Goal: Transaction & Acquisition: Book appointment/travel/reservation

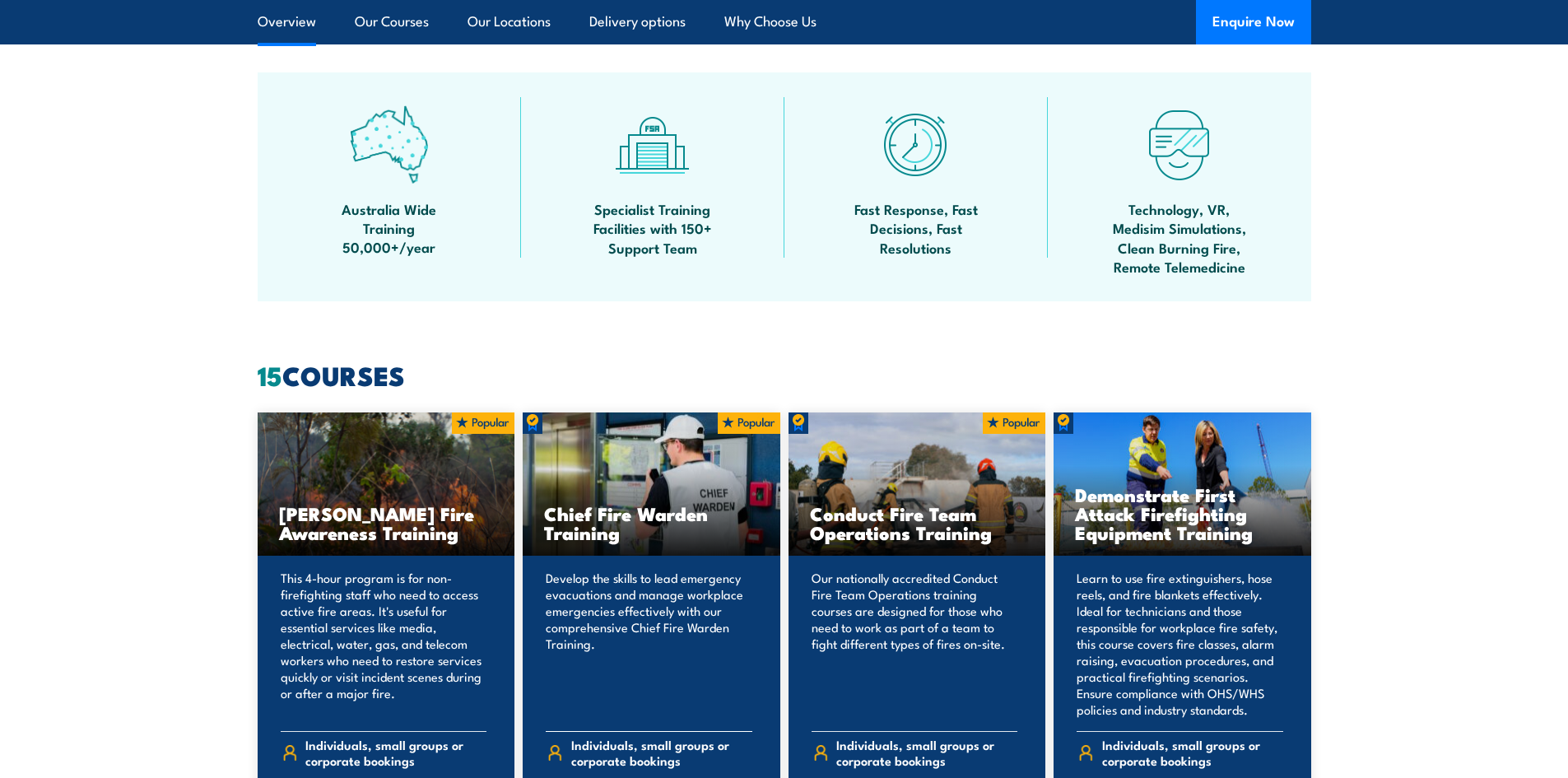
scroll to position [1153, 0]
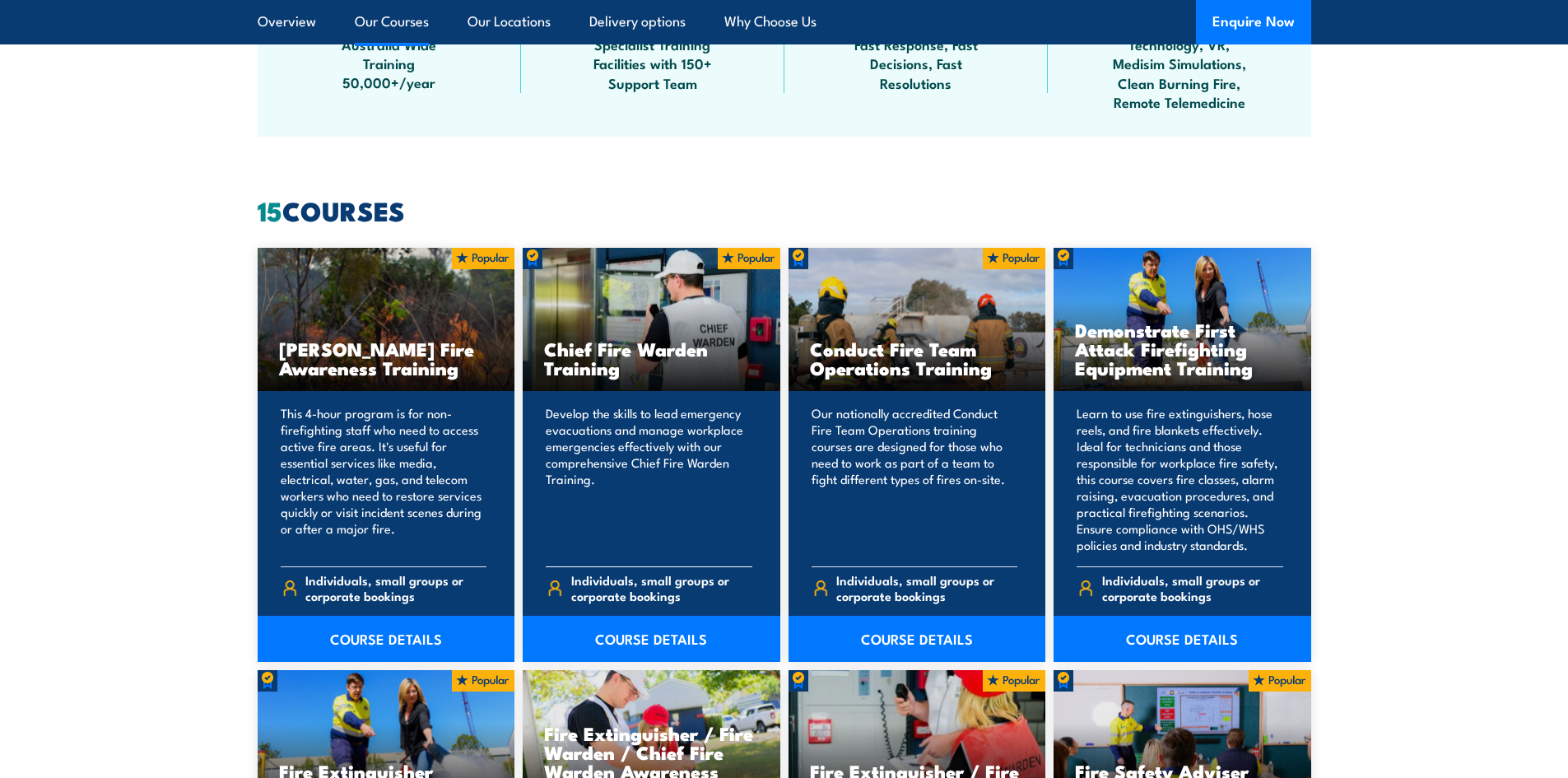
click at [621, 564] on div "Develop the skills to lead emergency evacuations and manage workplace emergenci…" at bounding box center [651, 526] width 257 height 270
click at [636, 593] on span "Individuals, small groups or corporate bookings" at bounding box center [662, 588] width 181 height 31
click at [641, 632] on link "COURSE DETAILS" at bounding box center [651, 638] width 257 height 46
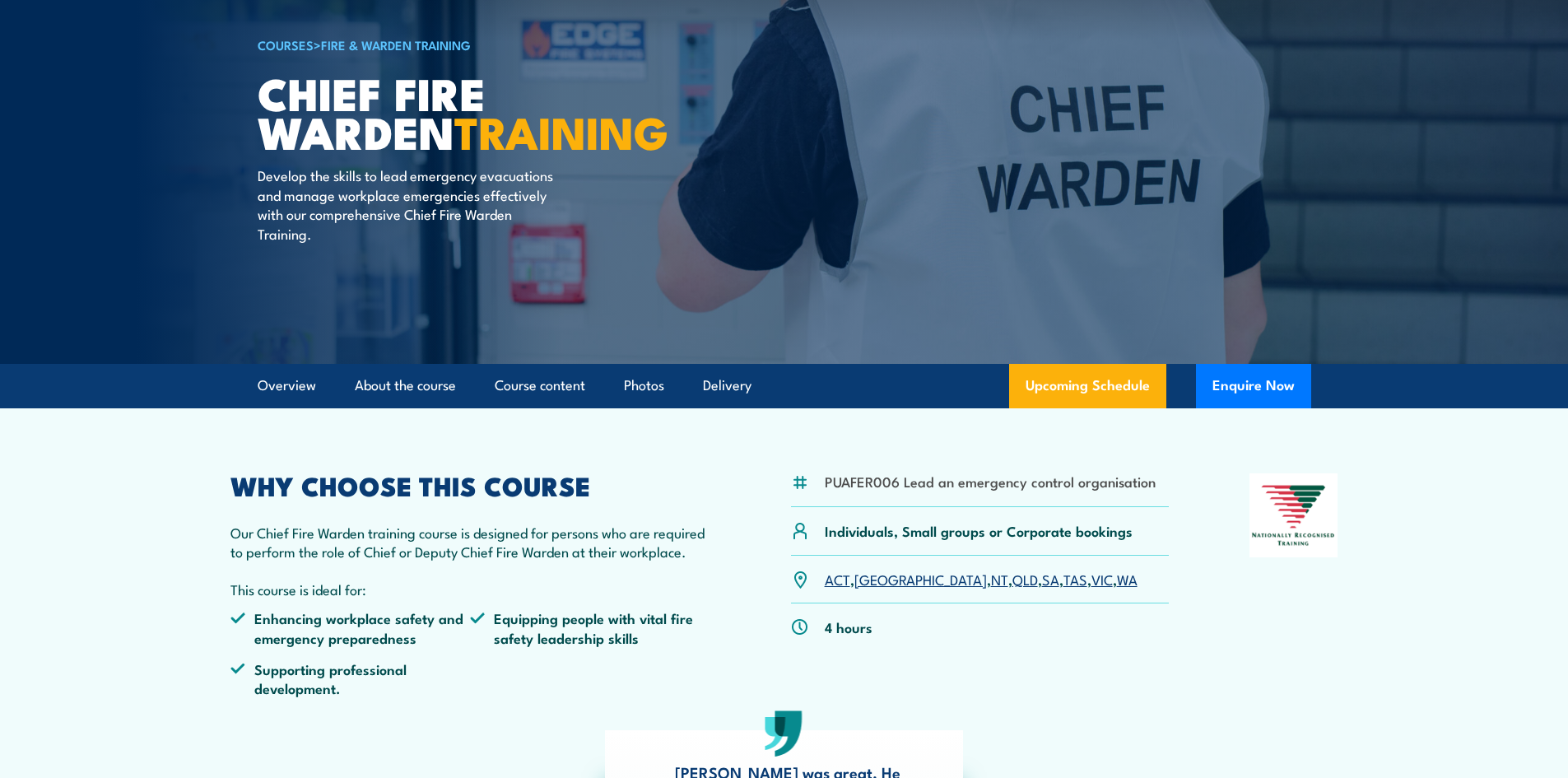
scroll to position [165, 0]
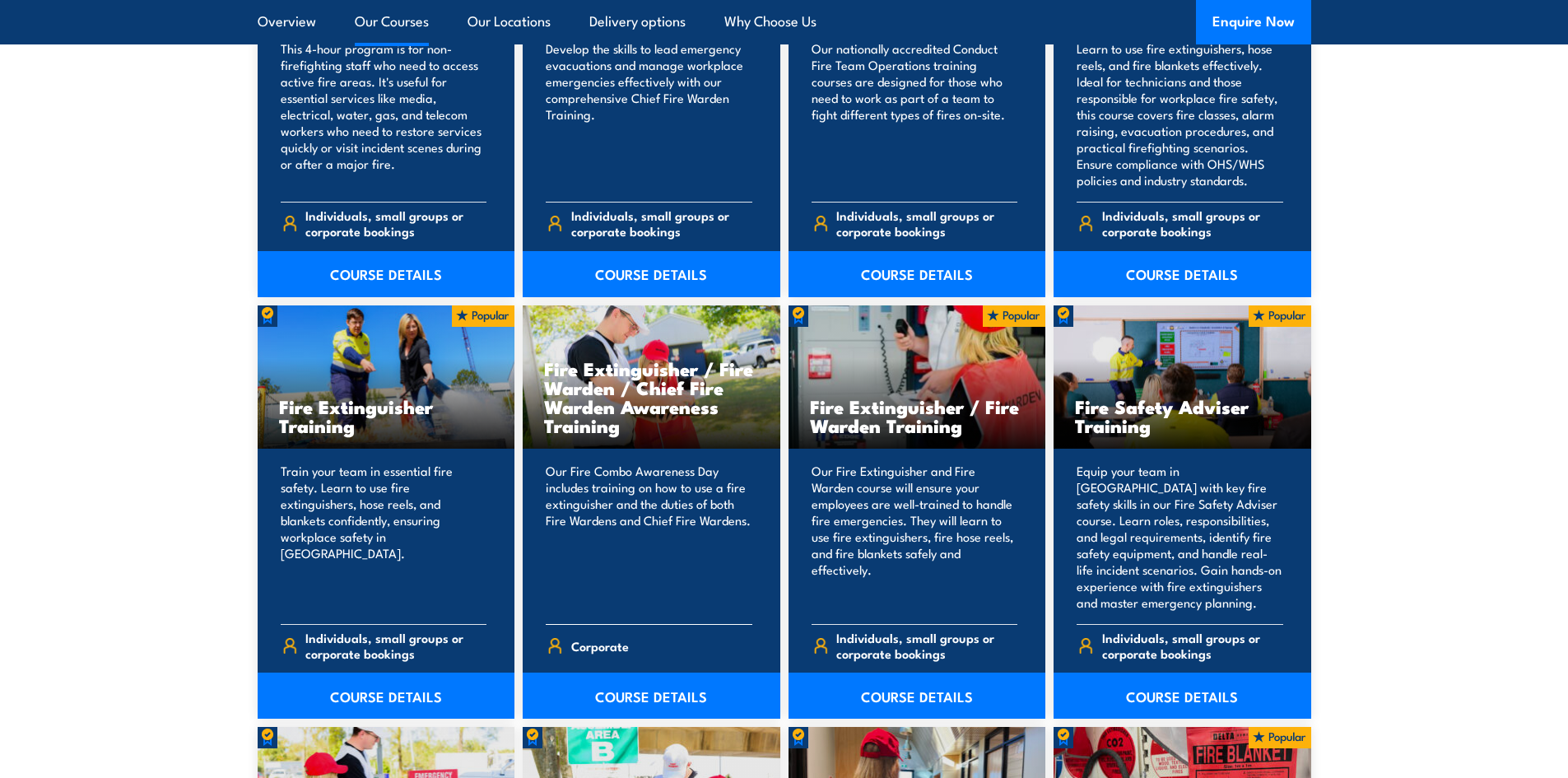
scroll to position [1482, 0]
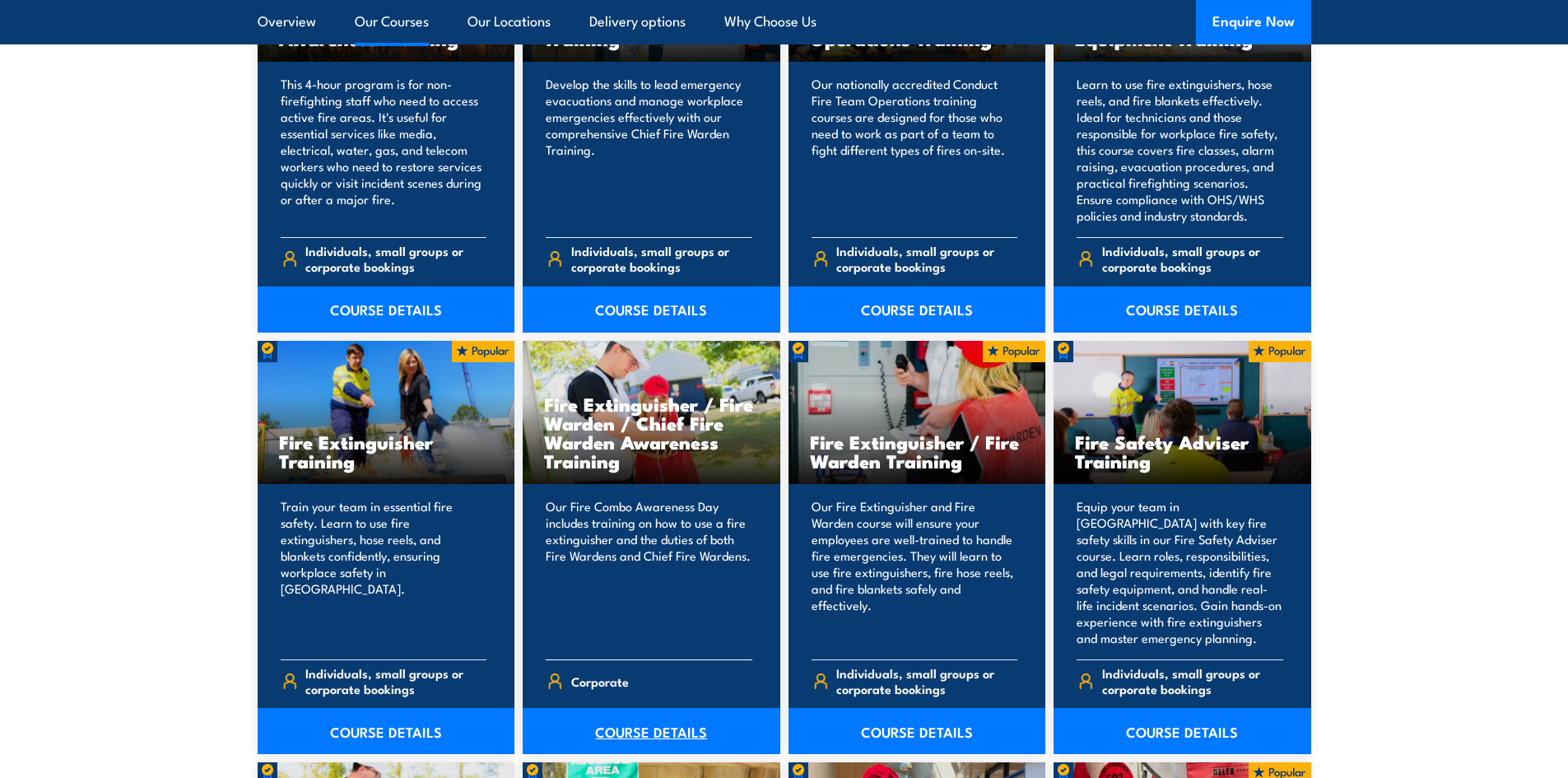
click at [631, 730] on link "COURSE DETAILS" at bounding box center [651, 731] width 257 height 46
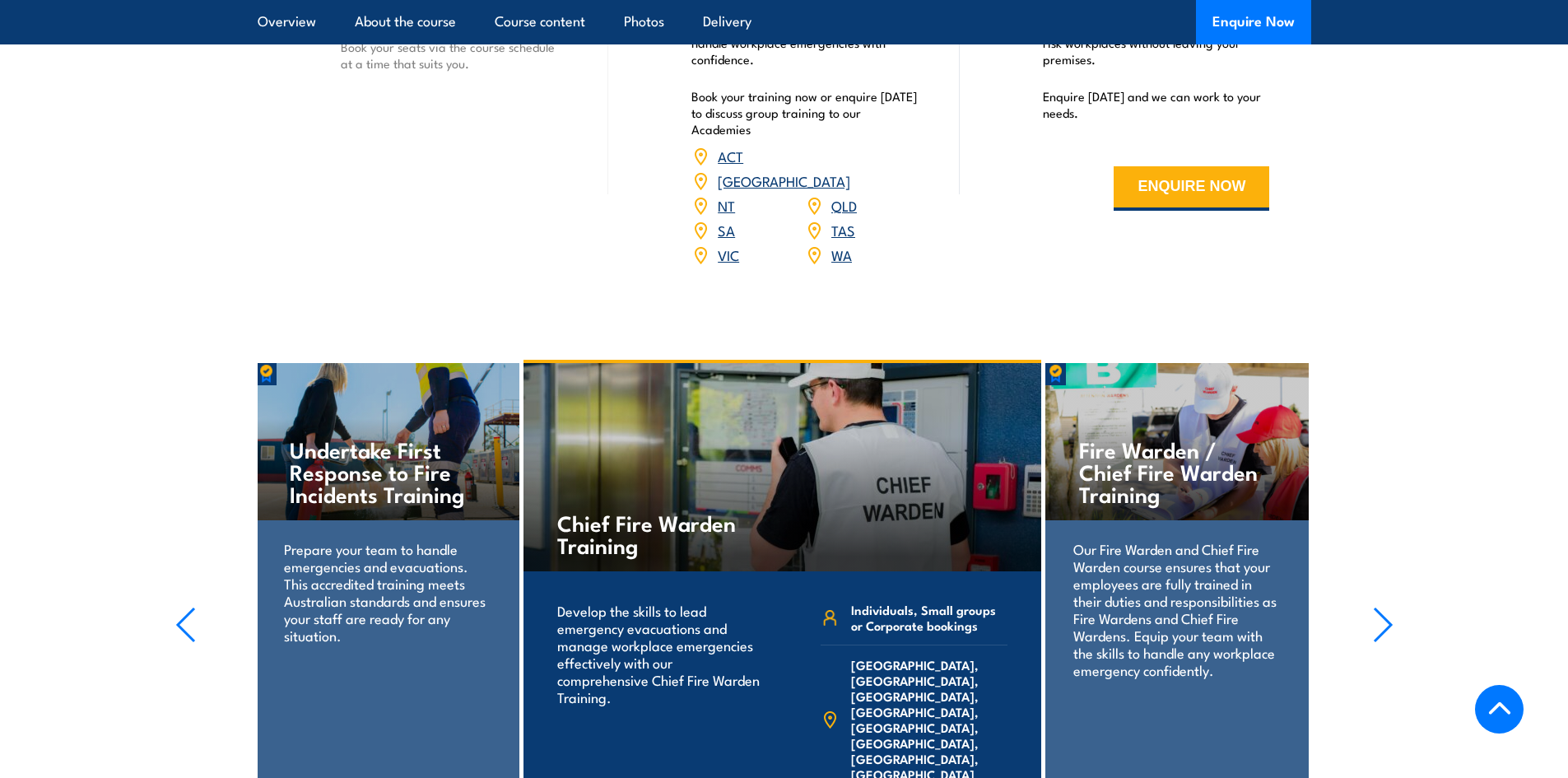
scroll to position [2635, 0]
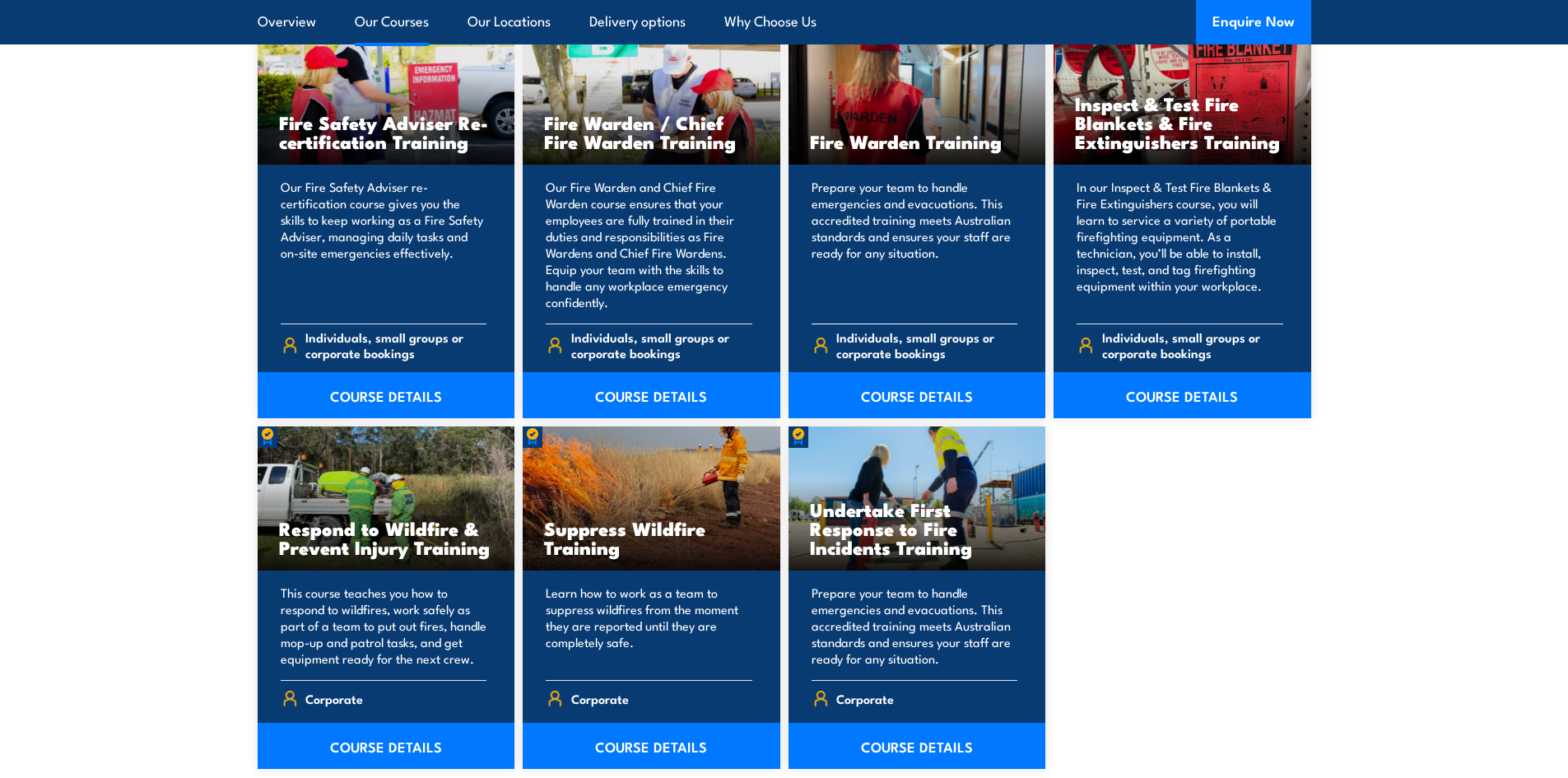
scroll to position [2223, 0]
click at [921, 392] on link "COURSE DETAILS" at bounding box center [917, 396] width 257 height 46
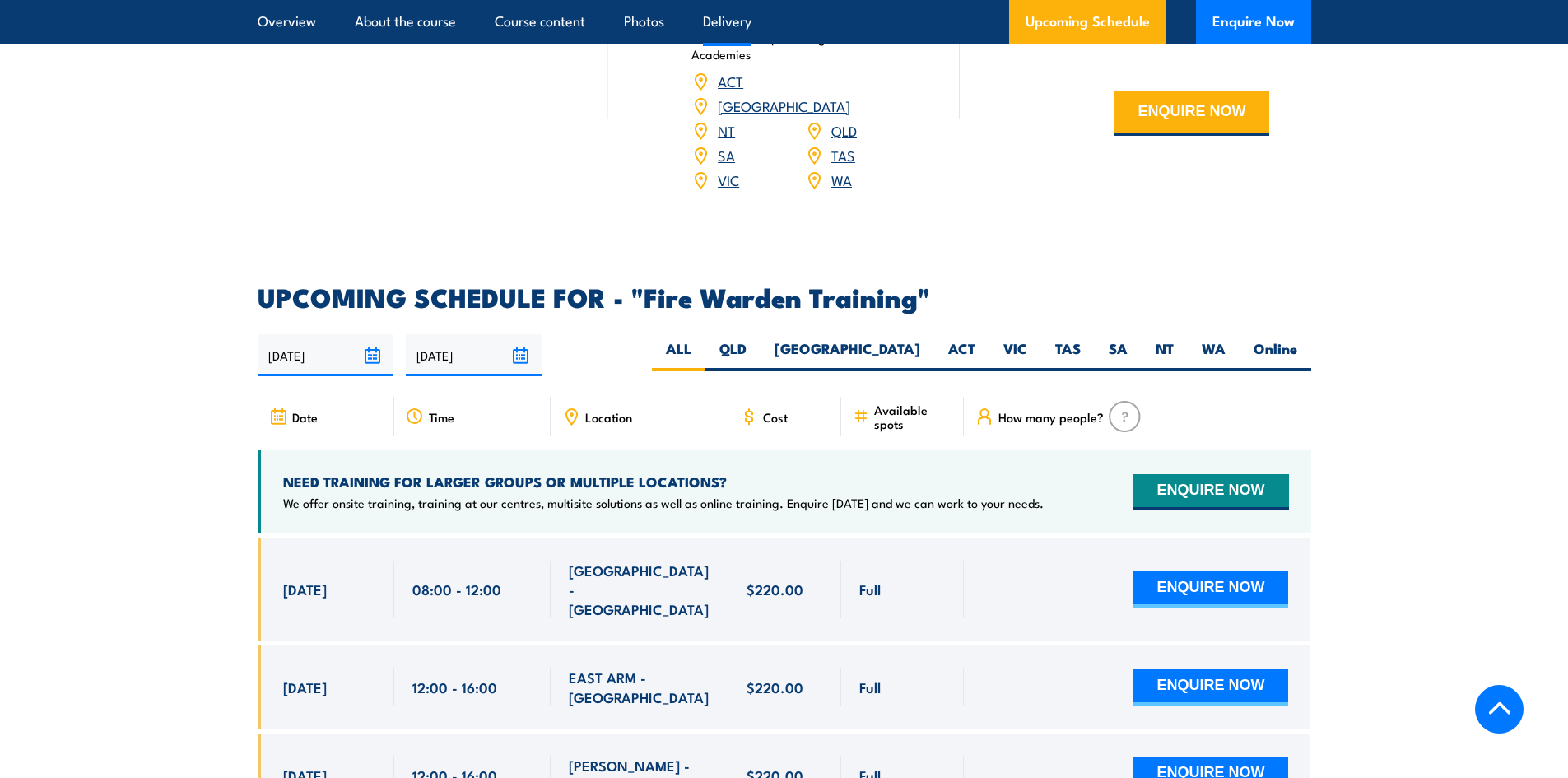
scroll to position [2882, 0]
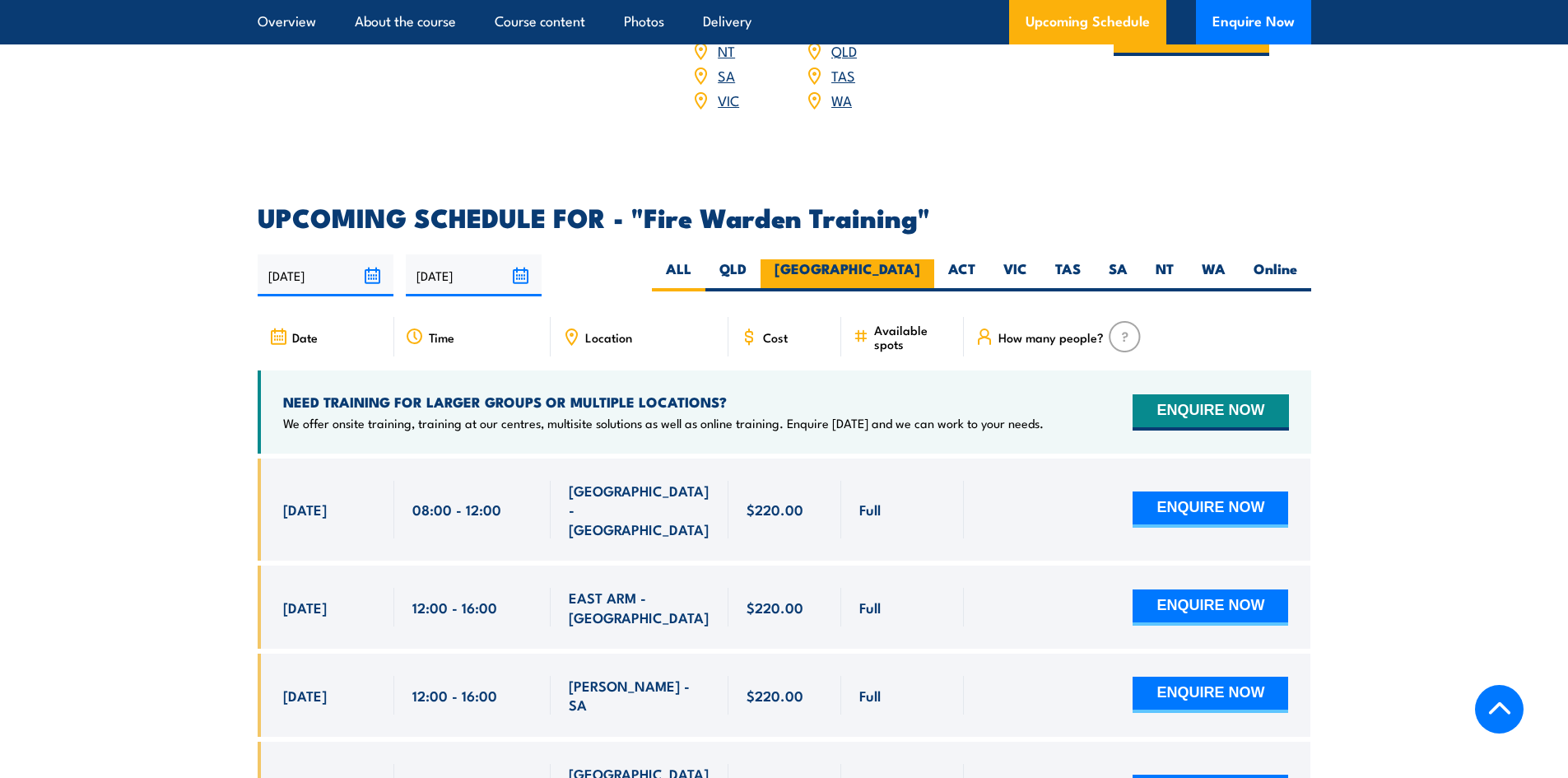
click at [909, 259] on label "[GEOGRAPHIC_DATA]" at bounding box center [847, 275] width 174 height 32
click at [920, 259] on input "[GEOGRAPHIC_DATA]" at bounding box center [925, 264] width 10 height 10
radio input "true"
click at [904, 259] on label "NSW" at bounding box center [847, 275] width 174 height 32
click at [920, 259] on input "NSW" at bounding box center [925, 264] width 10 height 10
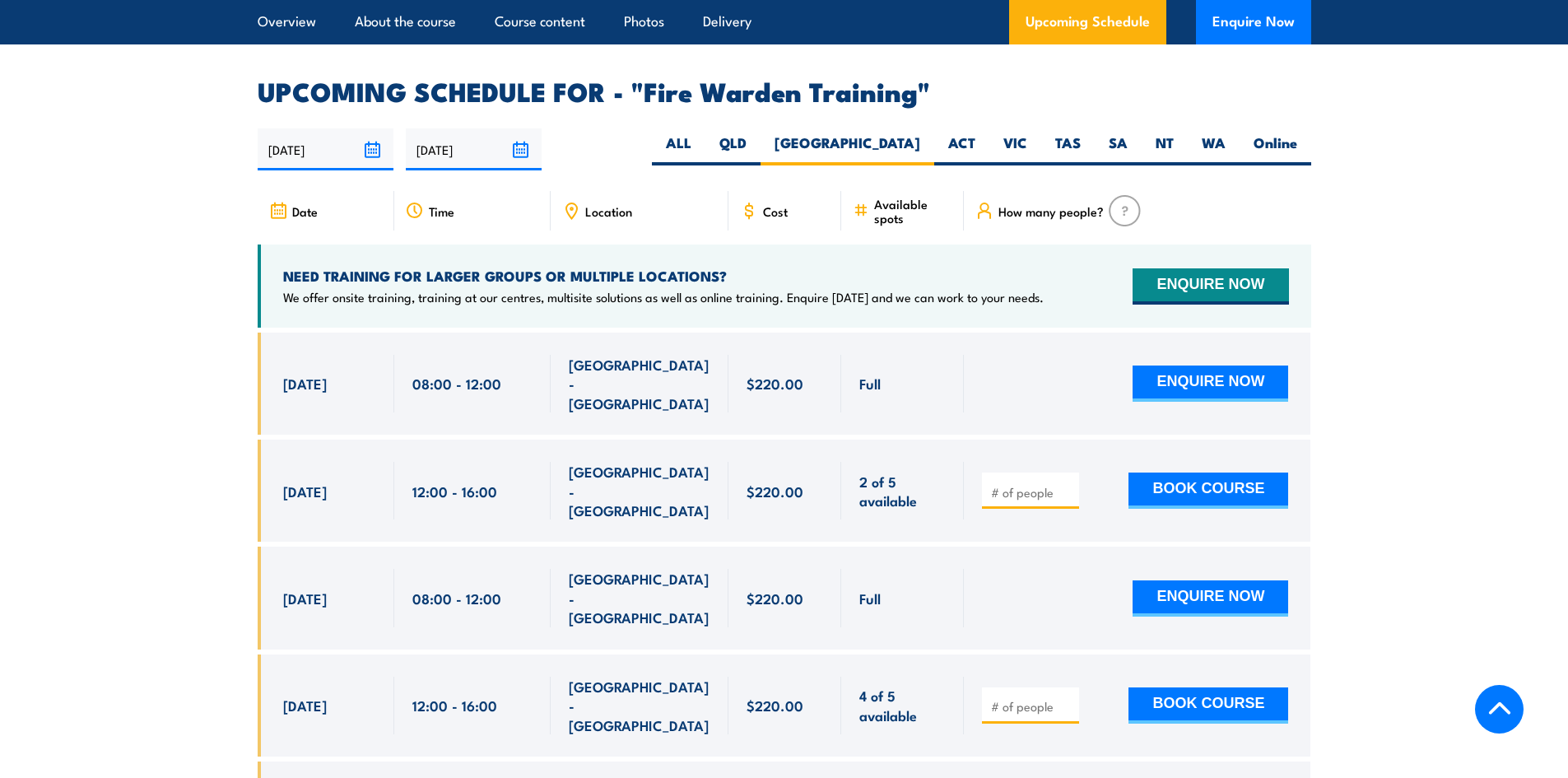
scroll to position [3062, 0]
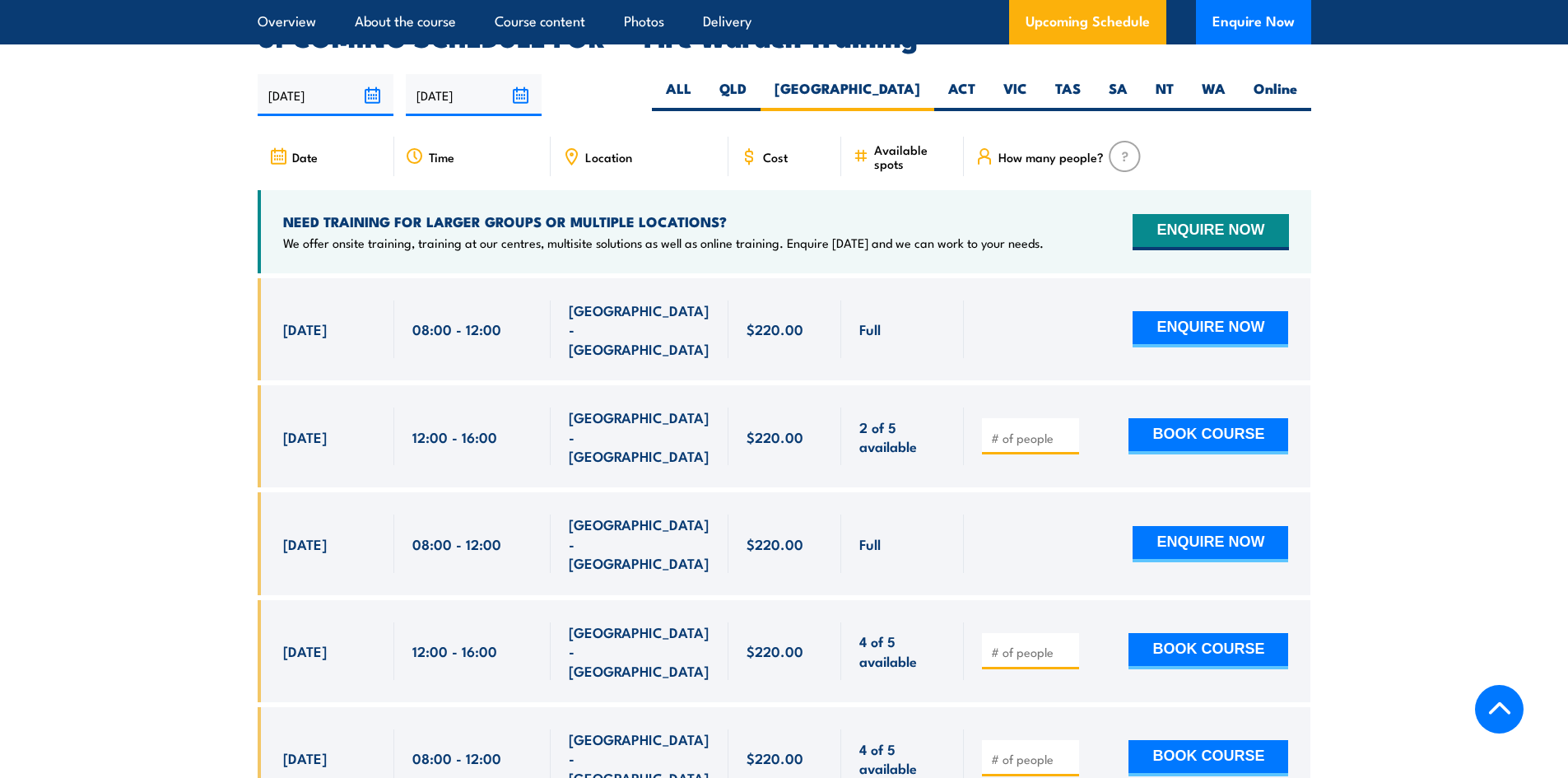
click at [1010, 430] on input "number" at bounding box center [1033, 438] width 82 height 17
type input "1"
click at [1067, 430] on input "1" at bounding box center [1033, 438] width 82 height 17
click at [917, 408] on div "2 of 5 available" at bounding box center [903, 436] width 123 height 102
click at [1186, 419] on button "BOOK COURSE" at bounding box center [1208, 437] width 160 height 37
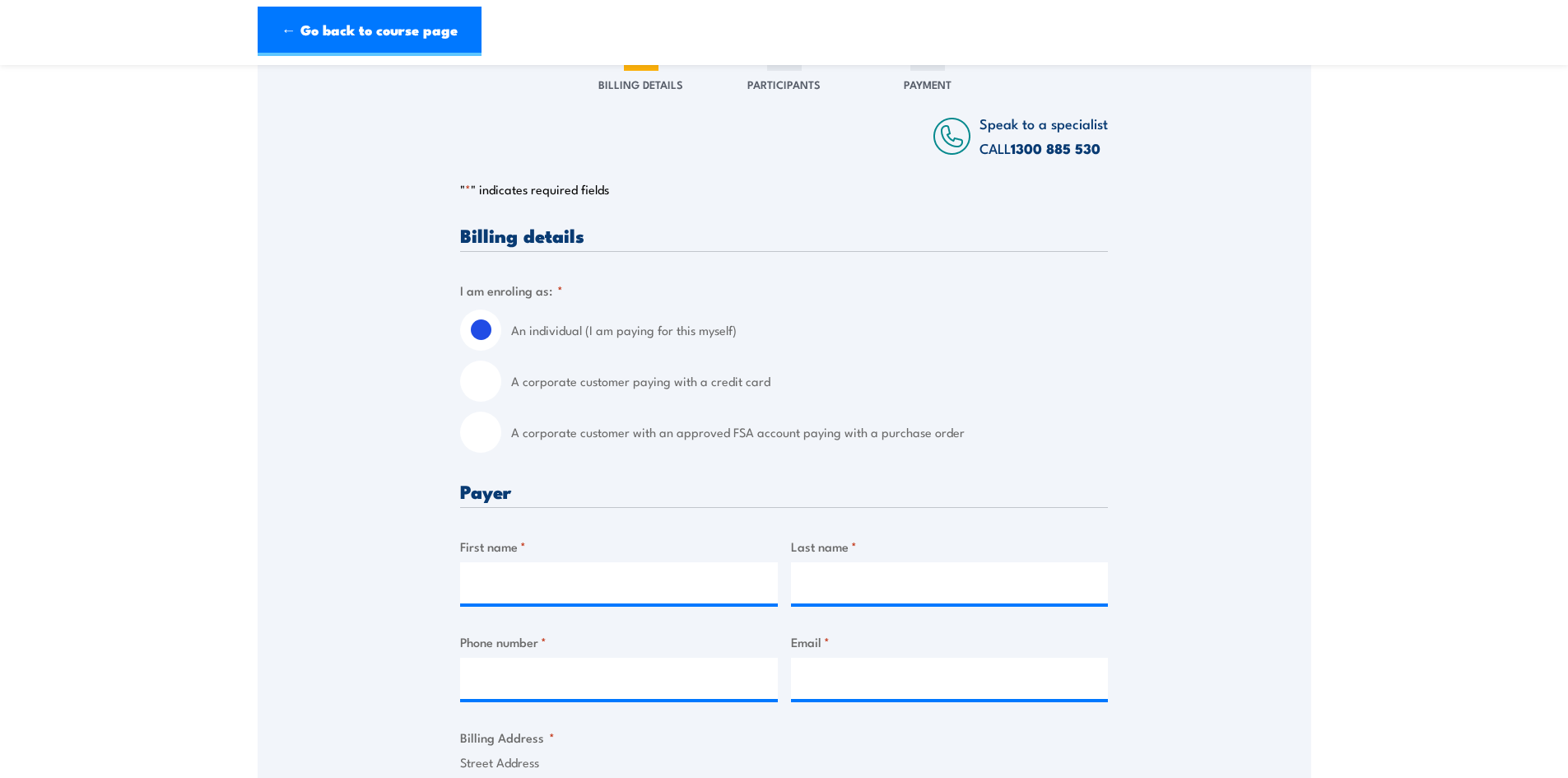
scroll to position [247, 0]
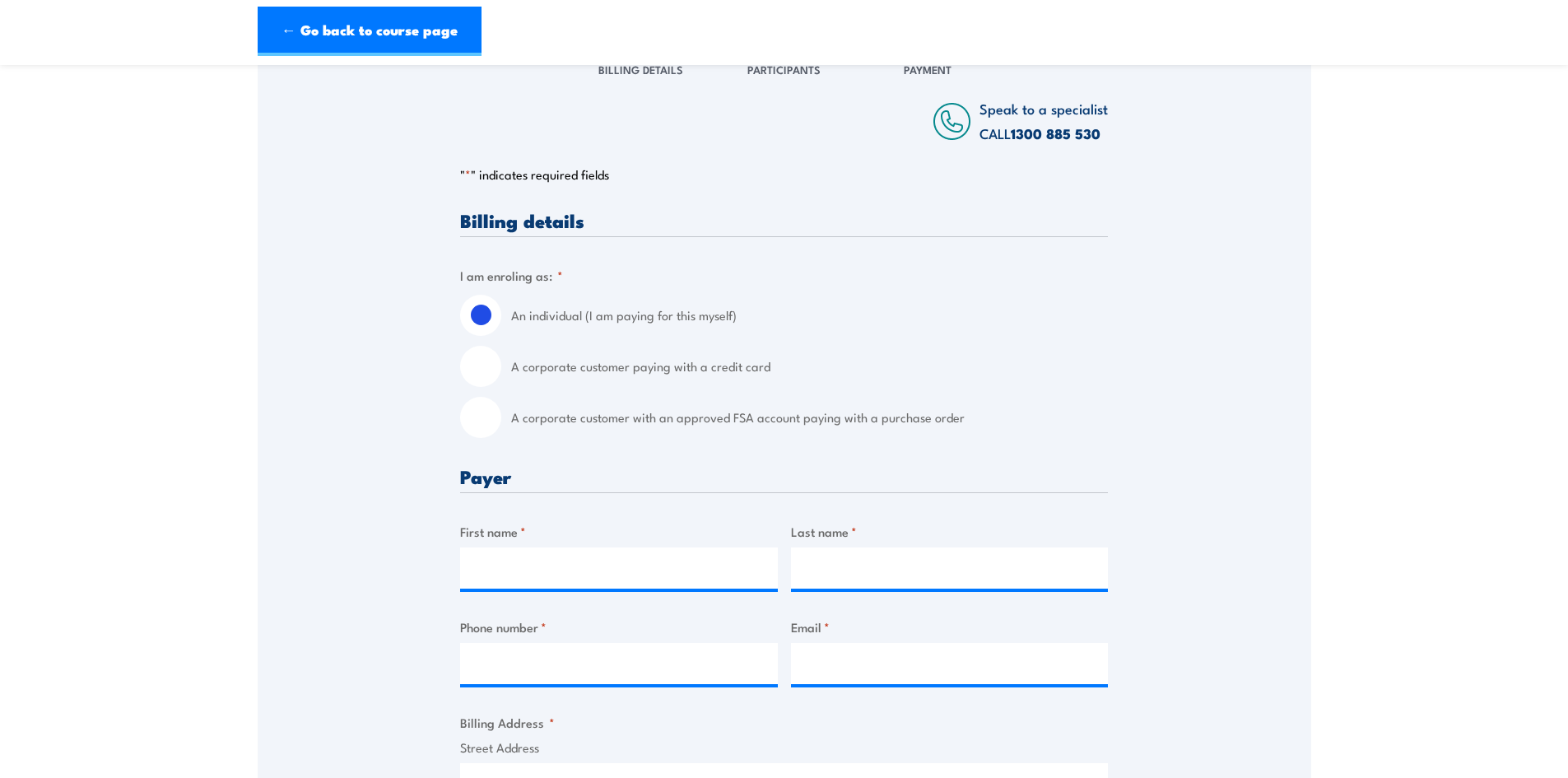
click at [501, 365] on div "A corporate customer paying with a credit card" at bounding box center [784, 365] width 648 height 41
click at [488, 365] on input "A corporate customer paying with a credit card" at bounding box center [481, 365] width 41 height 41
radio input "true"
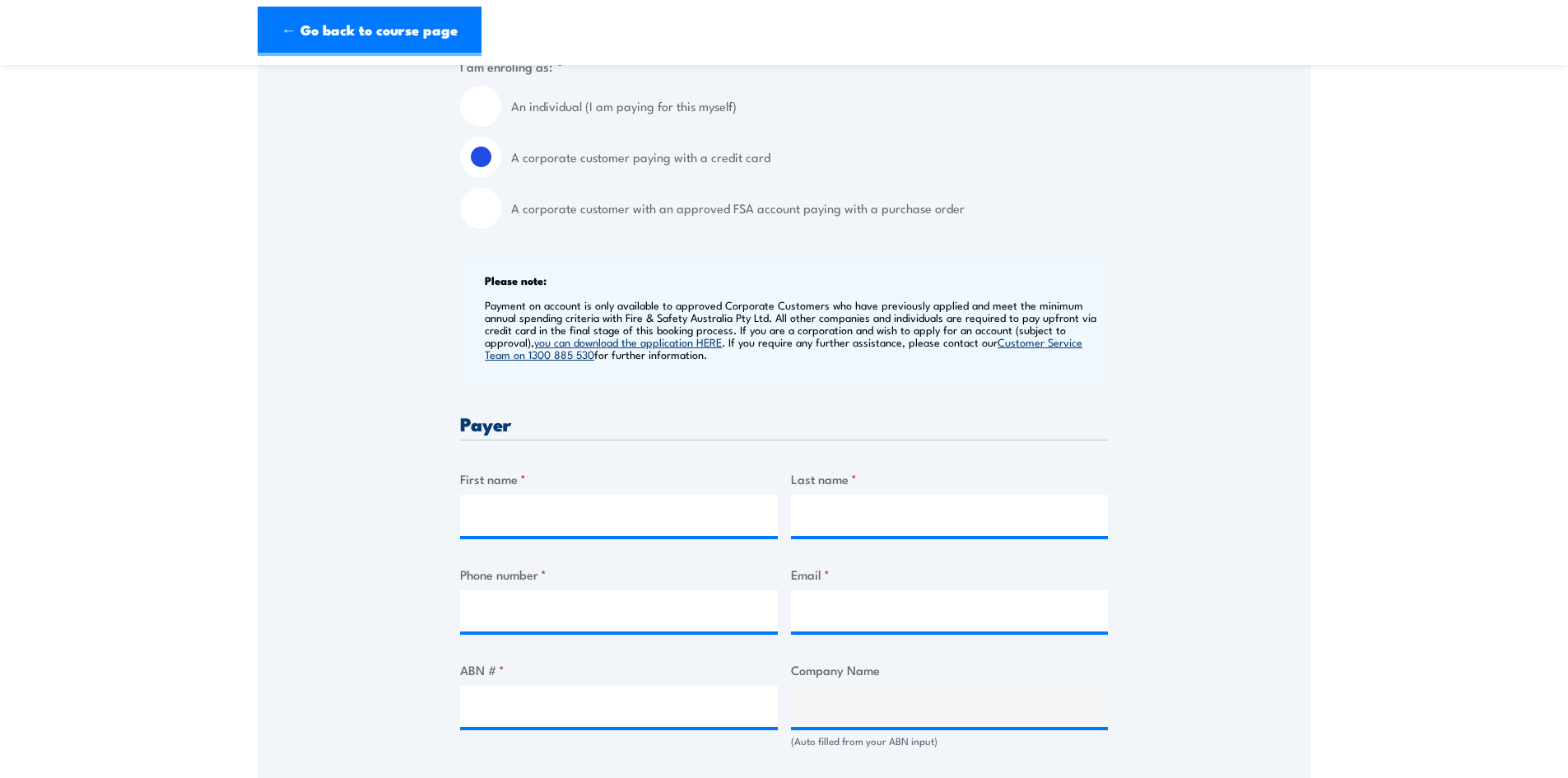
scroll to position [577, 0]
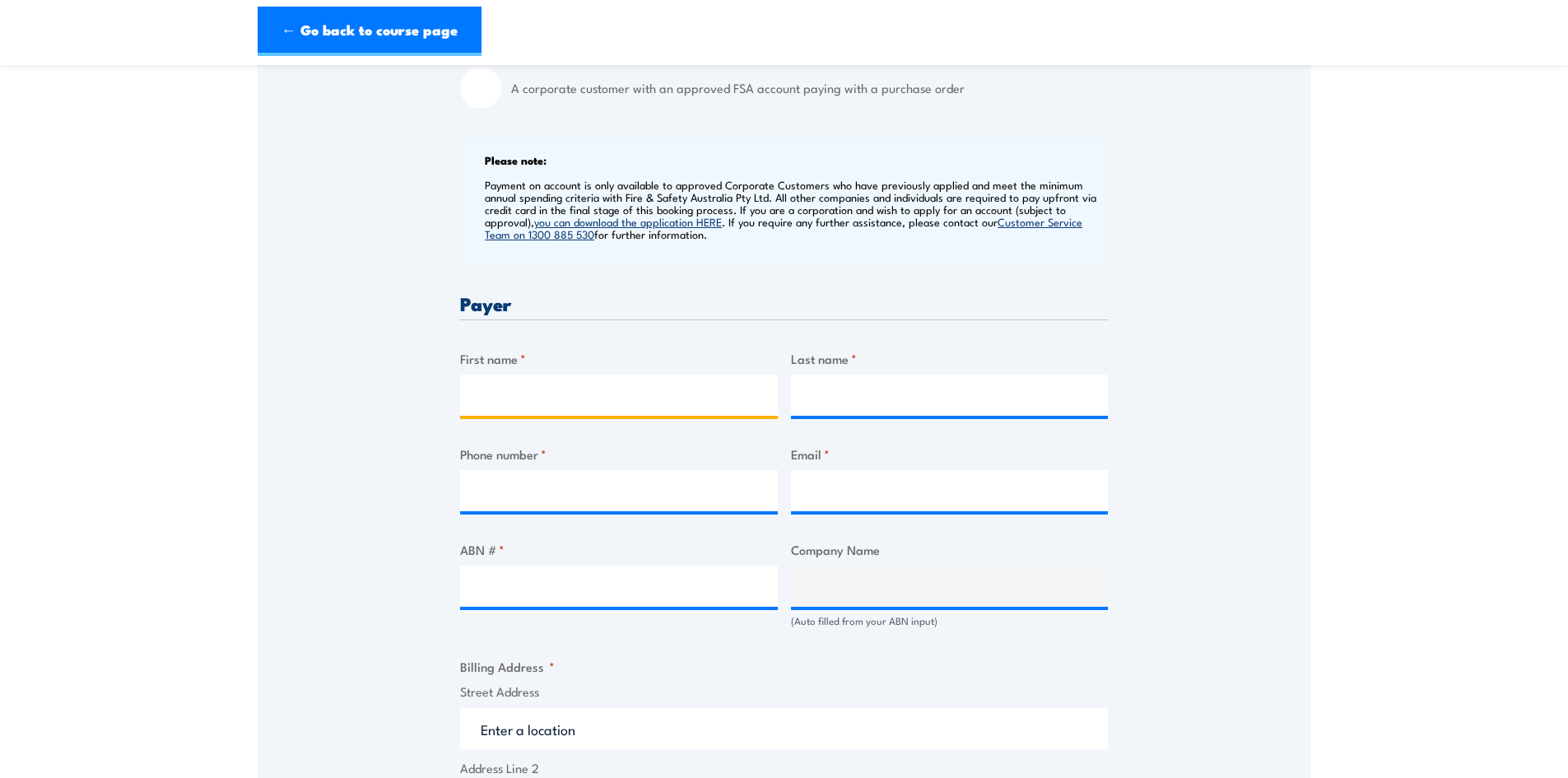
click at [496, 392] on input "First name *" at bounding box center [619, 395] width 317 height 41
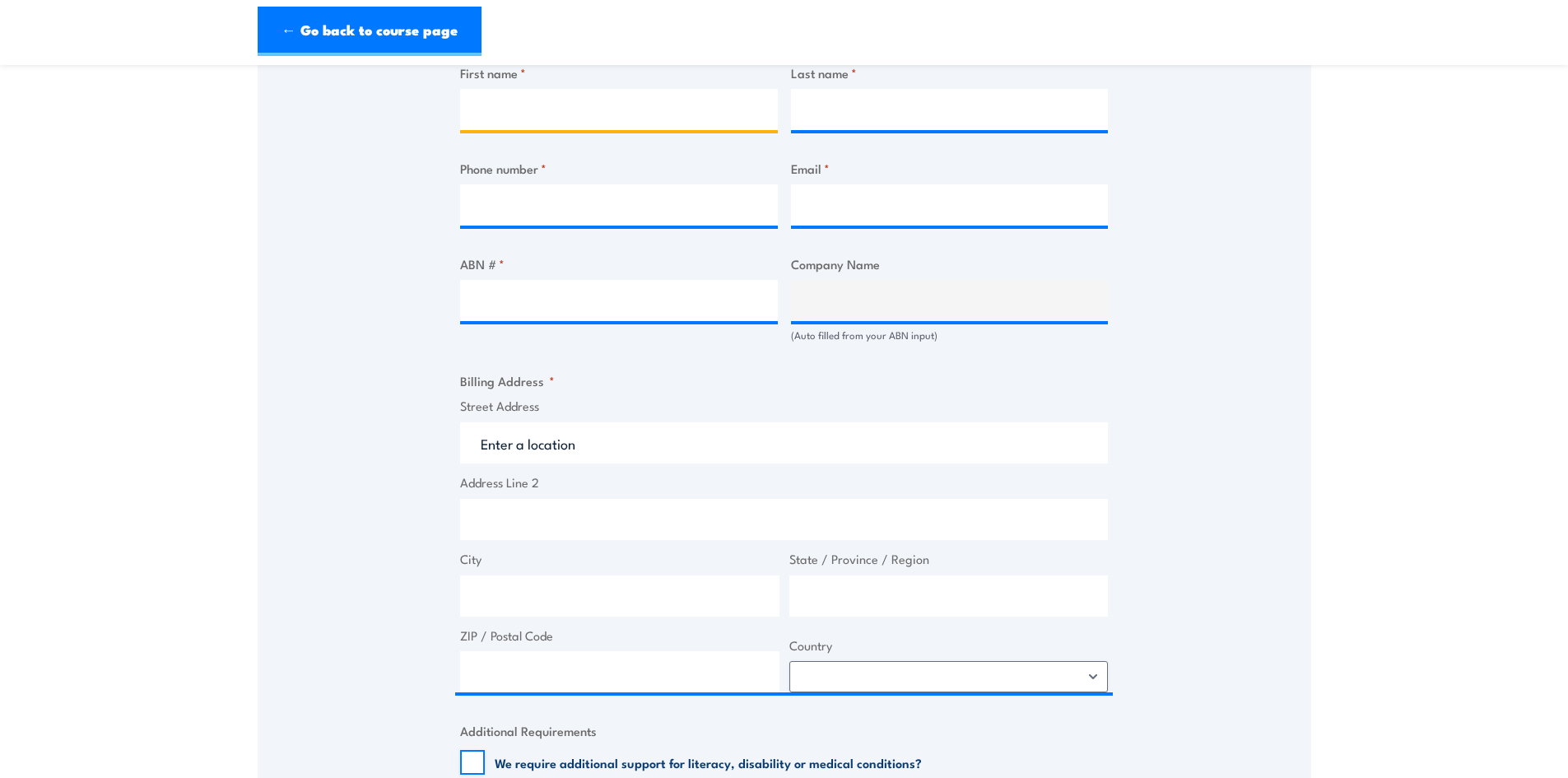
scroll to position [659, 0]
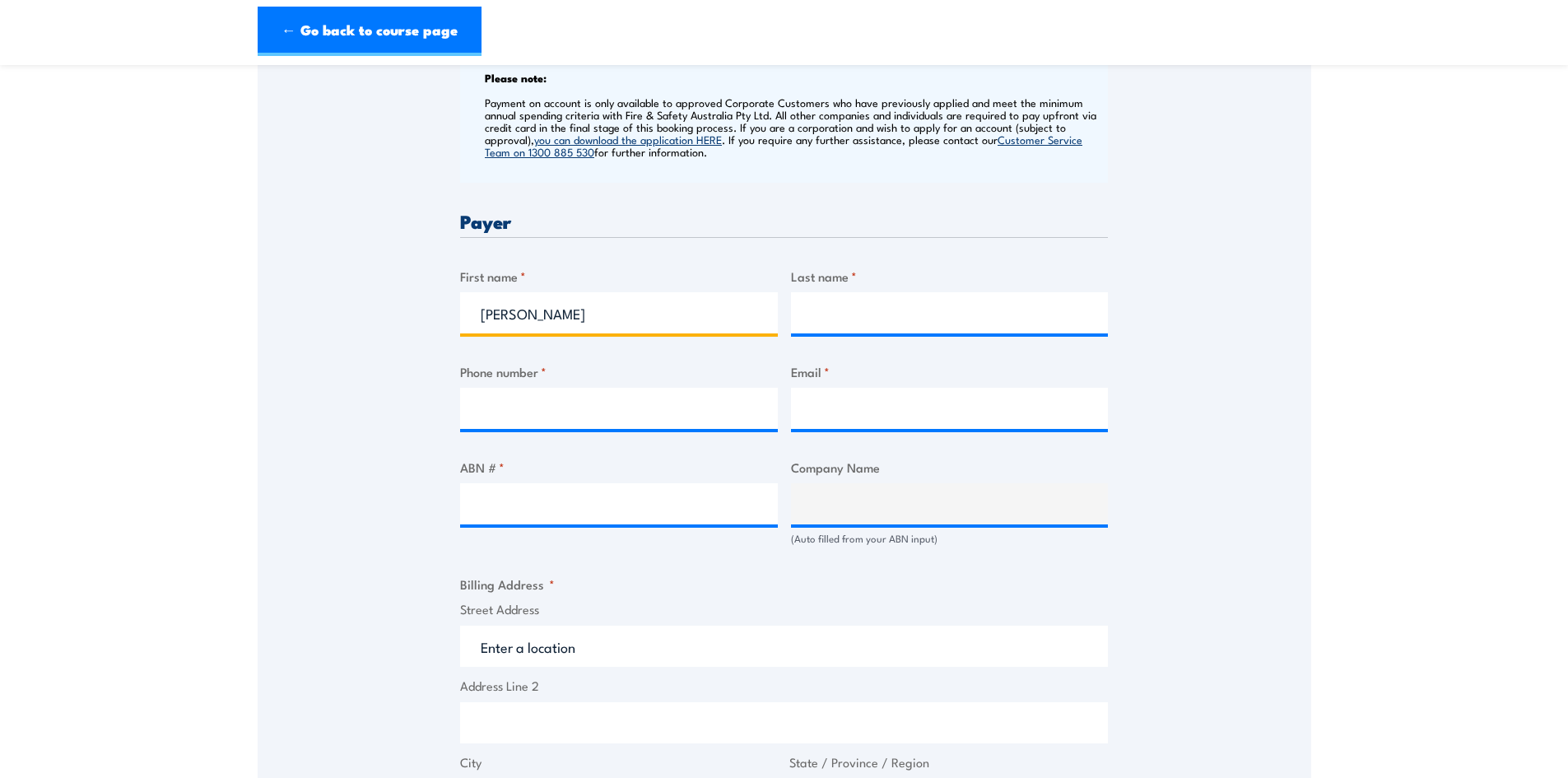
type input "Jarrad"
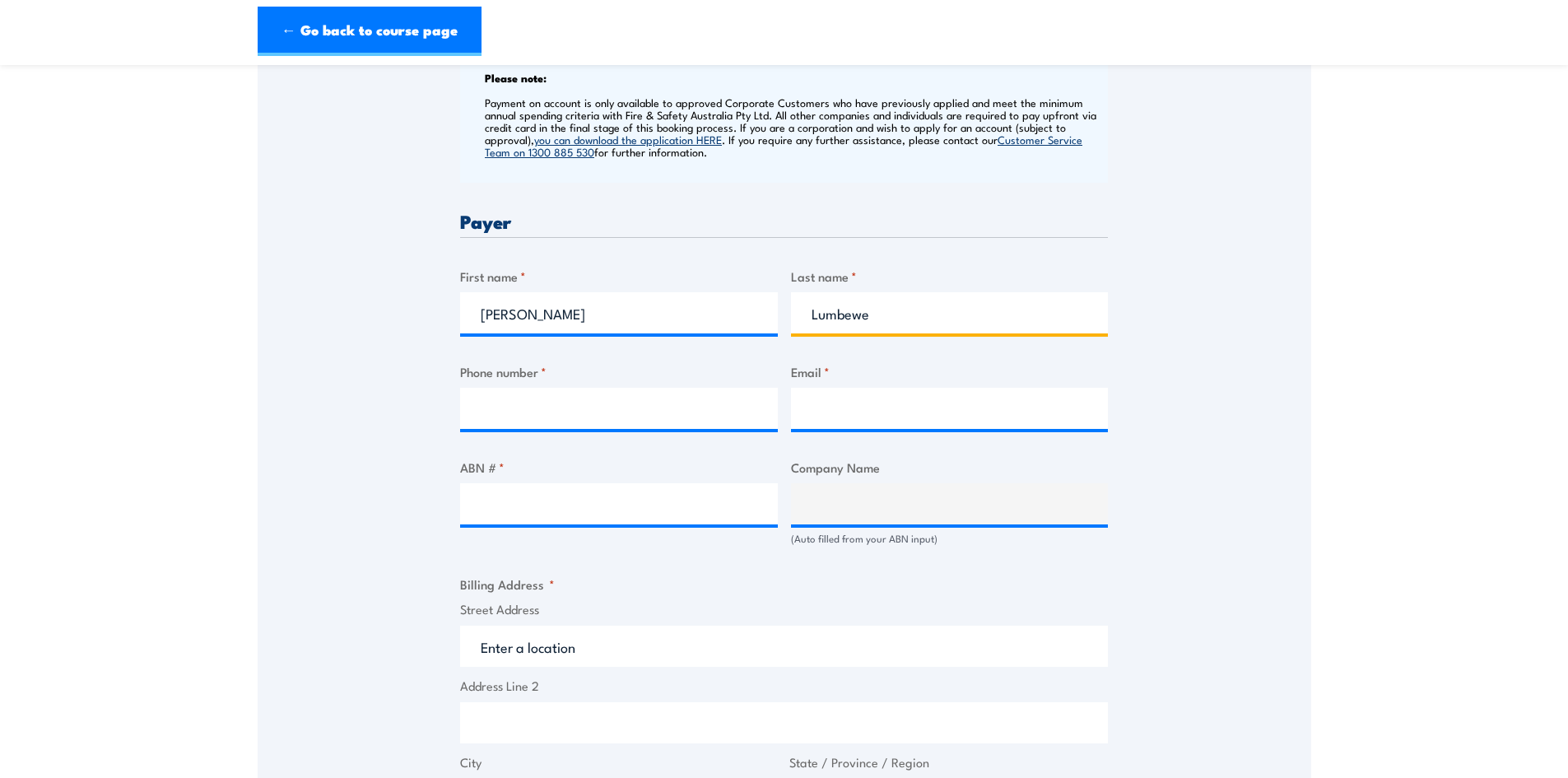
type input "Lumbewe"
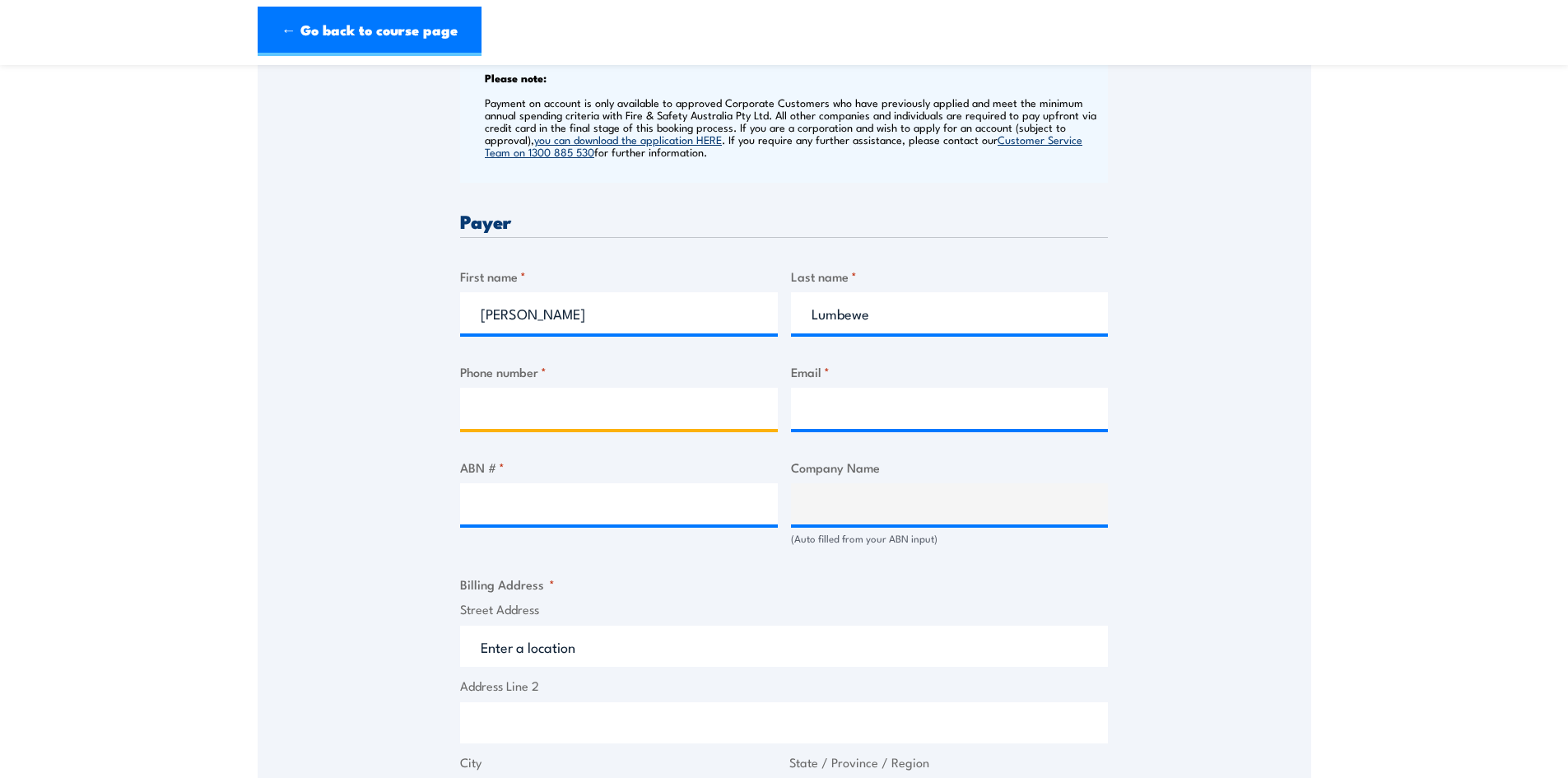
click at [534, 424] on input "Phone number *" at bounding box center [619, 408] width 317 height 41
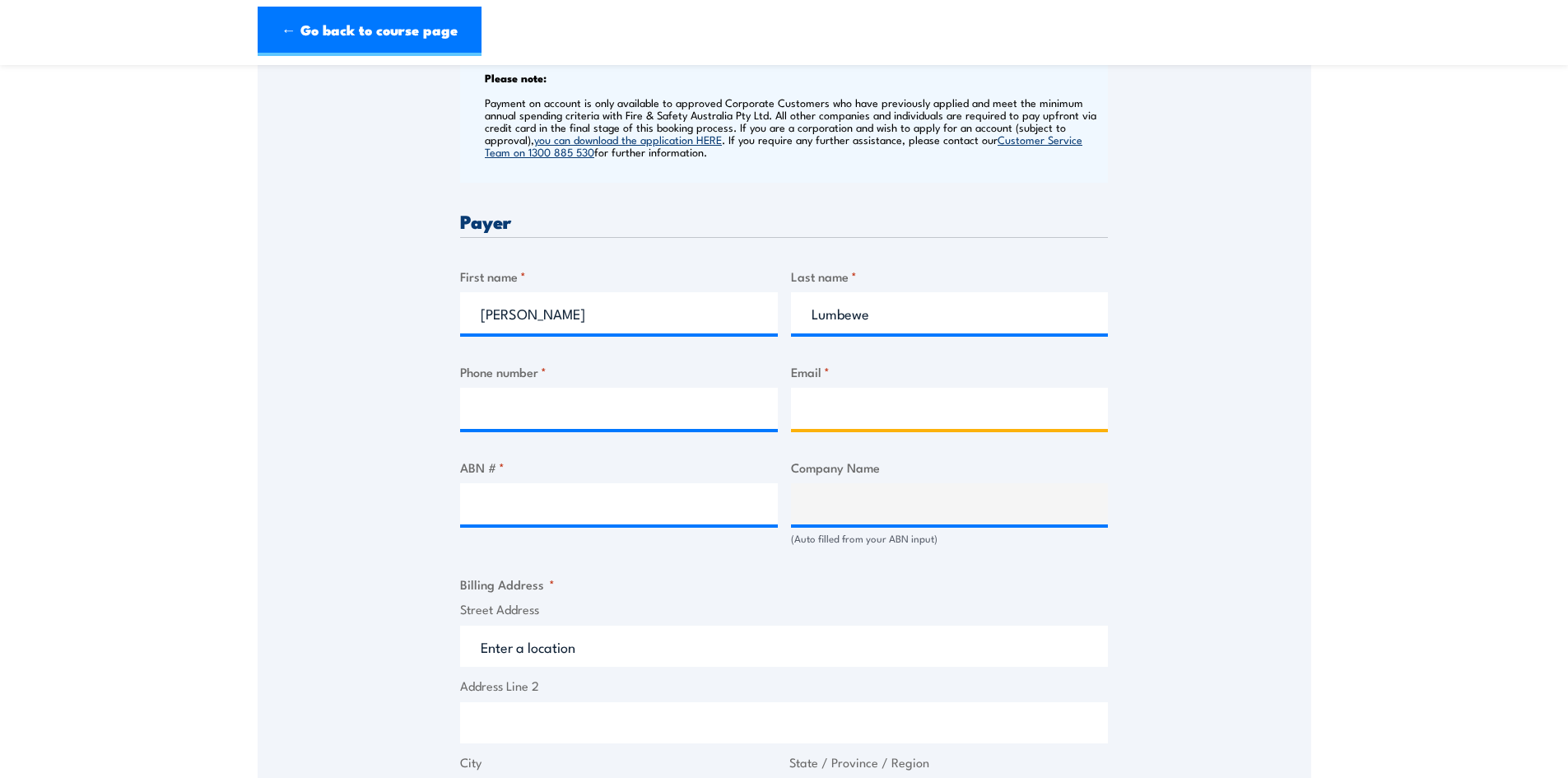
click at [824, 411] on input "Email *" at bounding box center [950, 408] width 317 height 41
paste input "jarrad.lumbewe@syndeticom.com.au"
type input "jarrad.lumbewe@syndeticom.com.au"
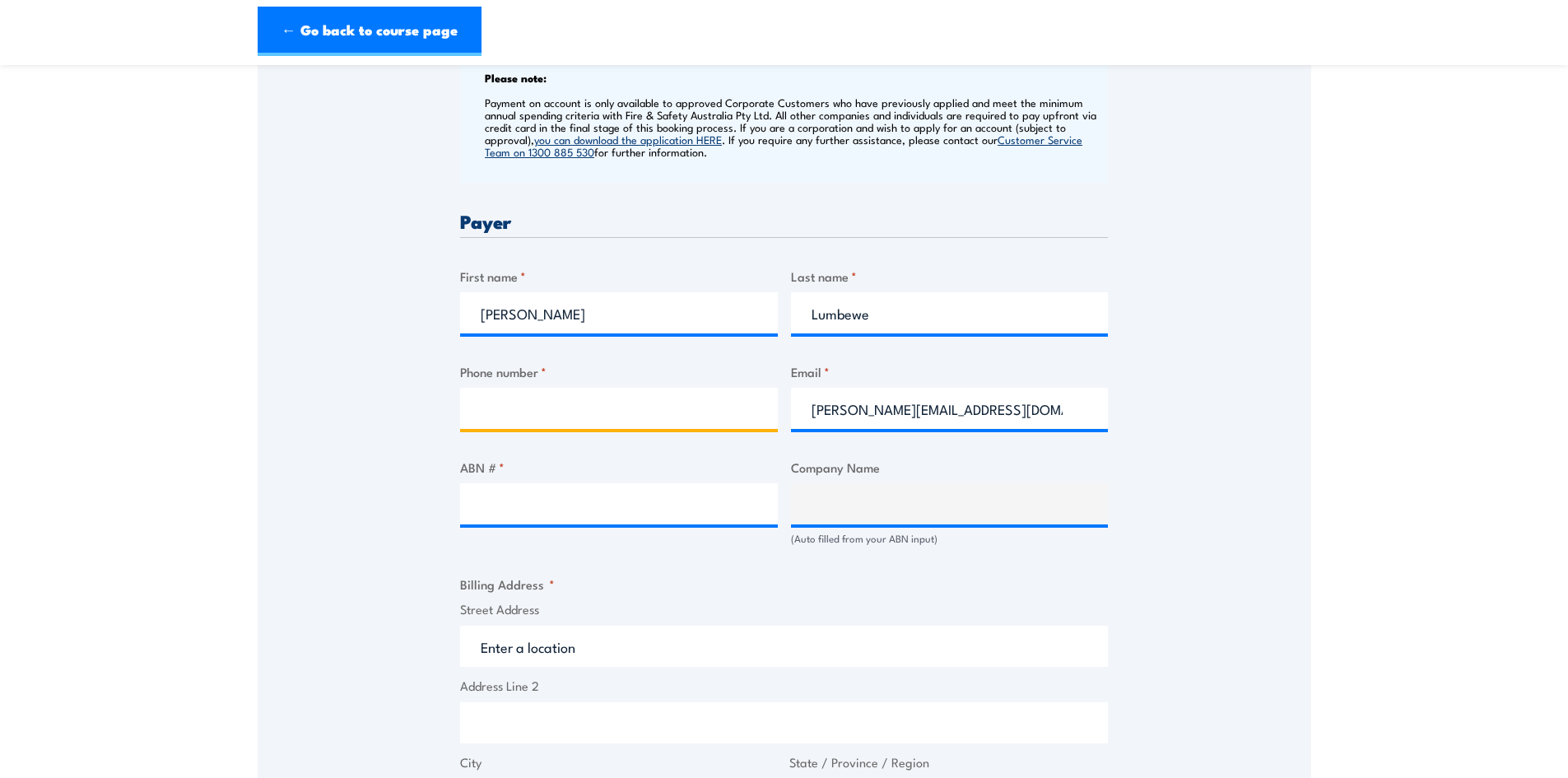
click at [500, 408] on input "Phone number *" at bounding box center [619, 408] width 317 height 41
paste input "+61418490119"
type input "+61418490119"
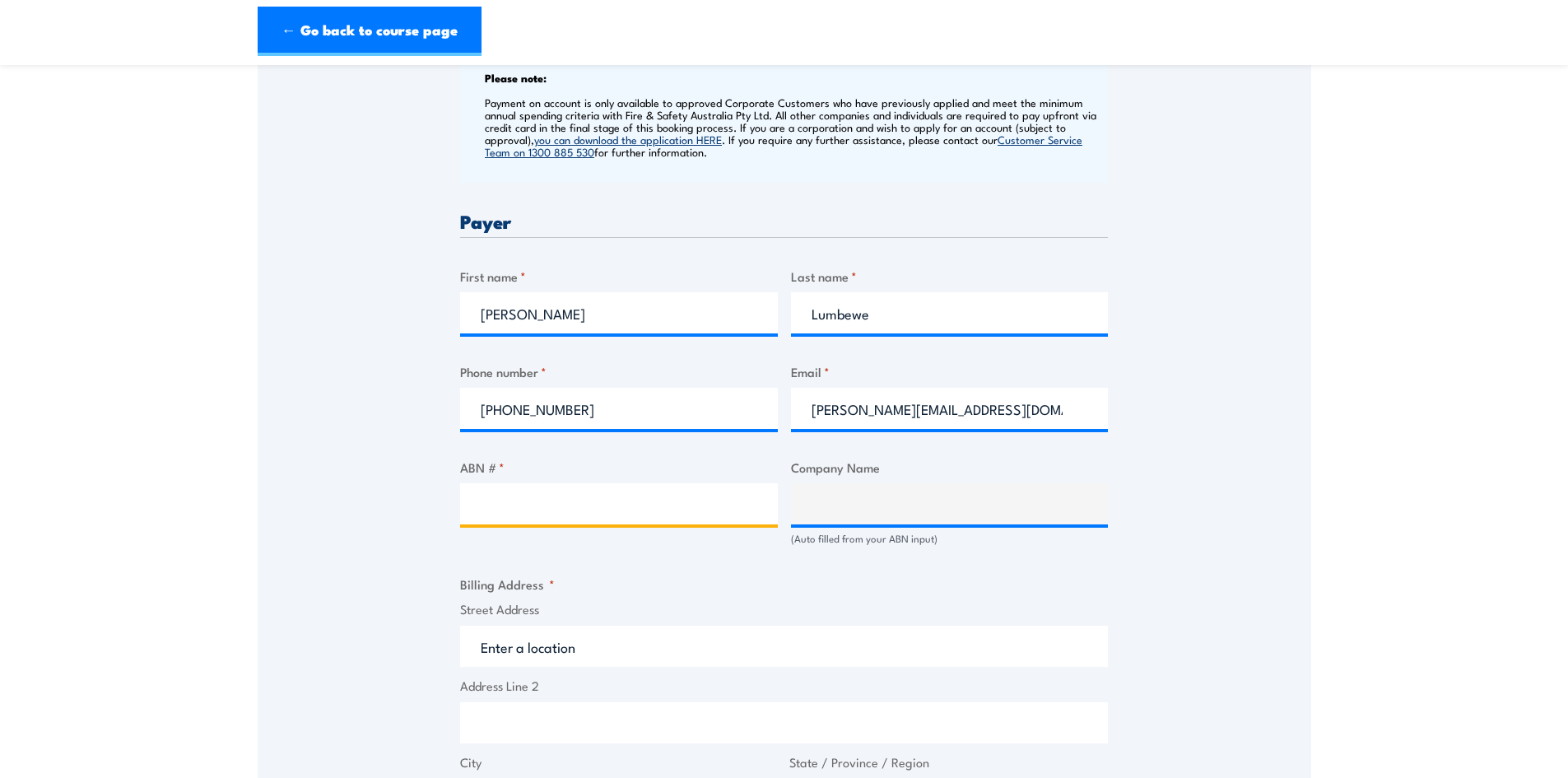
click at [522, 508] on input "ABN # *" at bounding box center [619, 503] width 317 height 41
click at [528, 493] on input "ABN # *" at bounding box center [619, 503] width 317 height 41
paste input "92 122 741 066"
type input "92 122 741 066"
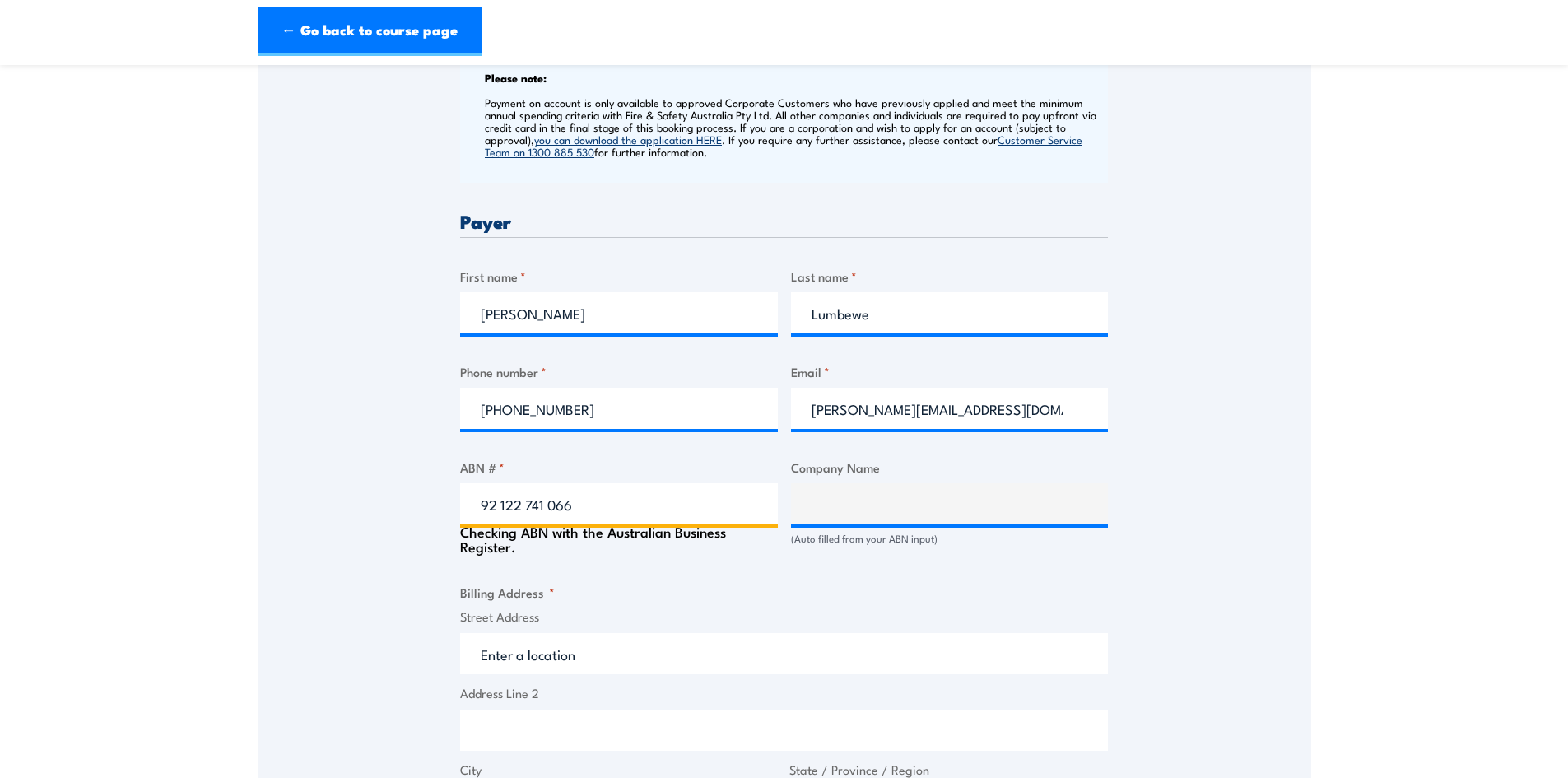
type input "SYNDETICOM PTY LTD"
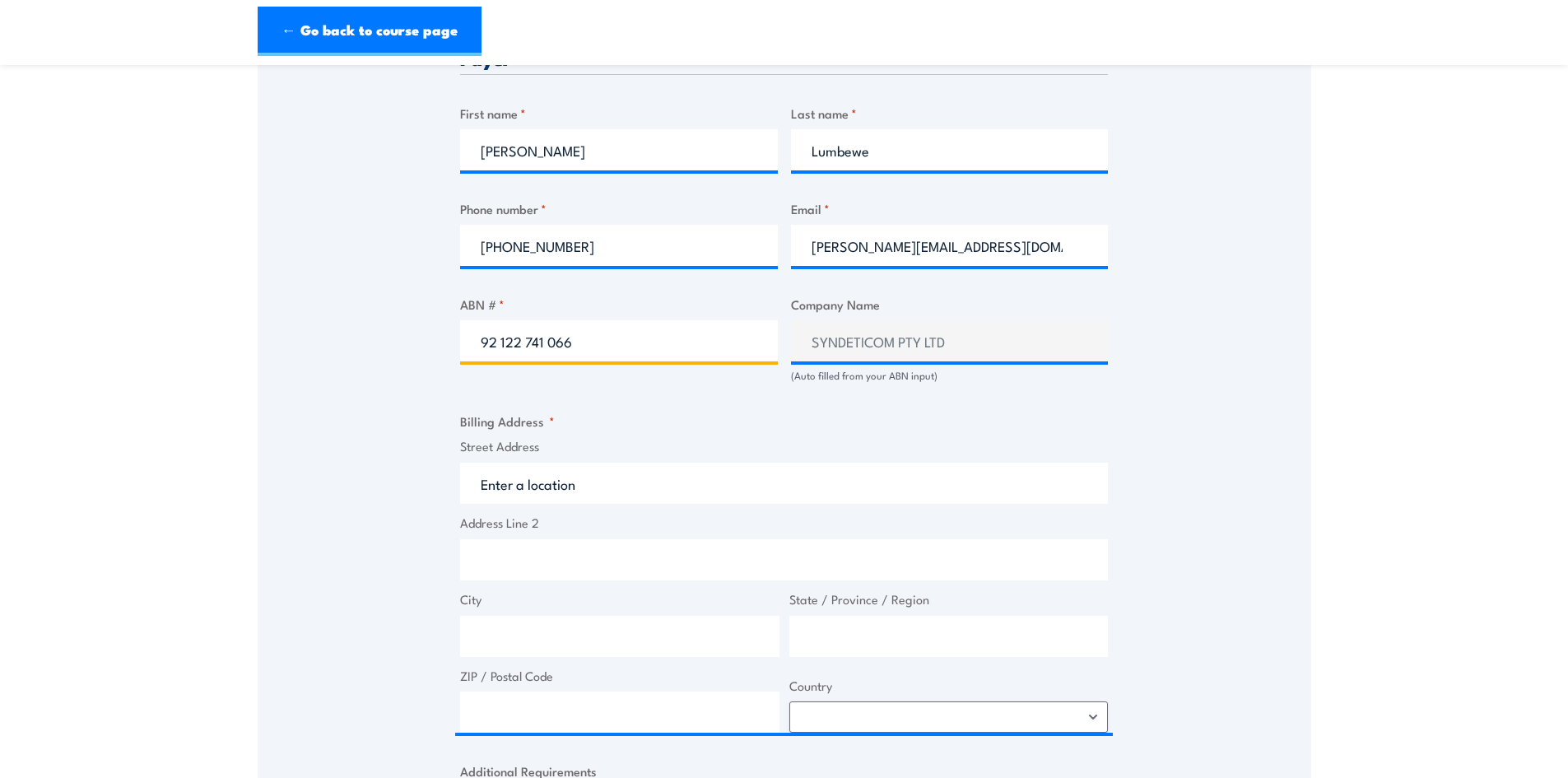
scroll to position [823, 0]
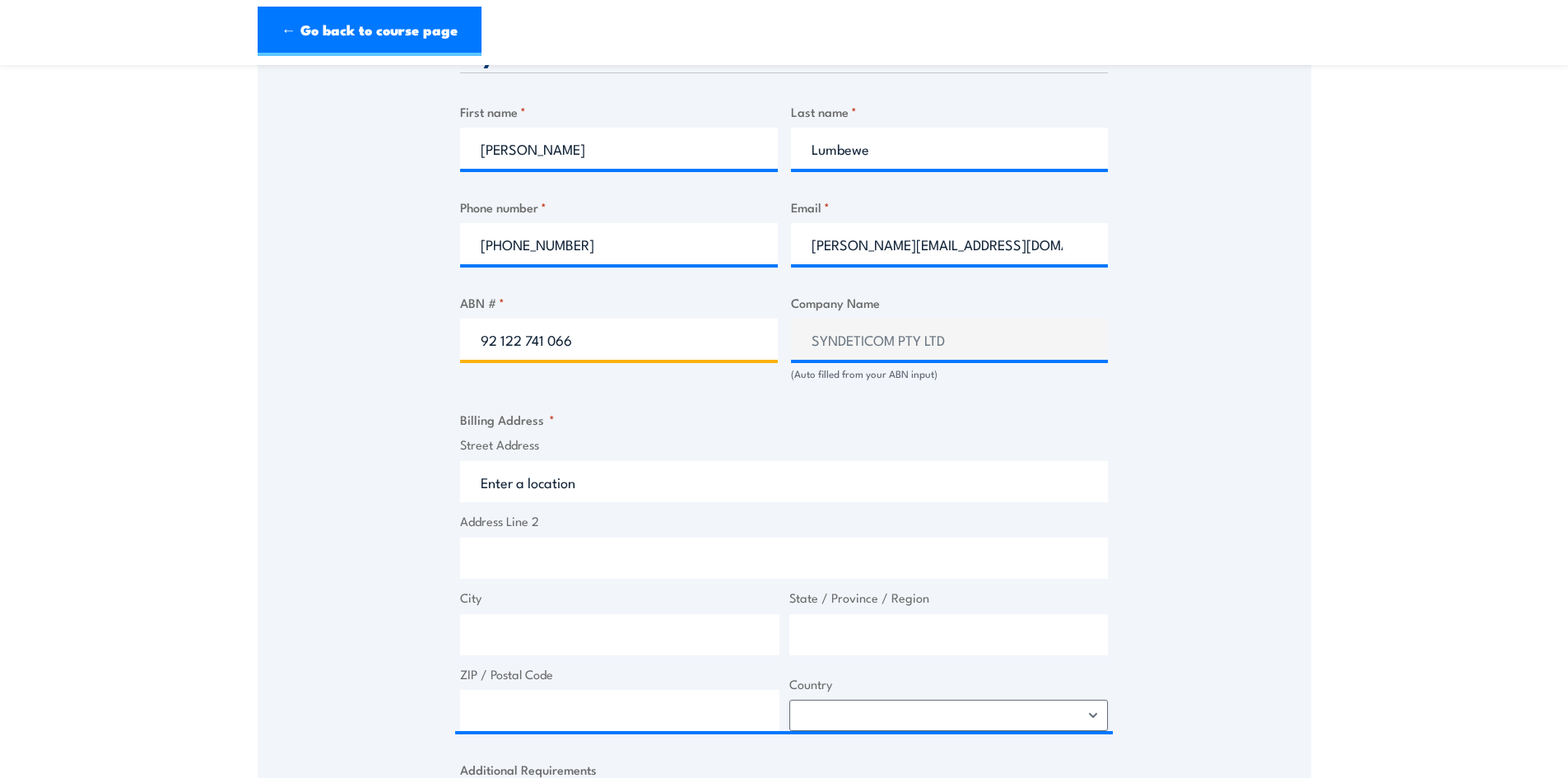
type input "92 122 741 066"
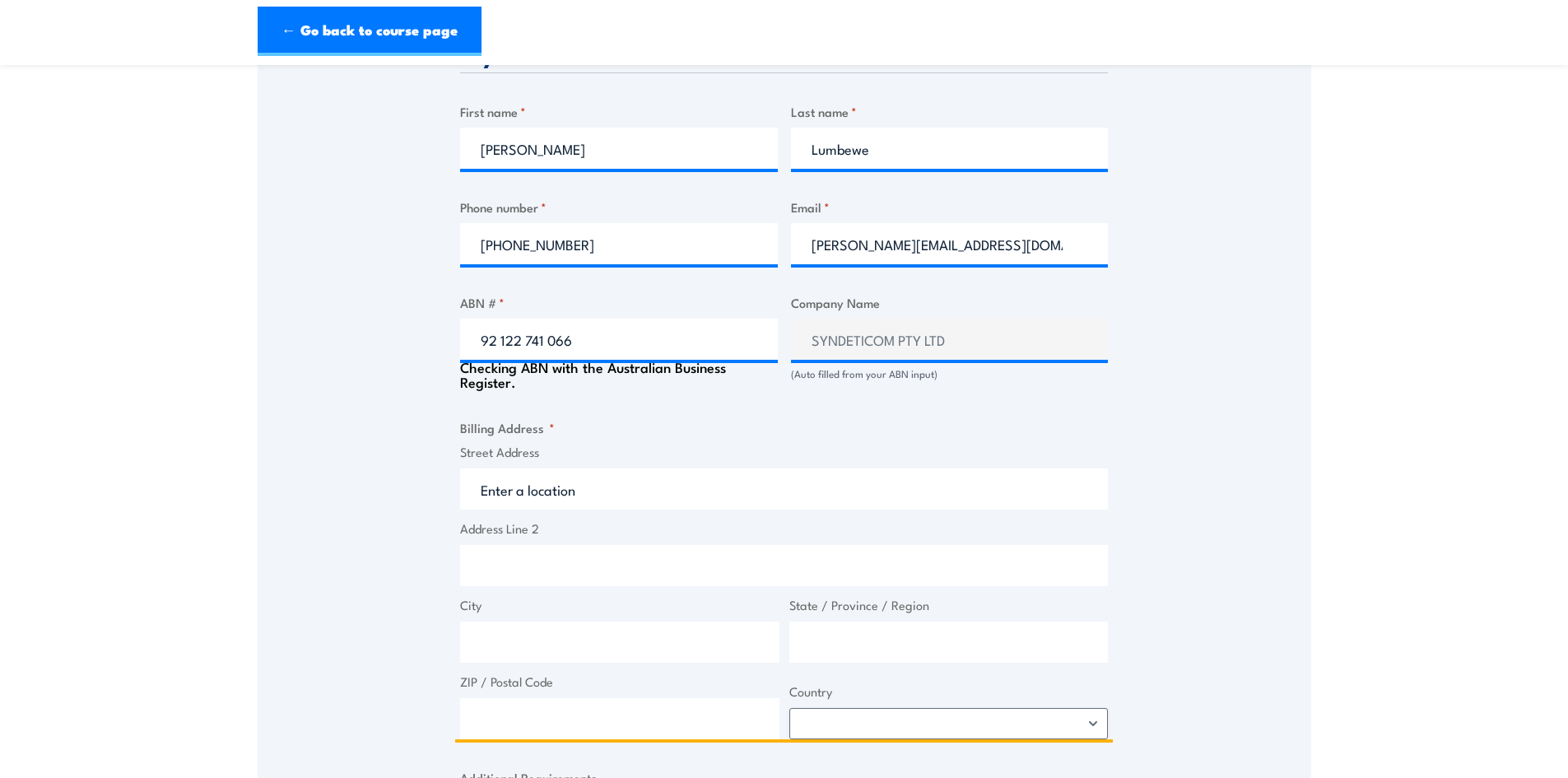
click at [483, 487] on input "Street Address" at bounding box center [784, 488] width 648 height 41
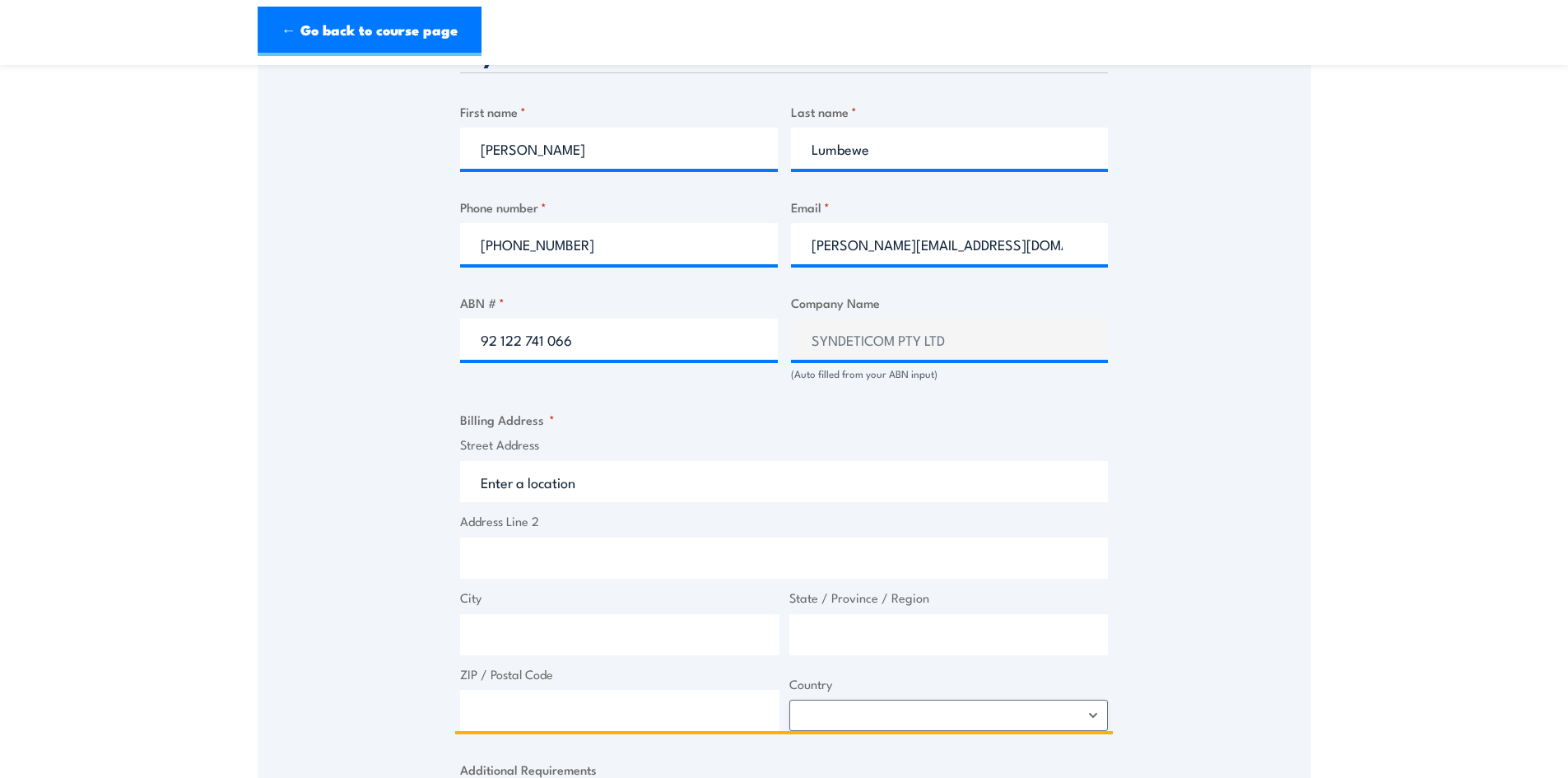
drag, startPoint x: 477, startPoint y: 497, endPoint x: 484, endPoint y: 481, distance: 17.5
click at [482, 485] on input "Street Address" at bounding box center [784, 481] width 648 height 41
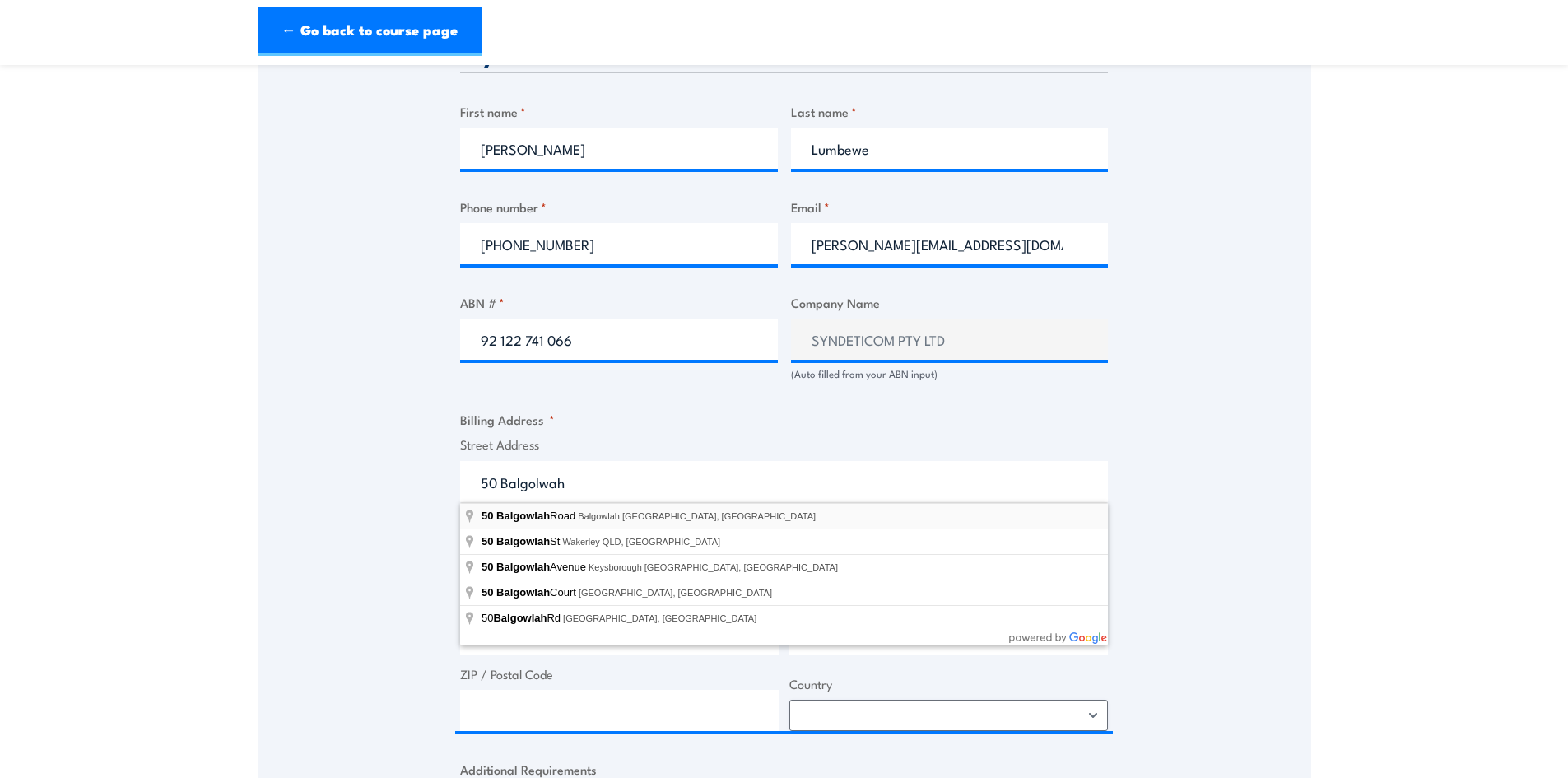
type input "50 Balgowlah Road, Balgowlah NSW, Australia"
type input "50 Balgowlah Rd"
type input "Balgowlah"
type input "New South Wales"
type input "2093"
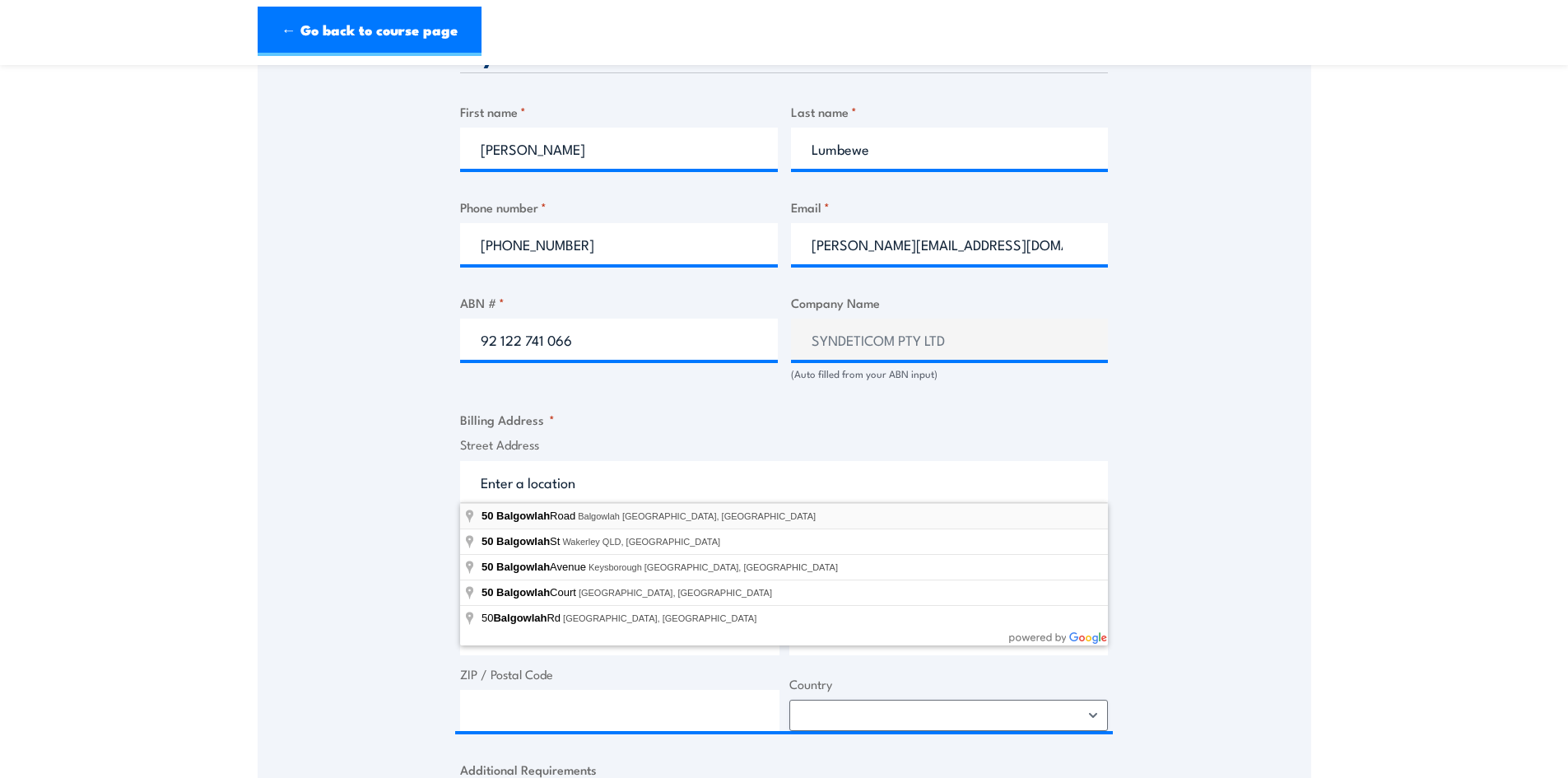
select select "Australia"
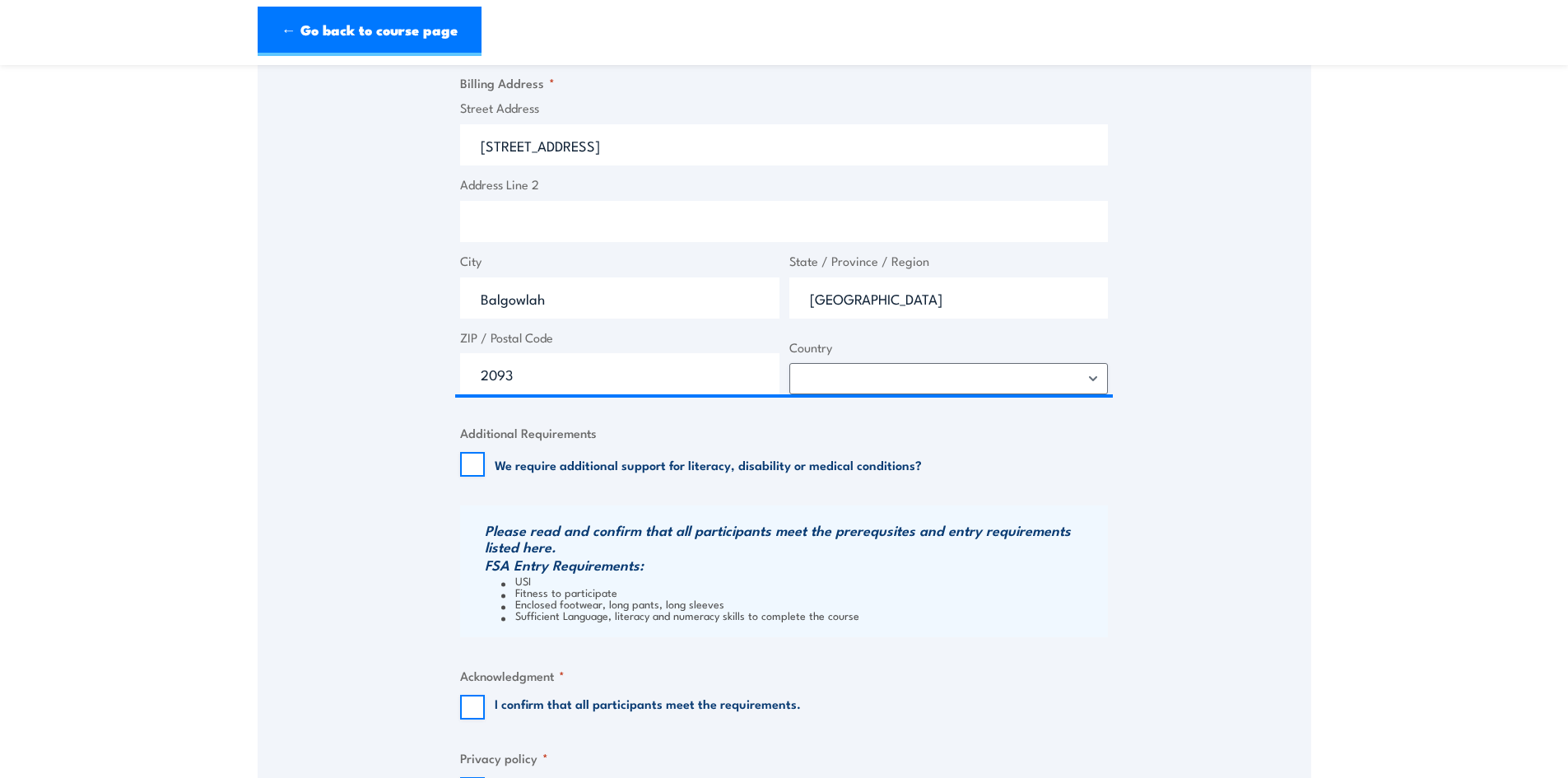
scroll to position [1317, 0]
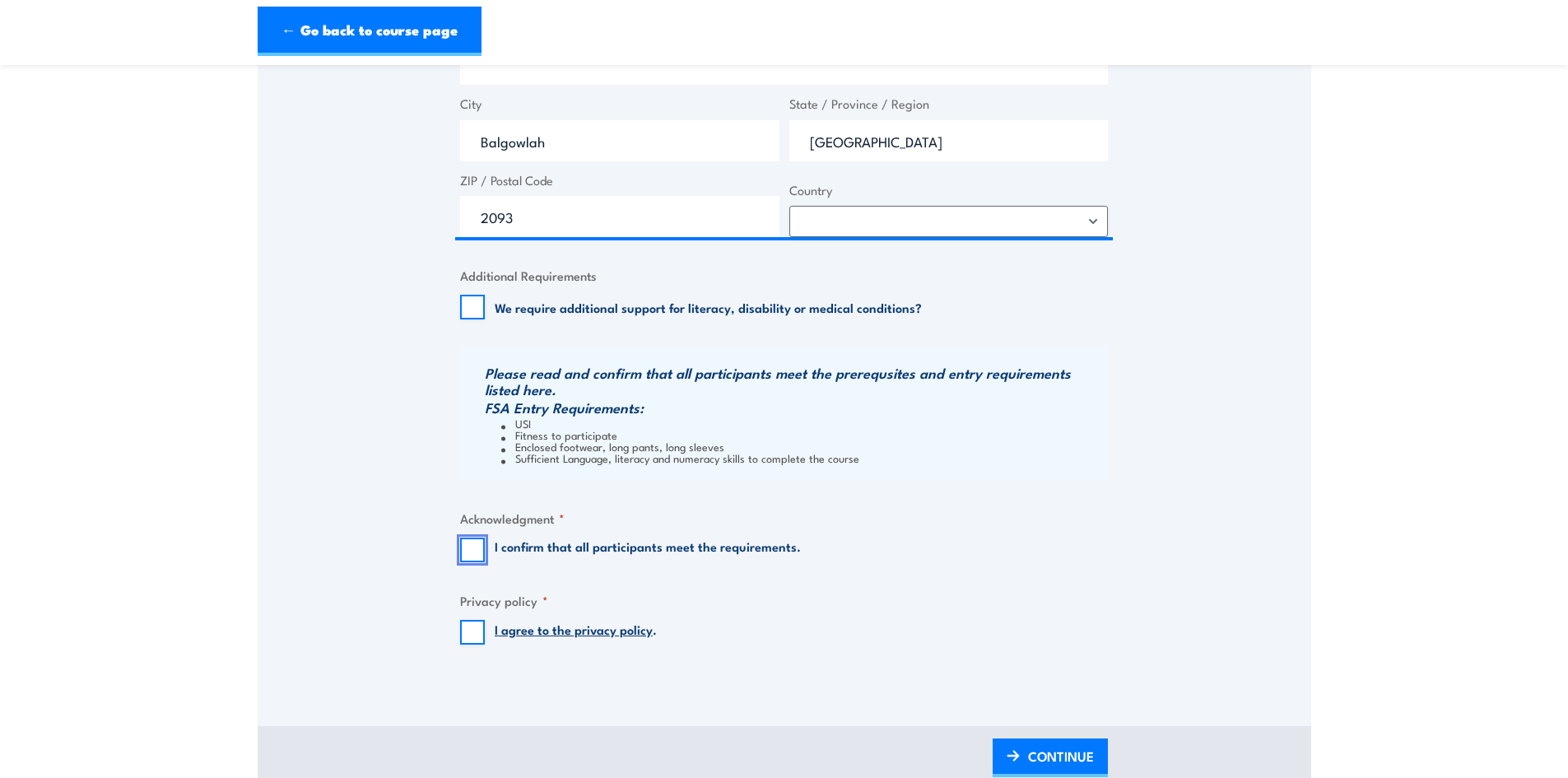
click at [469, 549] on input "I confirm that all participants meet the requirements." at bounding box center [473, 549] width 24 height 24
checkbox input "true"
click at [479, 635] on input "I agree to the privacy policy ." at bounding box center [473, 632] width 24 height 24
checkbox input "true"
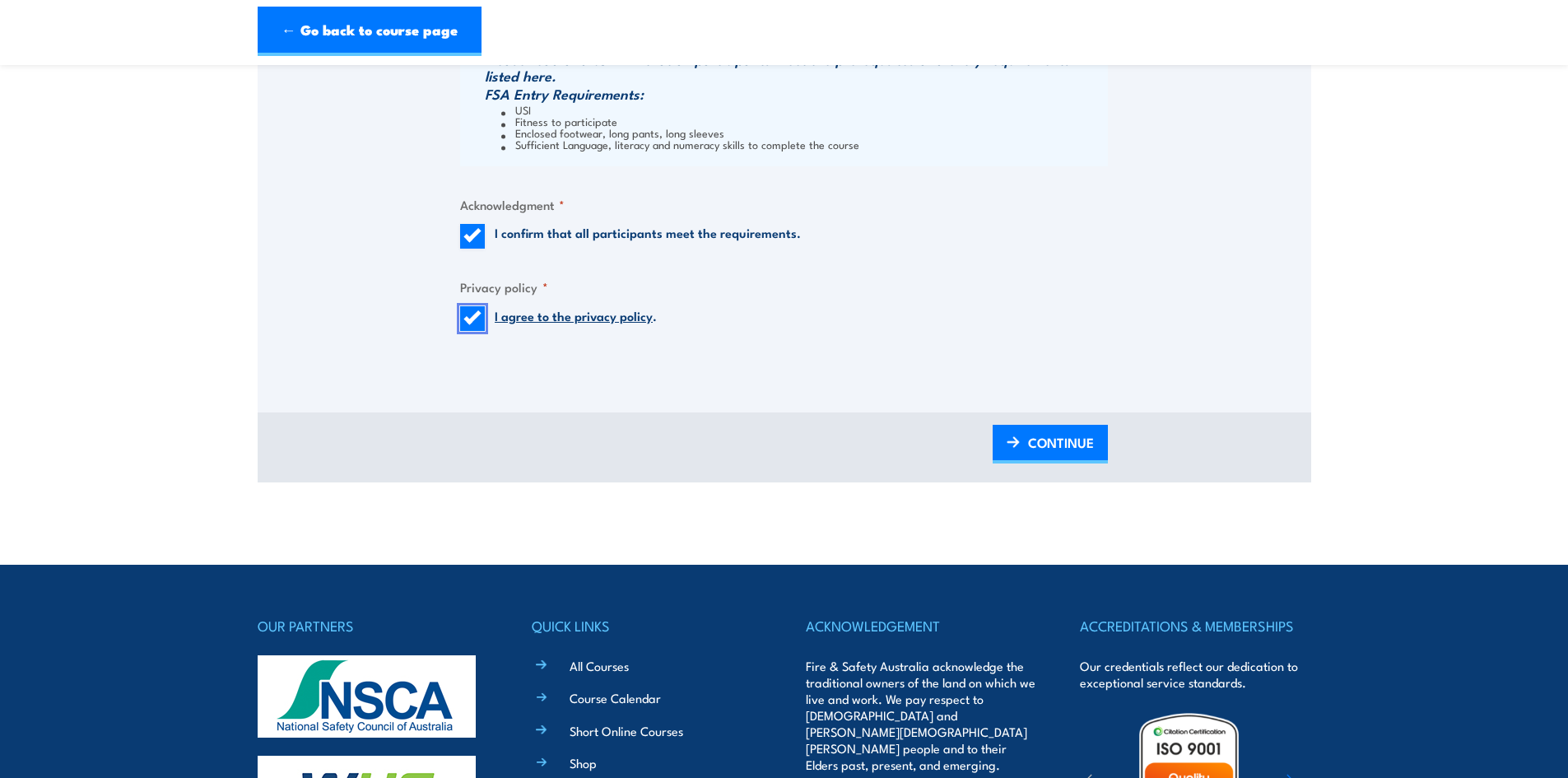
scroll to position [1812, 0]
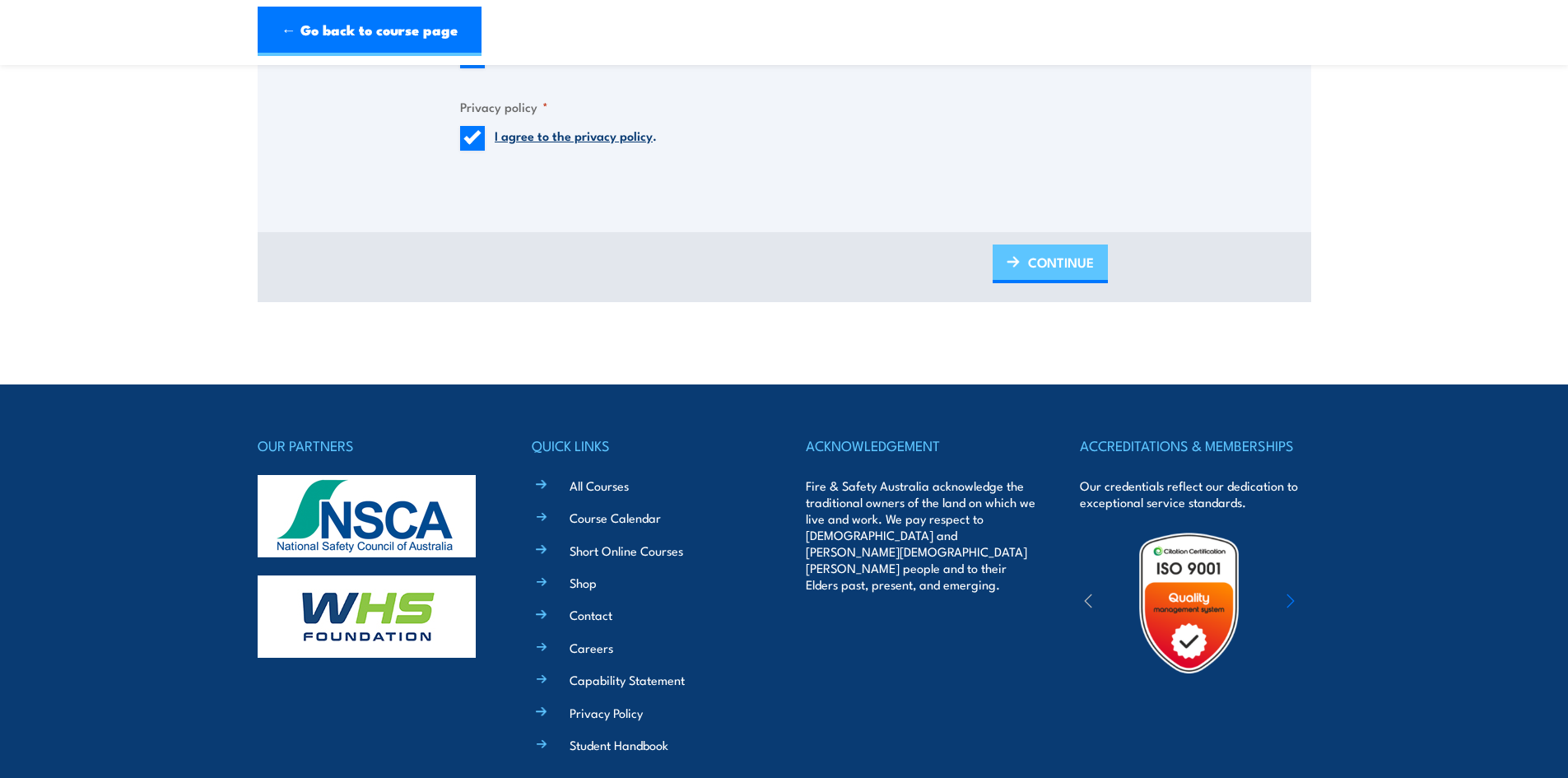
click at [1041, 265] on span "CONTINUE" at bounding box center [1061, 263] width 66 height 44
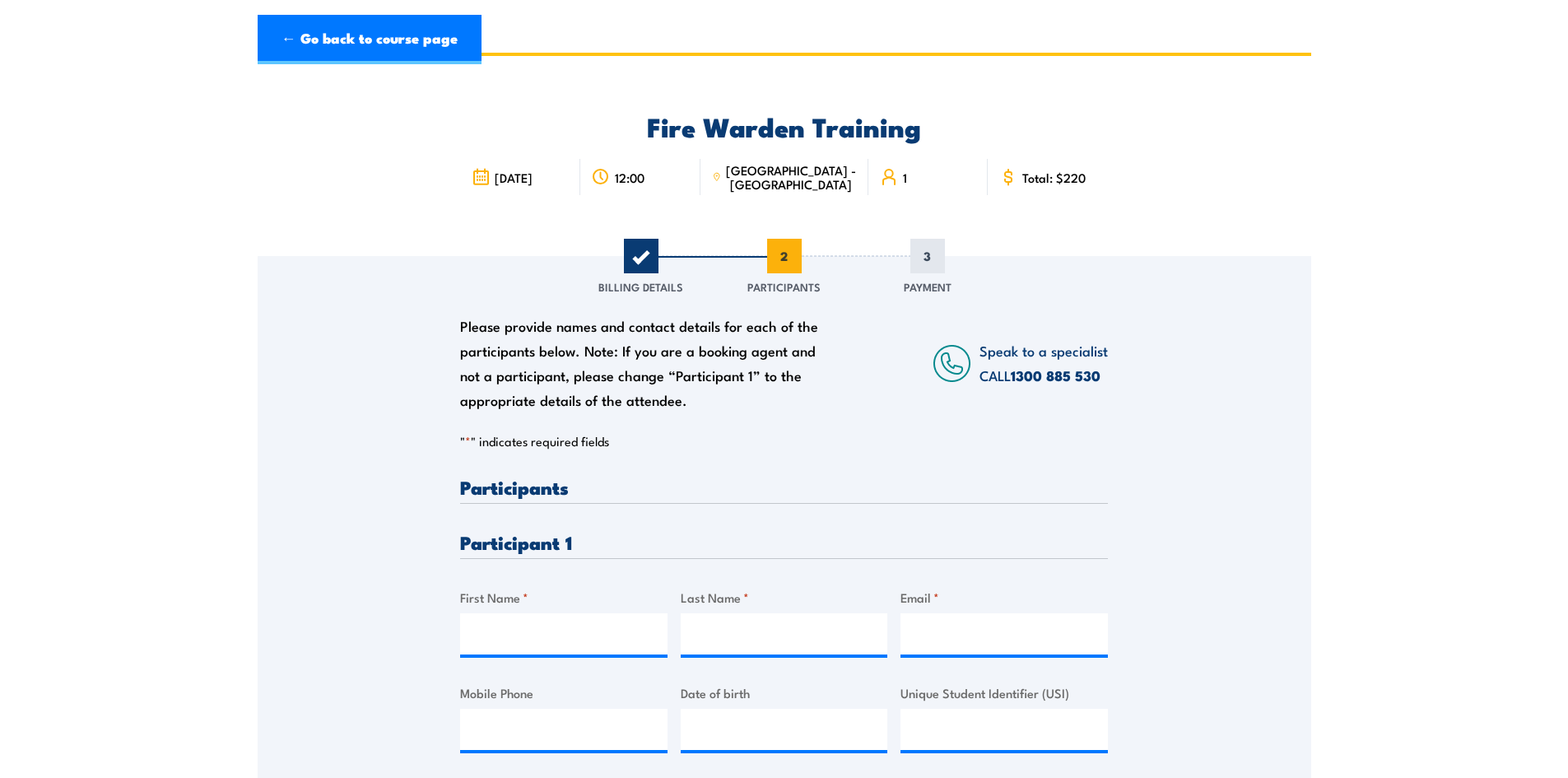
scroll to position [82, 0]
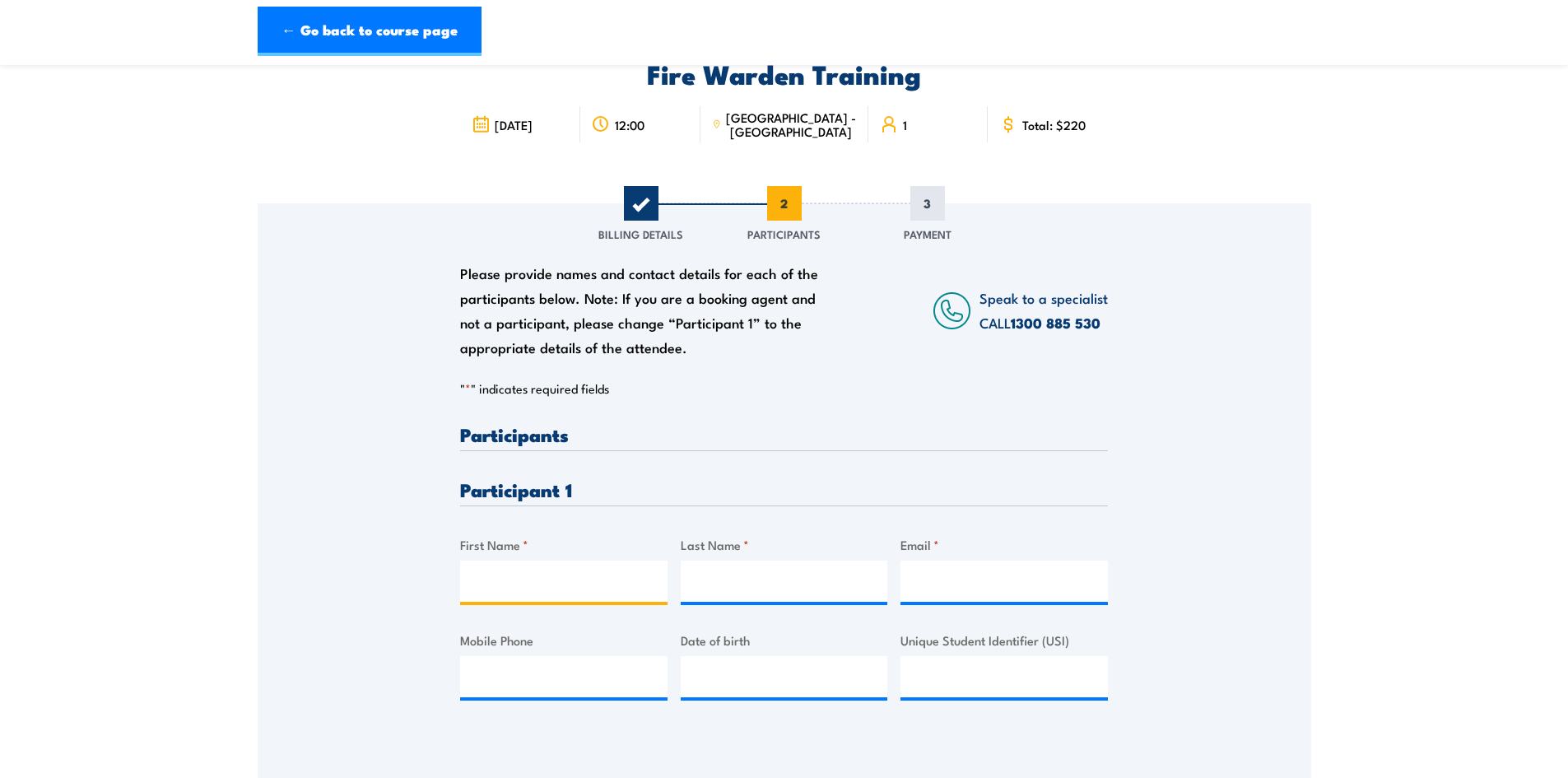
click at [513, 574] on input "First Name *" at bounding box center [564, 581] width 208 height 41
click at [511, 586] on input "A" at bounding box center [564, 581] width 208 height 41
type input "Anushka"
type input "Navneet"
click at [1019, 587] on input "Email *" at bounding box center [1005, 581] width 208 height 41
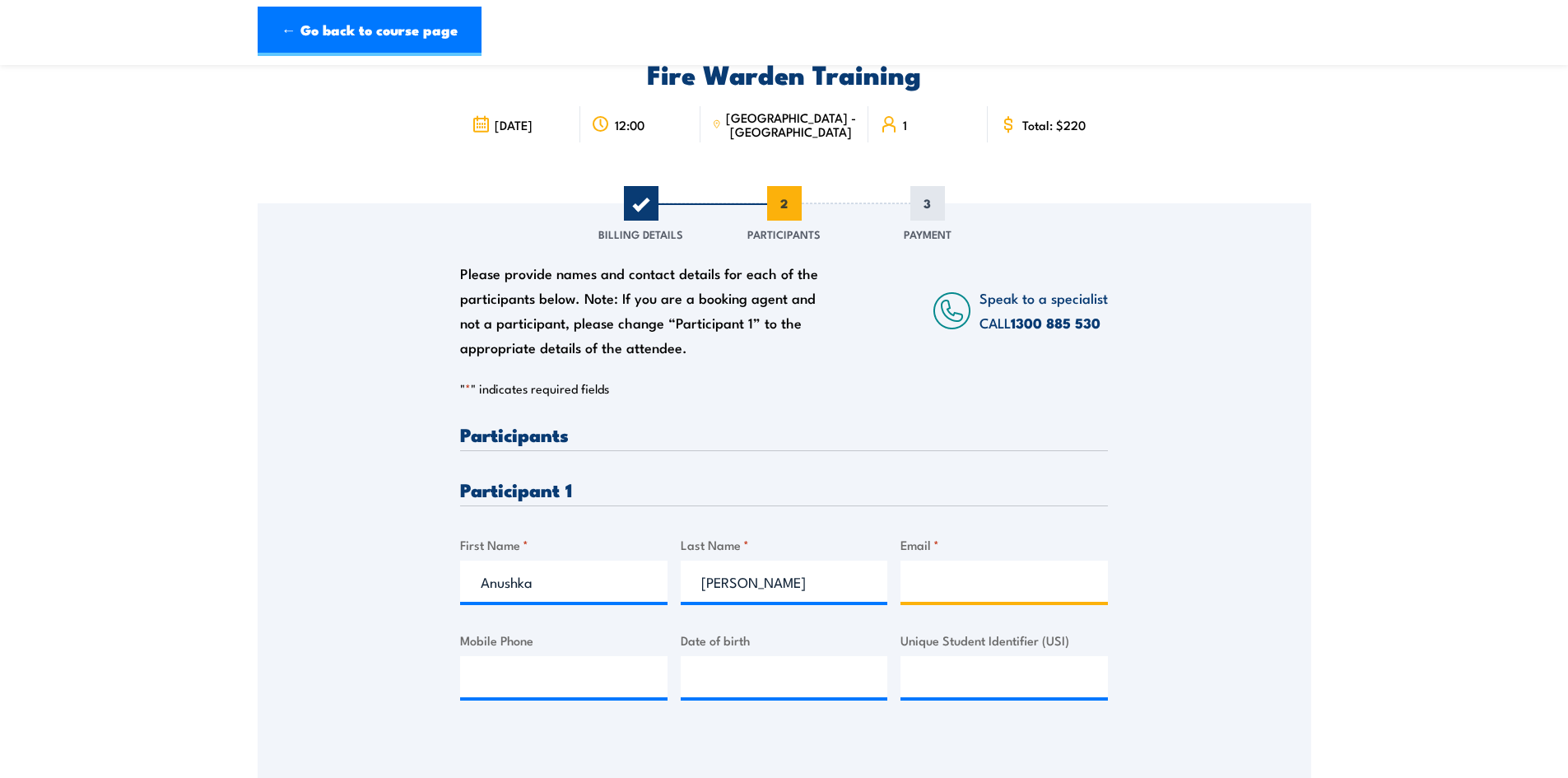
click at [939, 587] on input "Email *" at bounding box center [1005, 581] width 208 height 41
paste input "anushka.navneet@syndeticom.com.au"
type input "anushka.navneet@syndeticom.com.au"
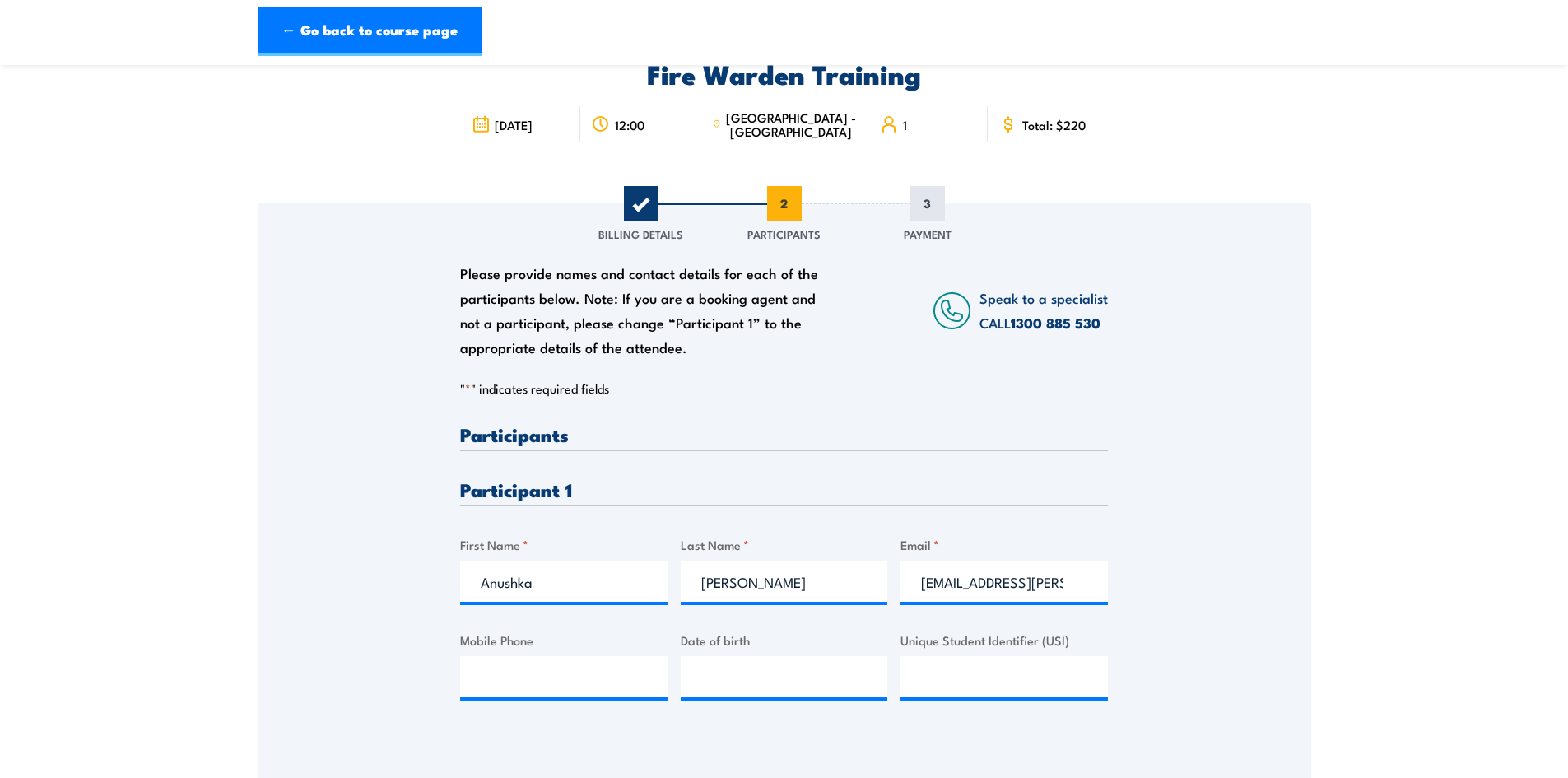
click at [588, 724] on div "Please provide names and contact details for each of the participants below. No…" at bounding box center [784, 576] width 648 height 302
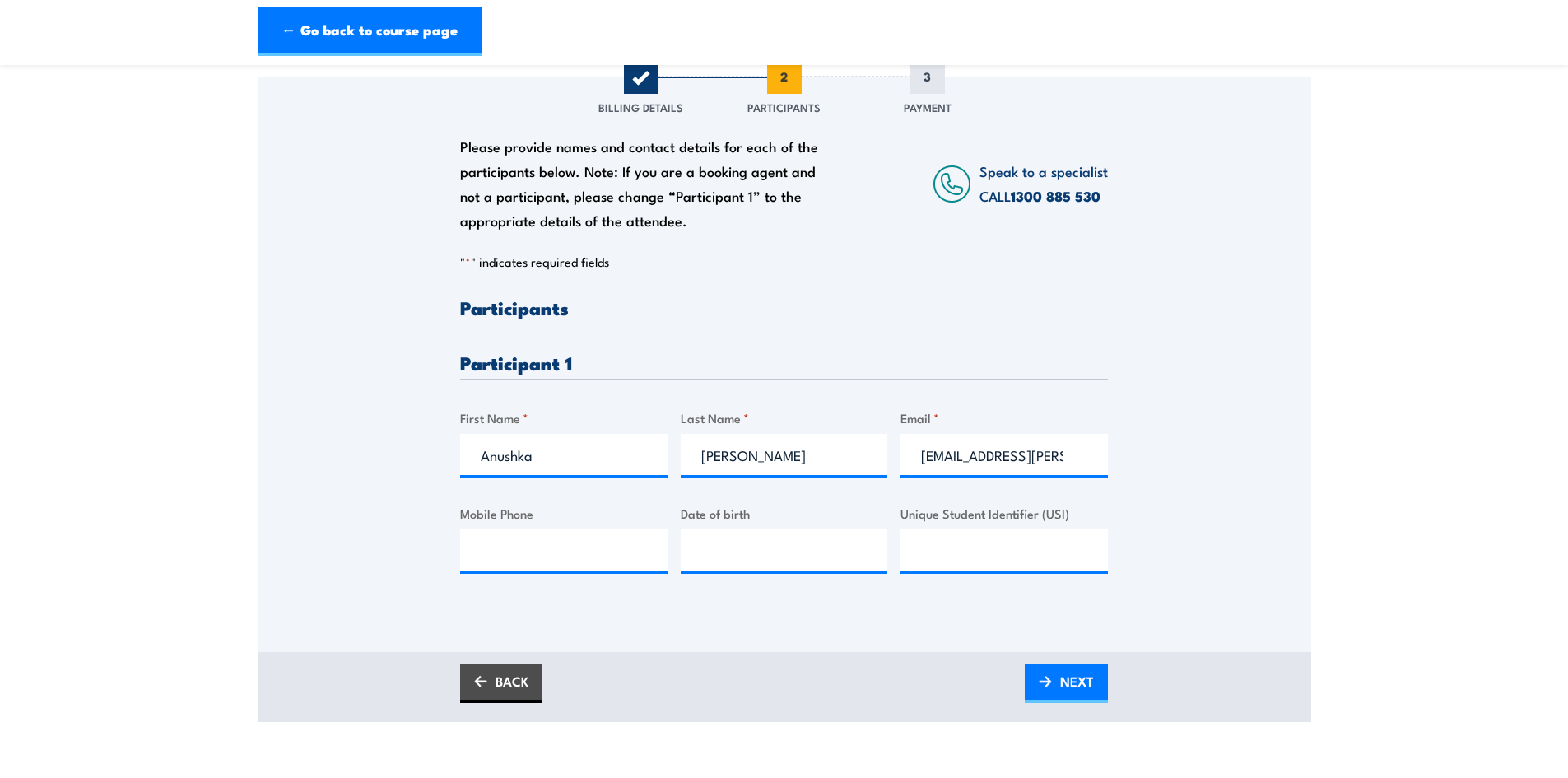
scroll to position [247, 0]
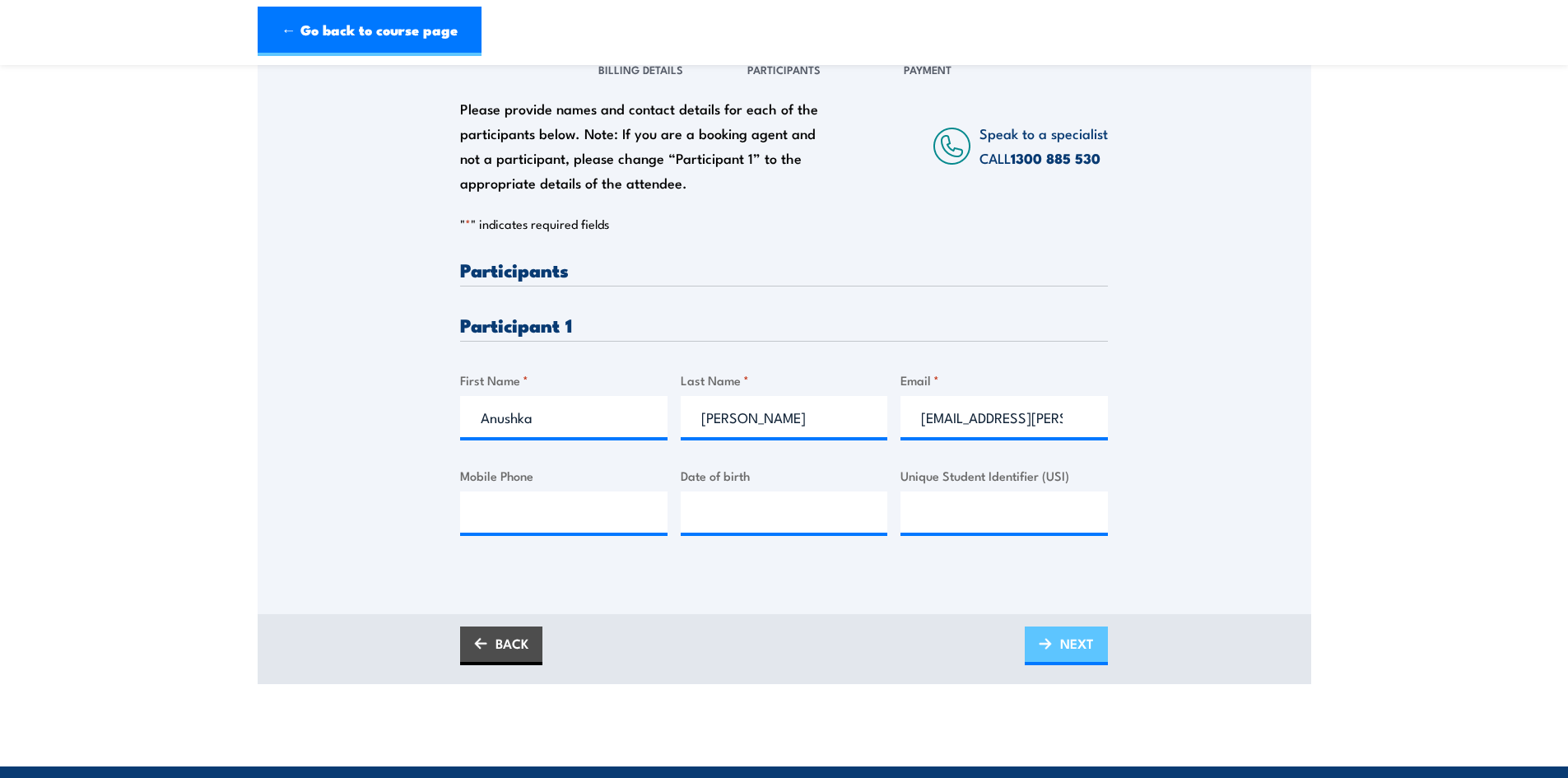
click at [1066, 645] on span "NEXT" at bounding box center [1077, 644] width 34 height 44
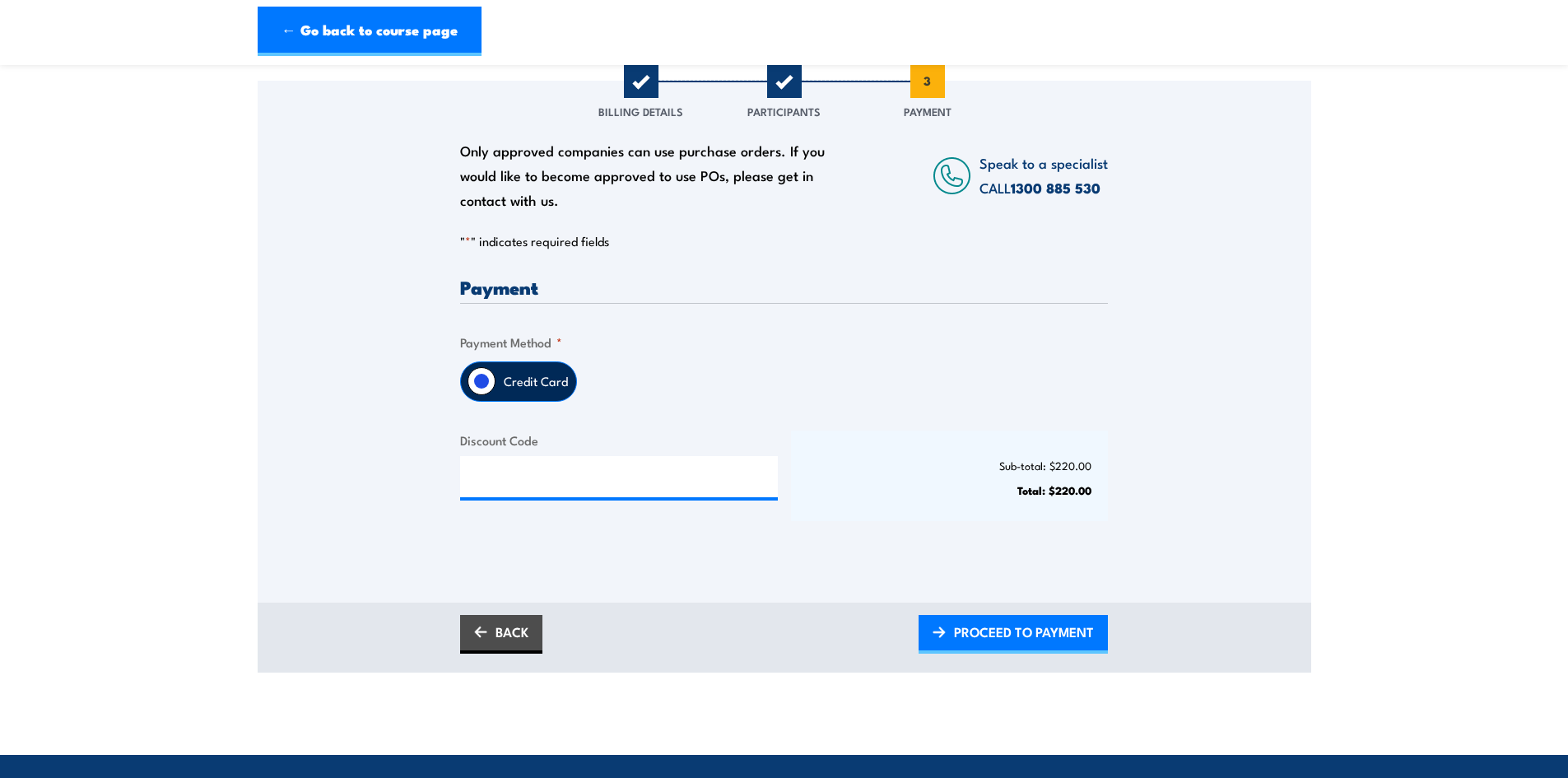
scroll to position [165, 0]
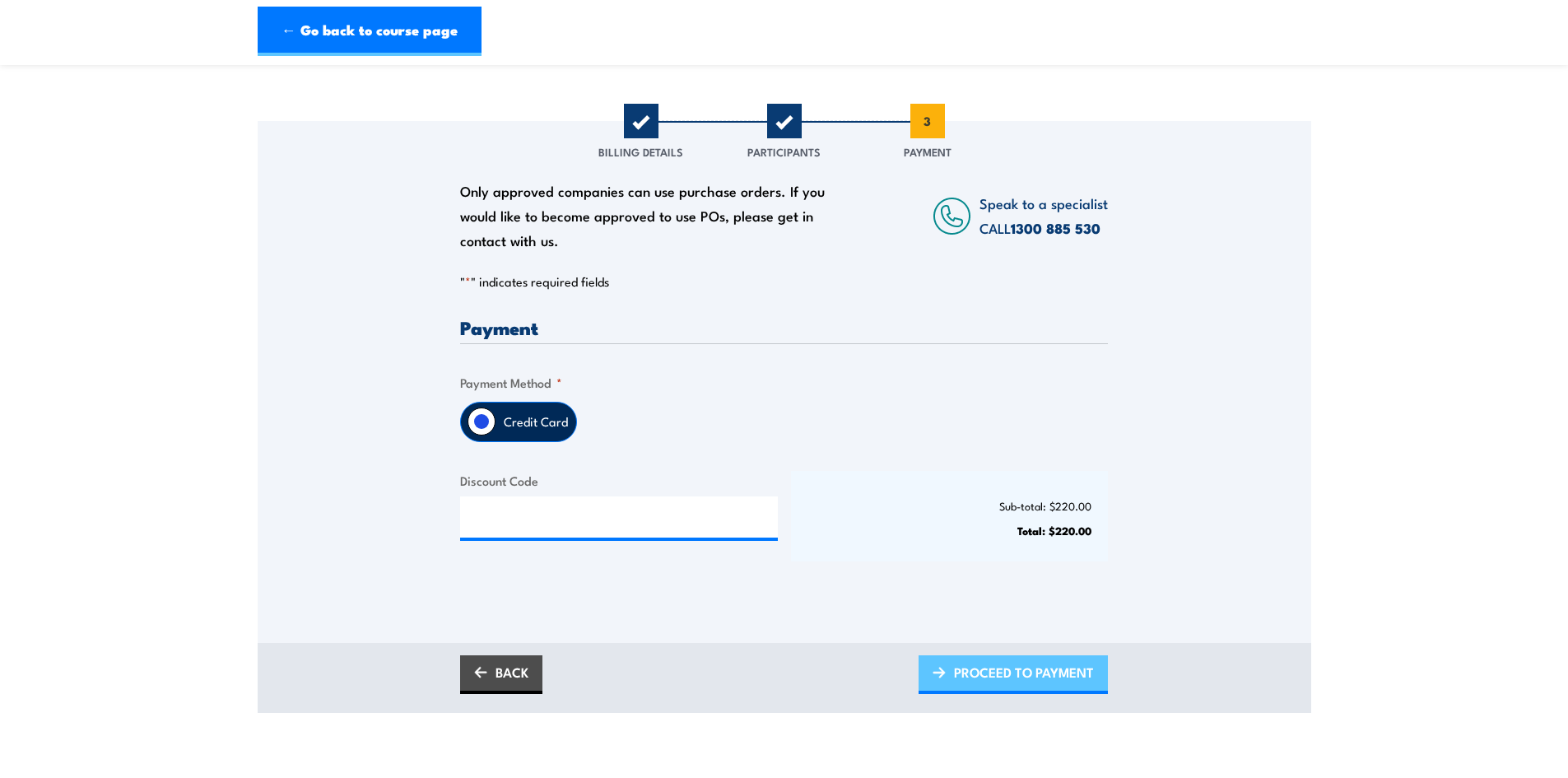
click at [1030, 676] on span "PROCEED TO PAYMENT" at bounding box center [1024, 672] width 140 height 44
click at [1044, 669] on span "PLEASE WAIT..." at bounding box center [1048, 672] width 92 height 44
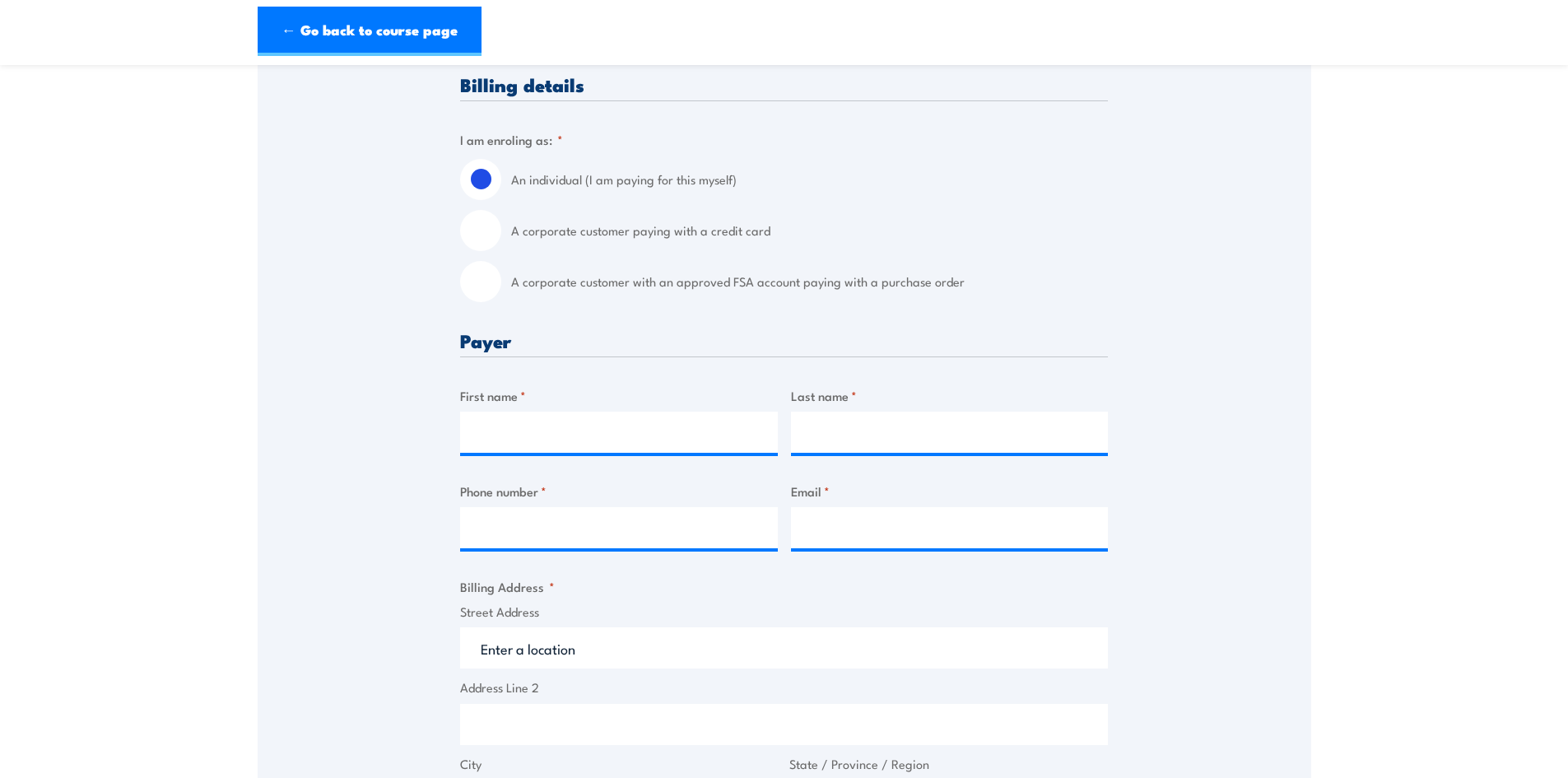
scroll to position [412, 0]
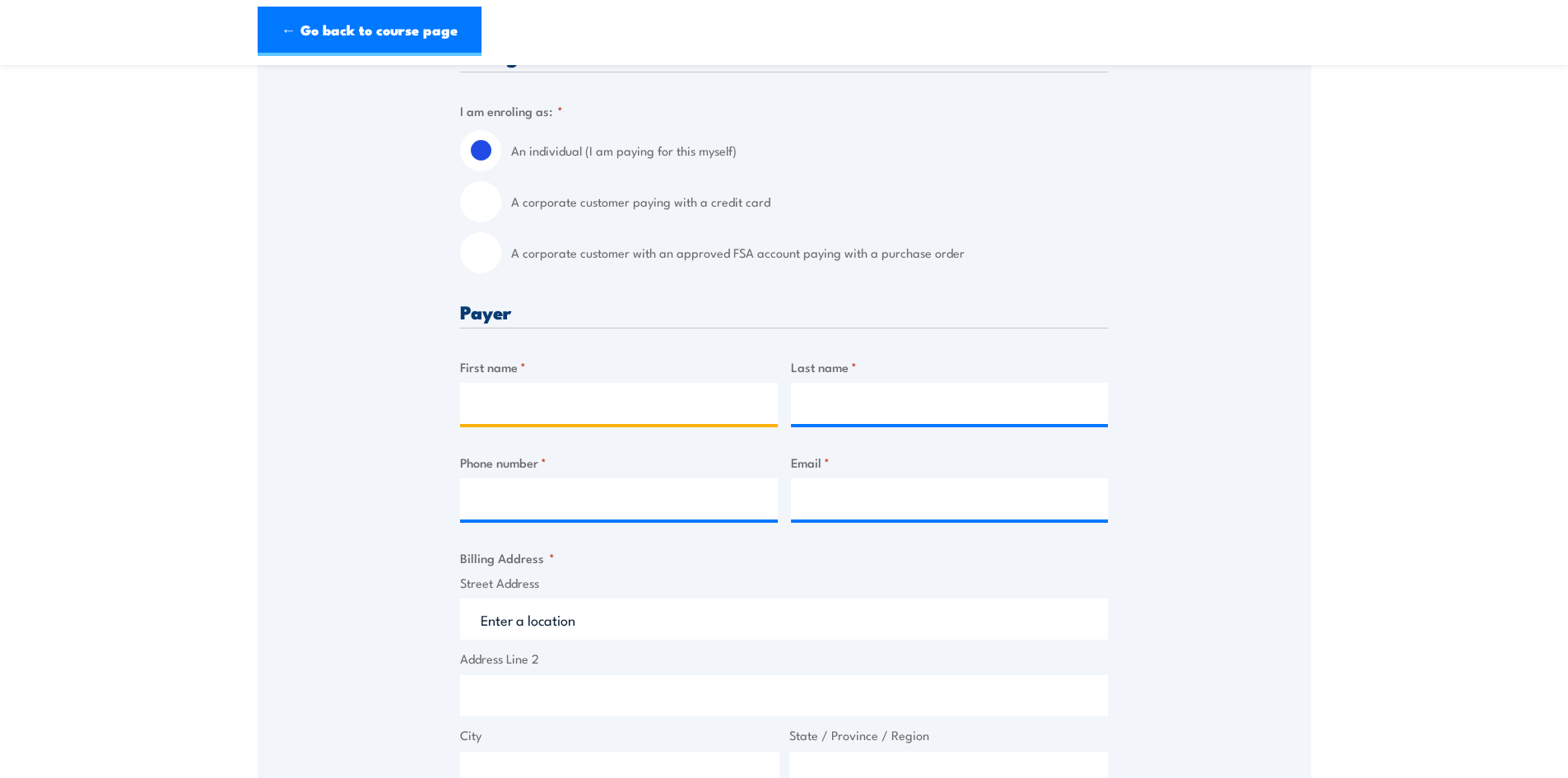
click at [528, 400] on input "First name *" at bounding box center [619, 403] width 317 height 41
type input "[PERSON_NAME]"
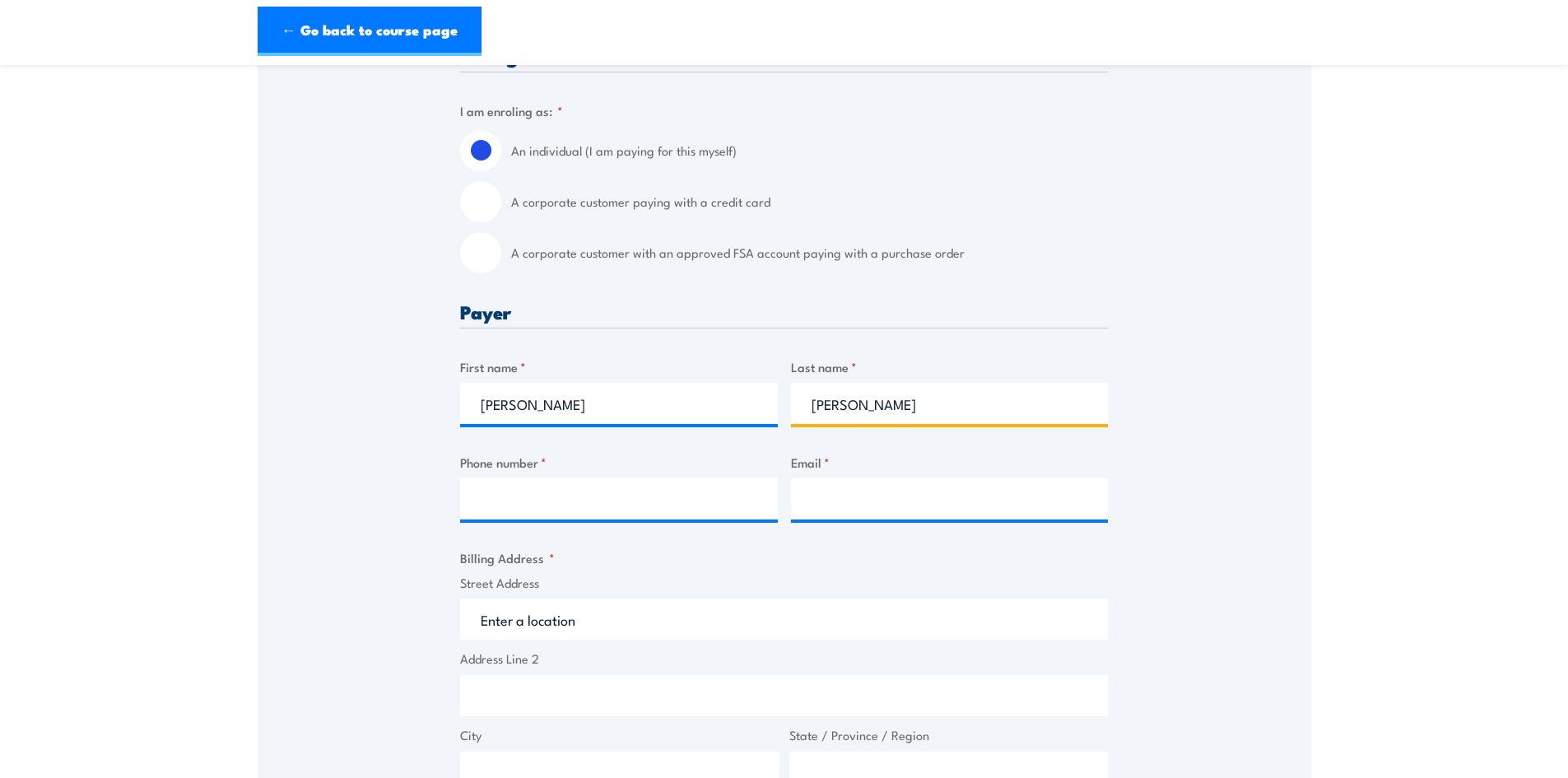
type input "[PERSON_NAME]"
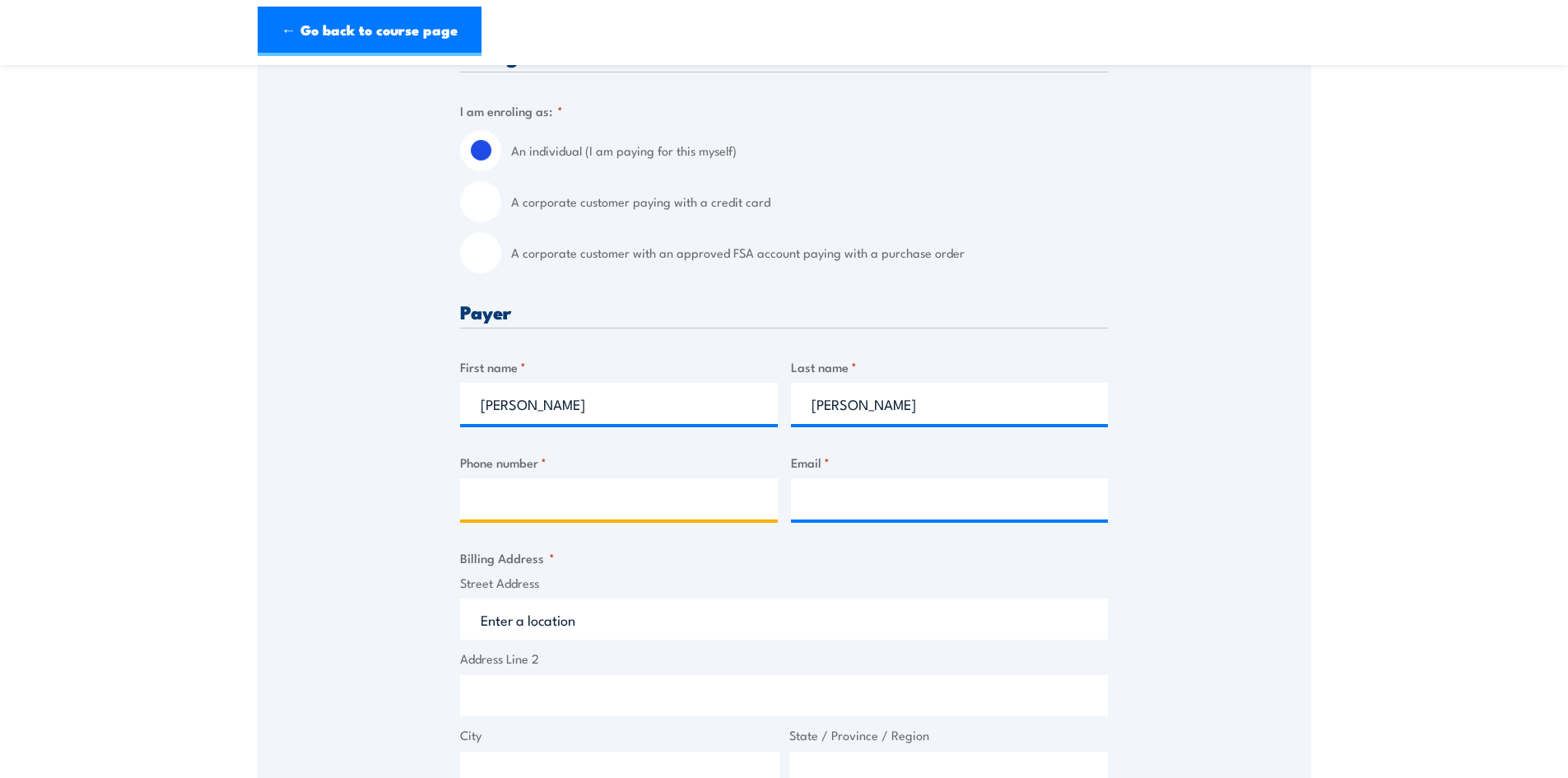
click at [547, 503] on input "Phone number *" at bounding box center [619, 498] width 317 height 41
type input "0452082562"
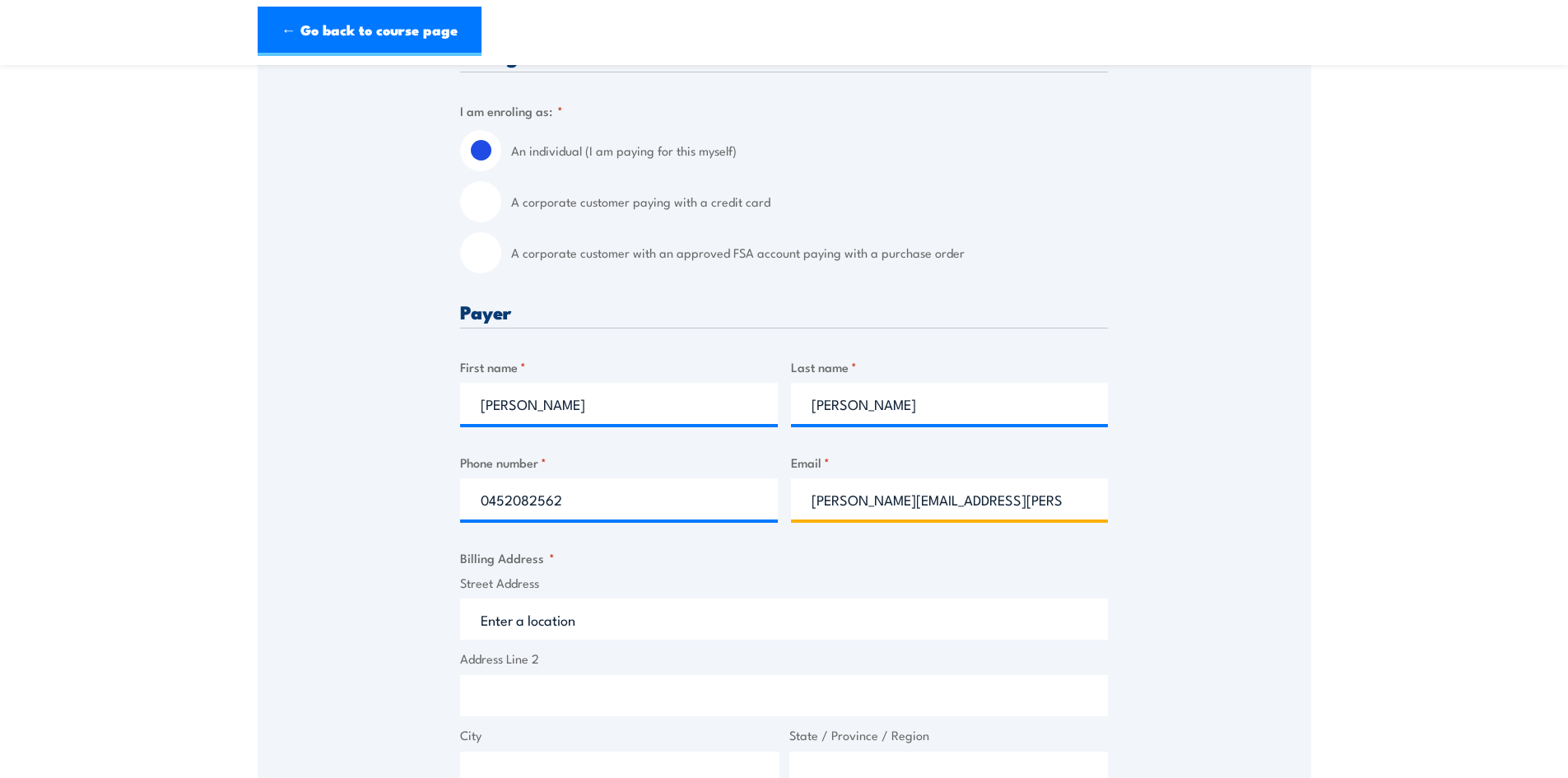
type input "[PERSON_NAME][EMAIL_ADDRESS][PERSON_NAME][DOMAIN_NAME]"
drag, startPoint x: 585, startPoint y: 602, endPoint x: 581, endPoint y: 614, distance: 12.6
click at [581, 613] on input "Street Address" at bounding box center [784, 618] width 648 height 41
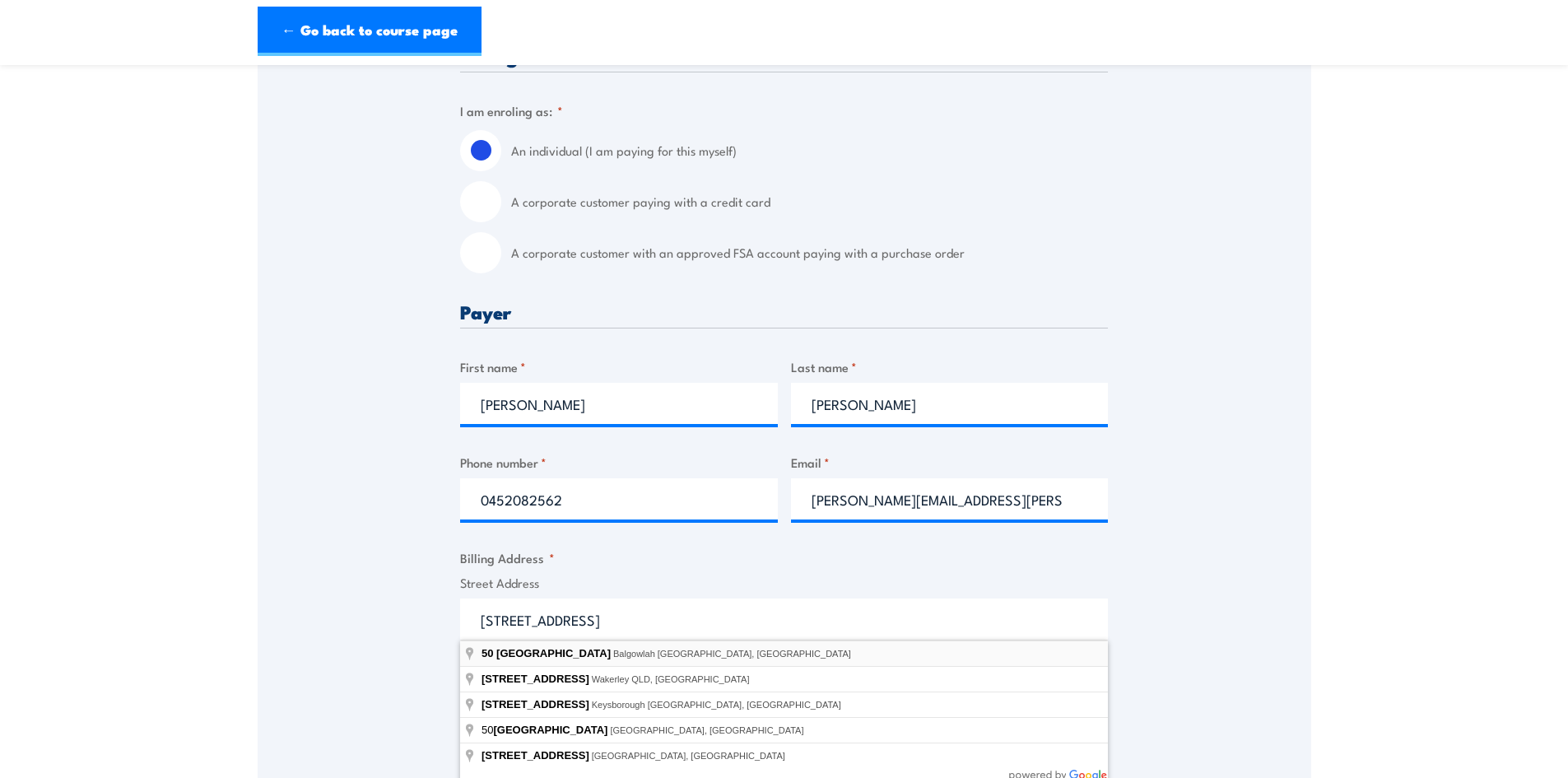
type input "50 Balgowlah Road, Balgowlah NSW, Australia"
type input "50 Balgowlah Rd"
type input "Balgowlah"
type input "New South Wales"
type input "2093"
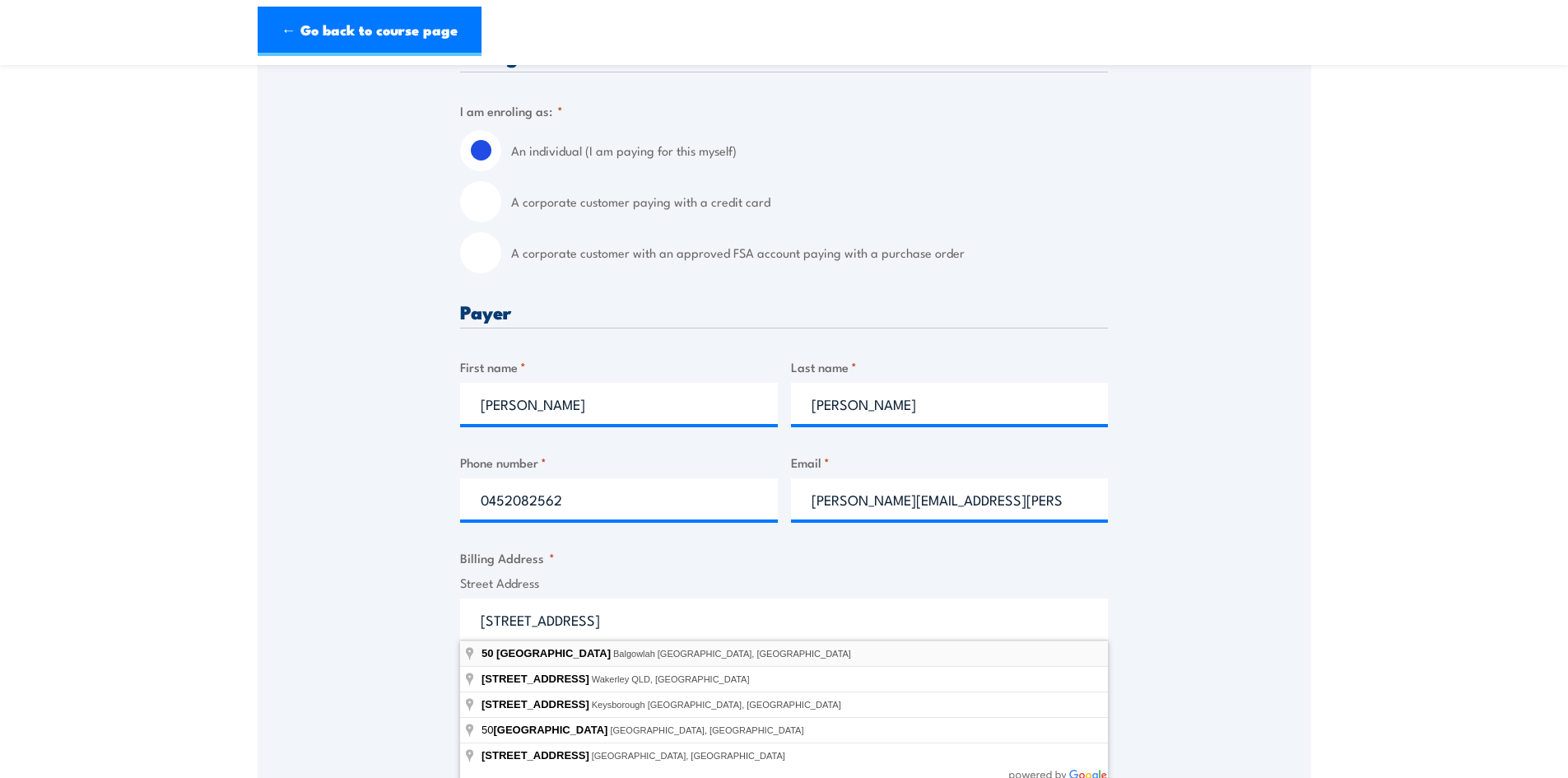
select select "Australia"
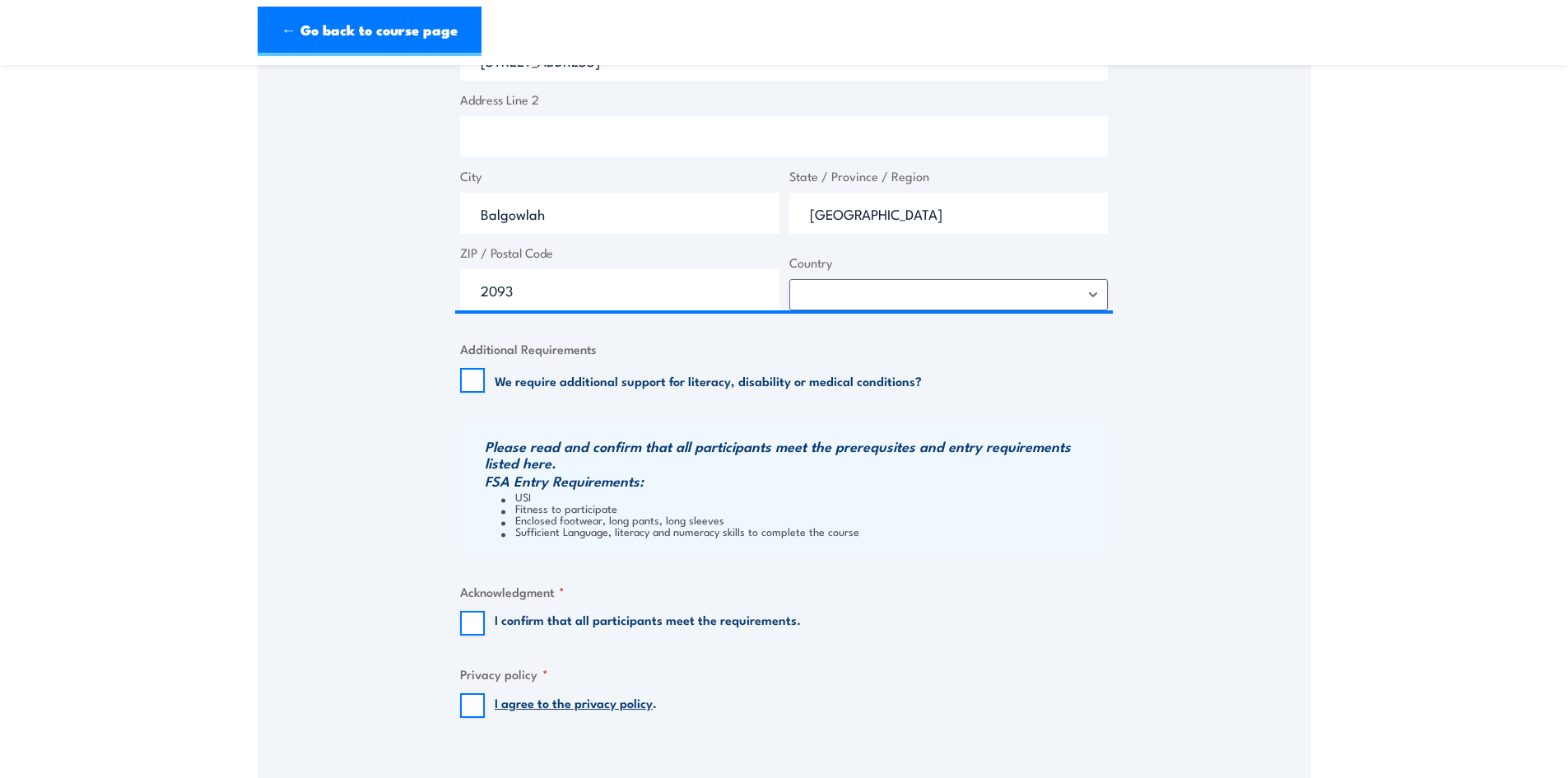
scroll to position [988, 0]
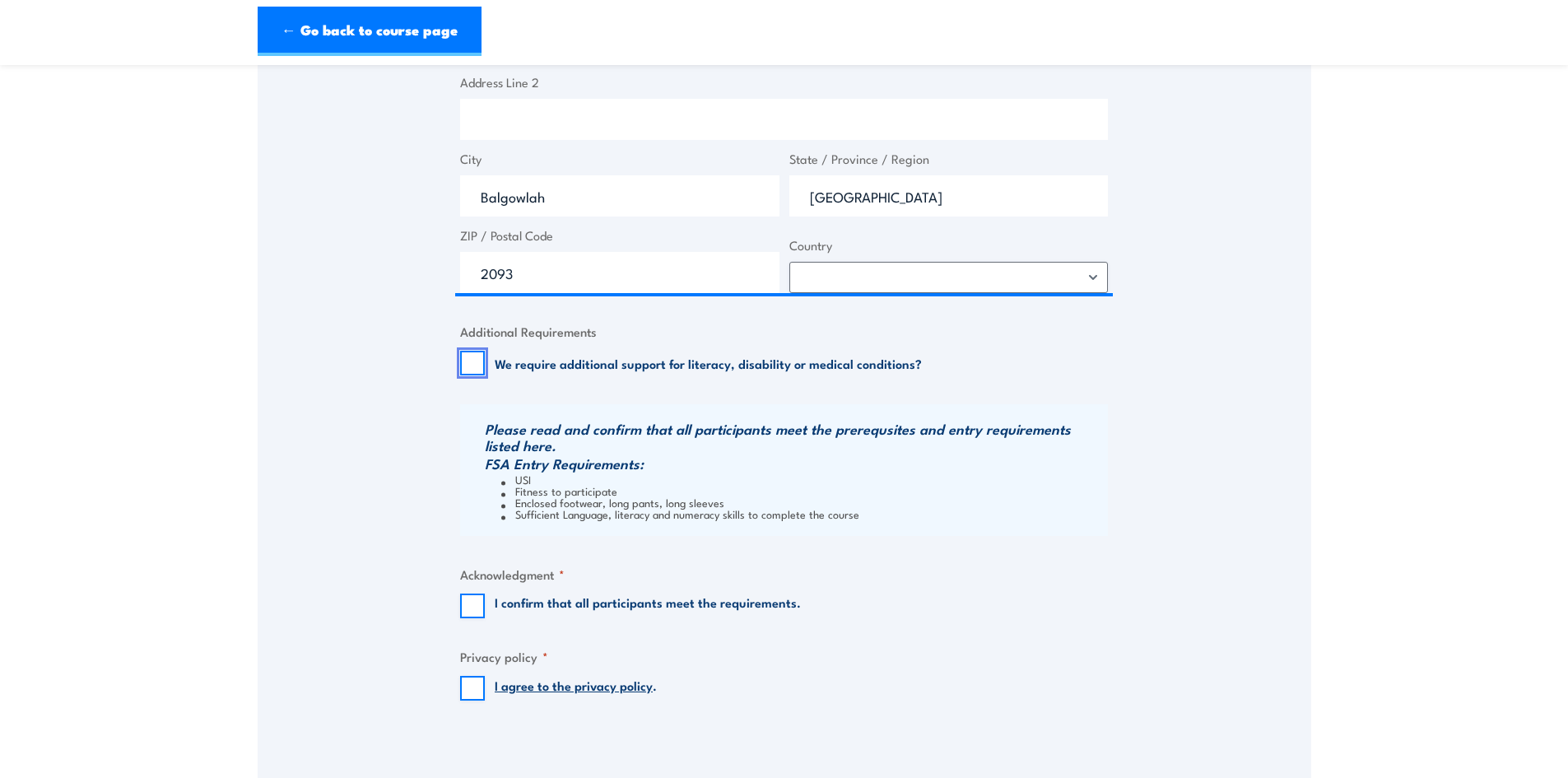
drag, startPoint x: 463, startPoint y: 356, endPoint x: 459, endPoint y: 635, distance: 279.0
click at [793, 613] on div "Billing details I am enroling as: * An individual (I am paying for this myself)…" at bounding box center [784, 99] width 648 height 1259
click at [463, 602] on input "I confirm that all participants meet the requirements." at bounding box center [473, 606] width 24 height 24
checkbox input "true"
click at [479, 680] on input "I agree to the privacy policy ." at bounding box center [473, 688] width 24 height 24
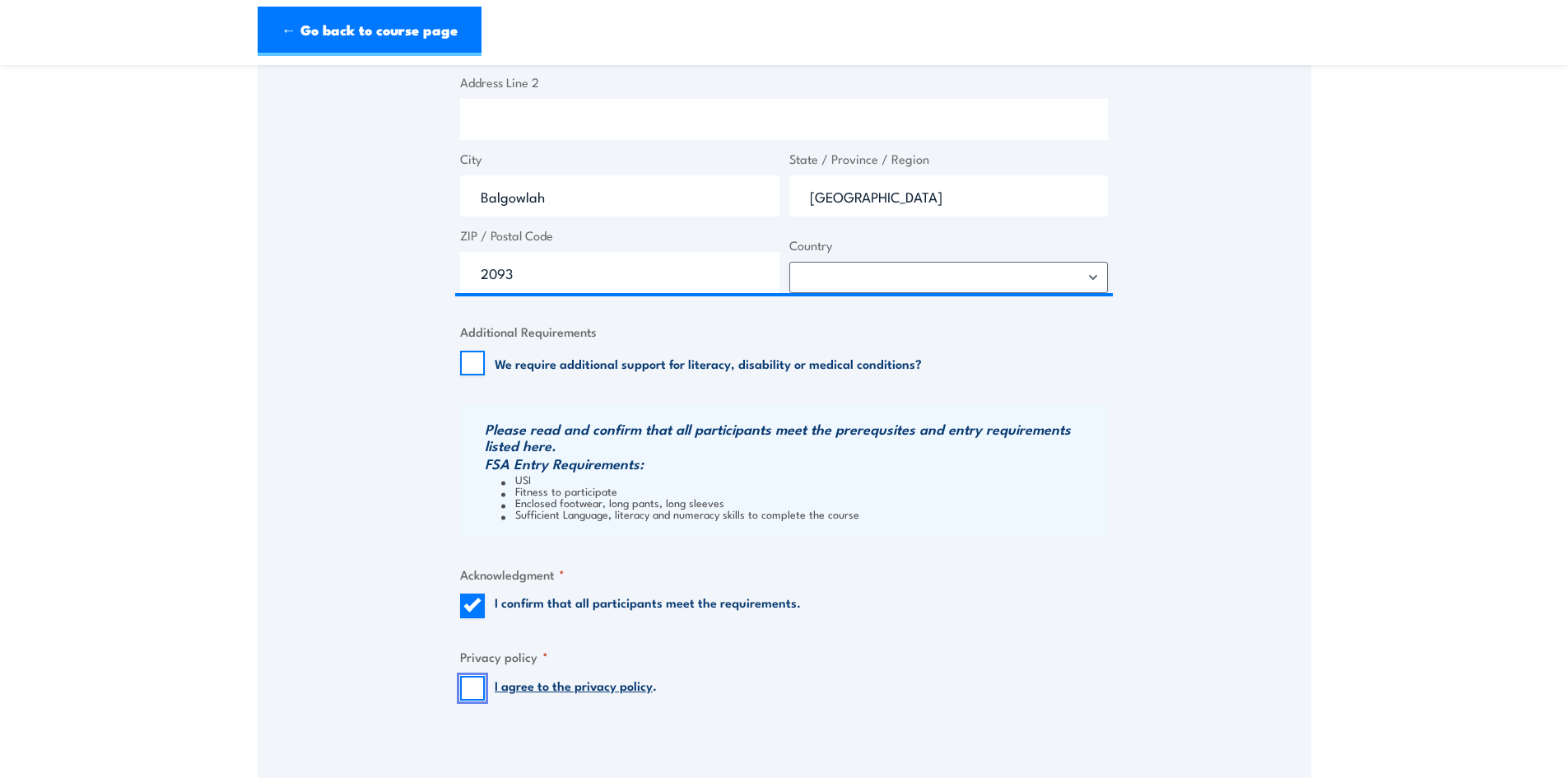
checkbox input "true"
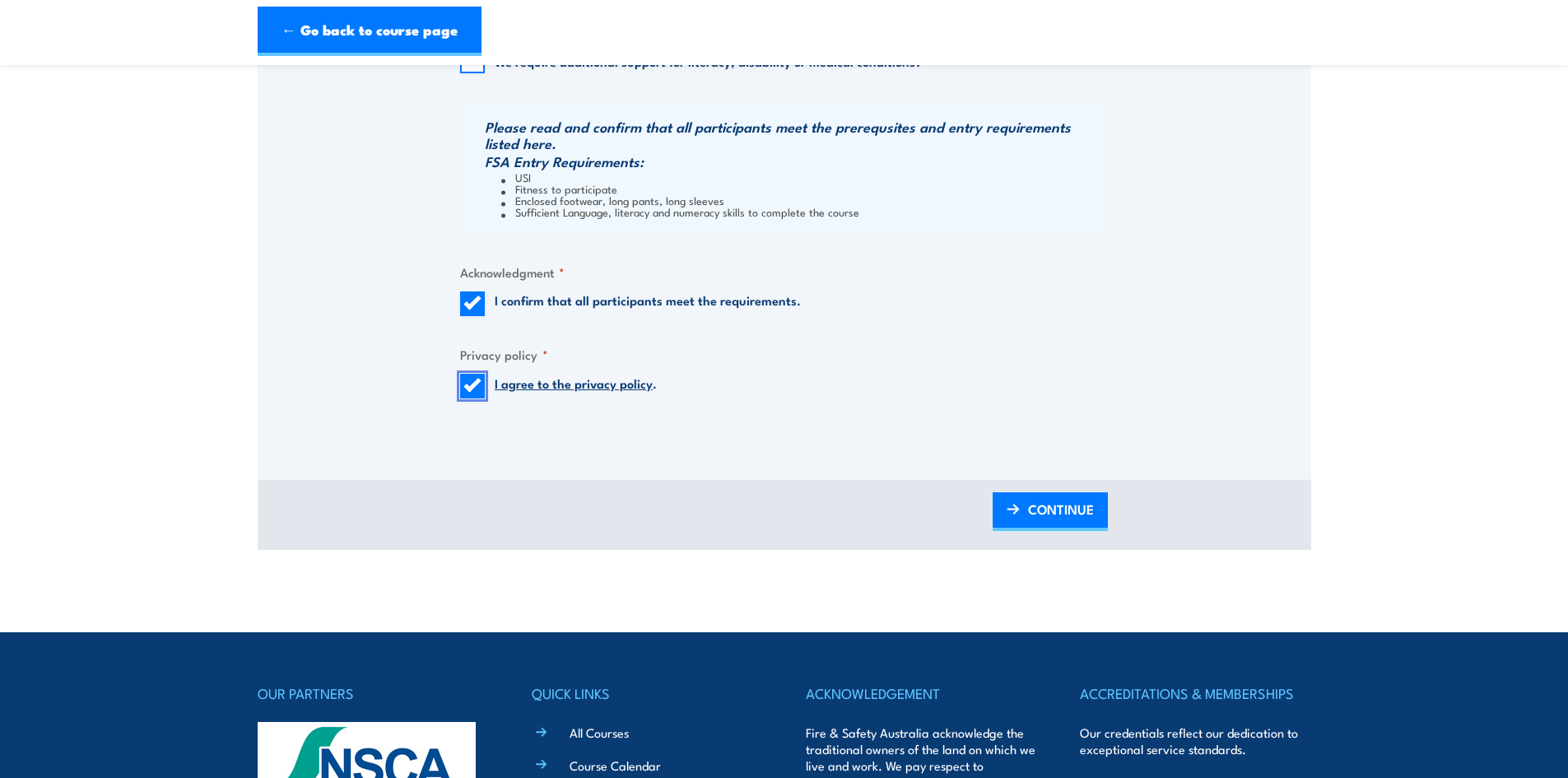
scroll to position [1317, 0]
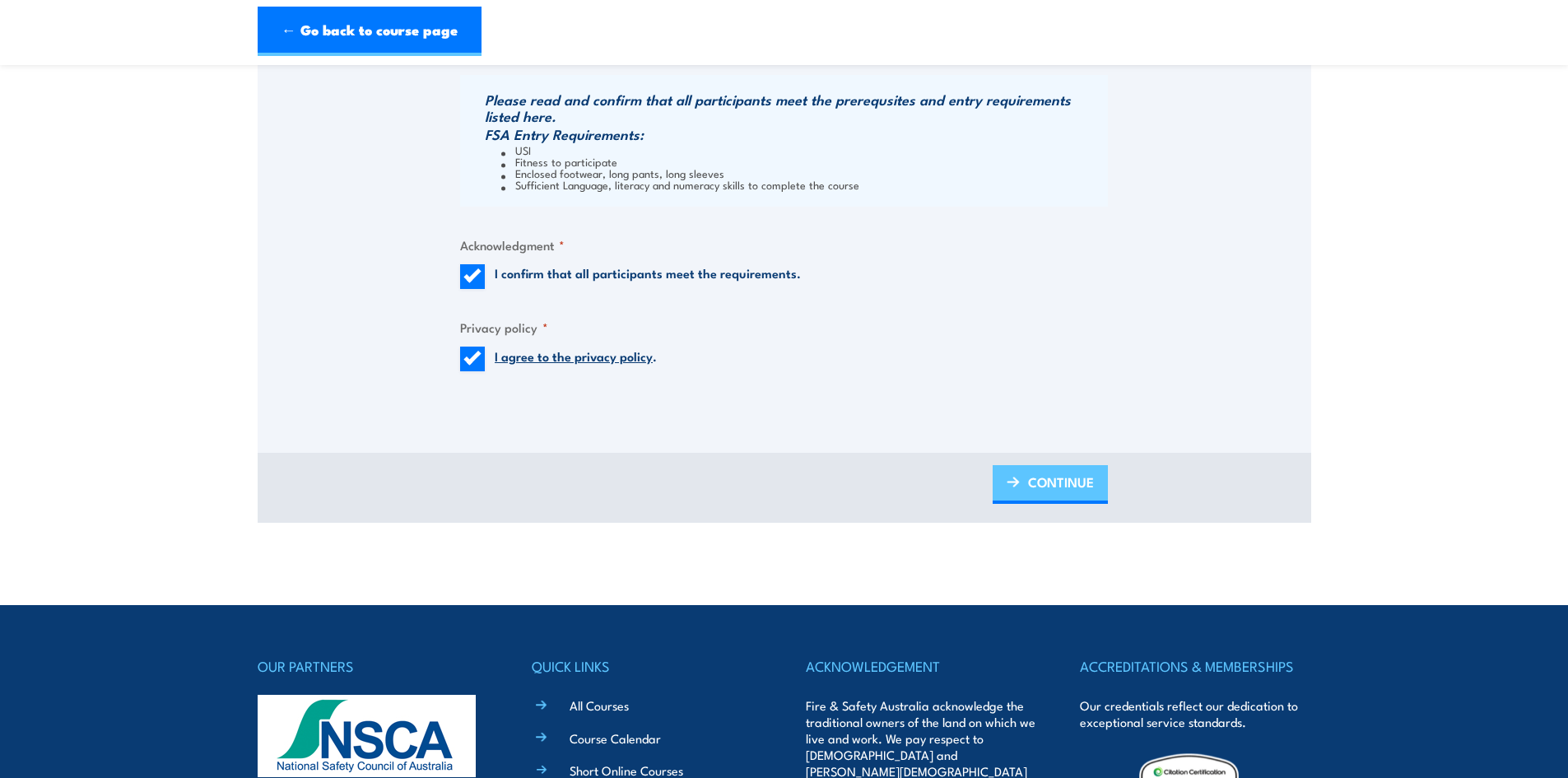
click at [1043, 486] on span "CONTINUE" at bounding box center [1061, 482] width 66 height 44
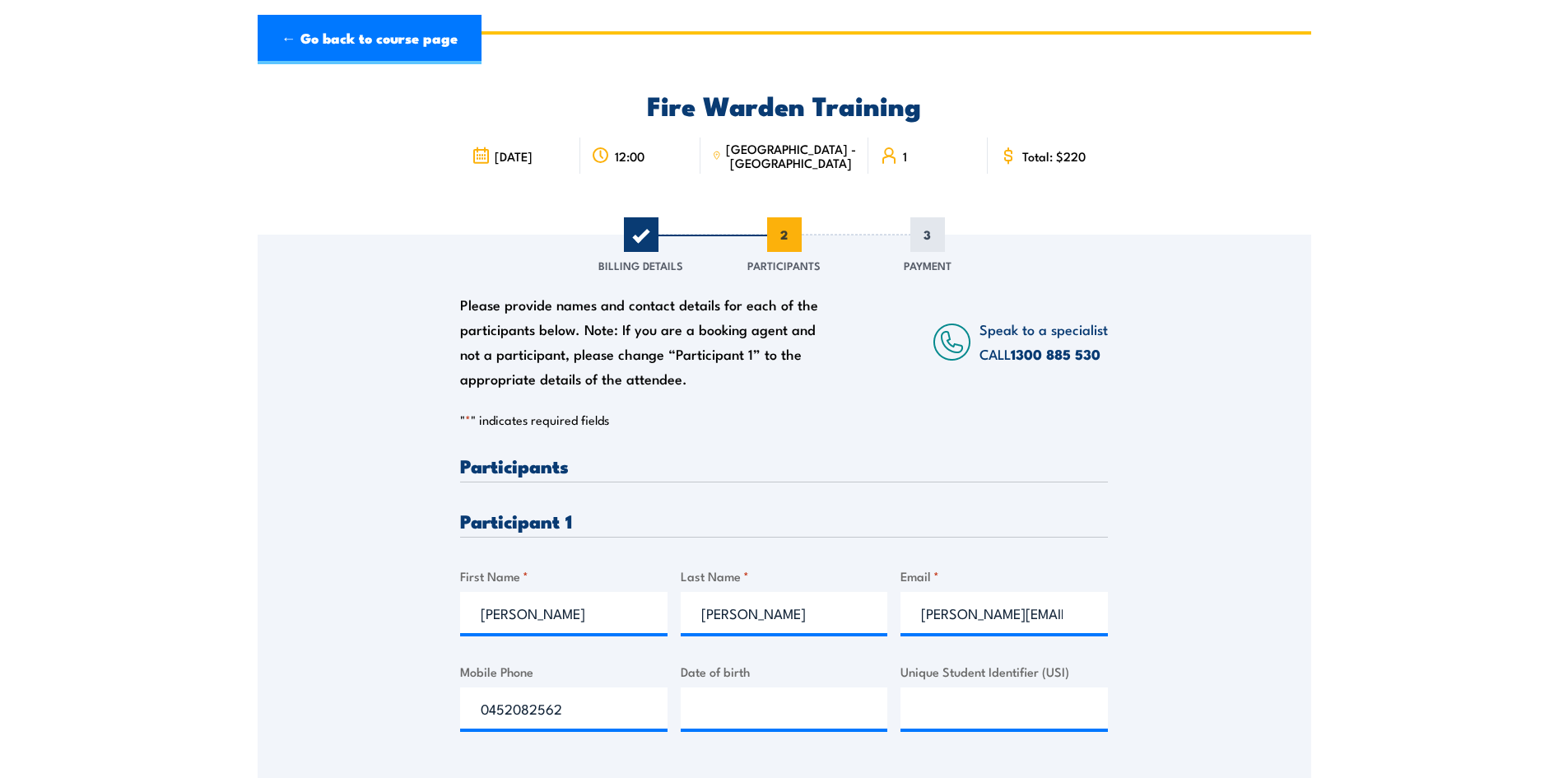
scroll to position [247, 0]
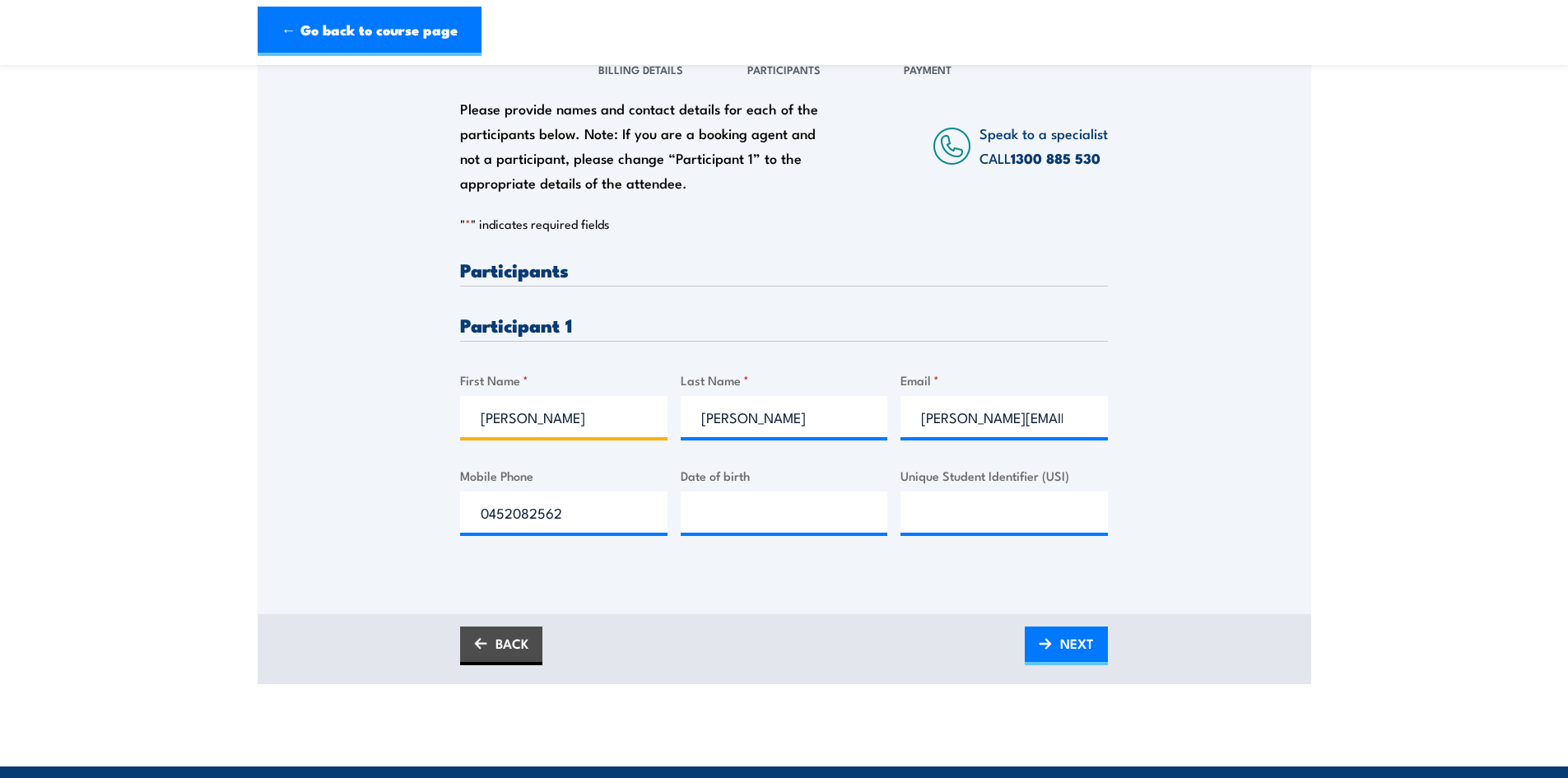
drag, startPoint x: 598, startPoint y: 415, endPoint x: 466, endPoint y: 415, distance: 132.0
click at [466, 415] on input "Krystal" at bounding box center [564, 416] width 208 height 41
type input "Anushka"
type input "Na"
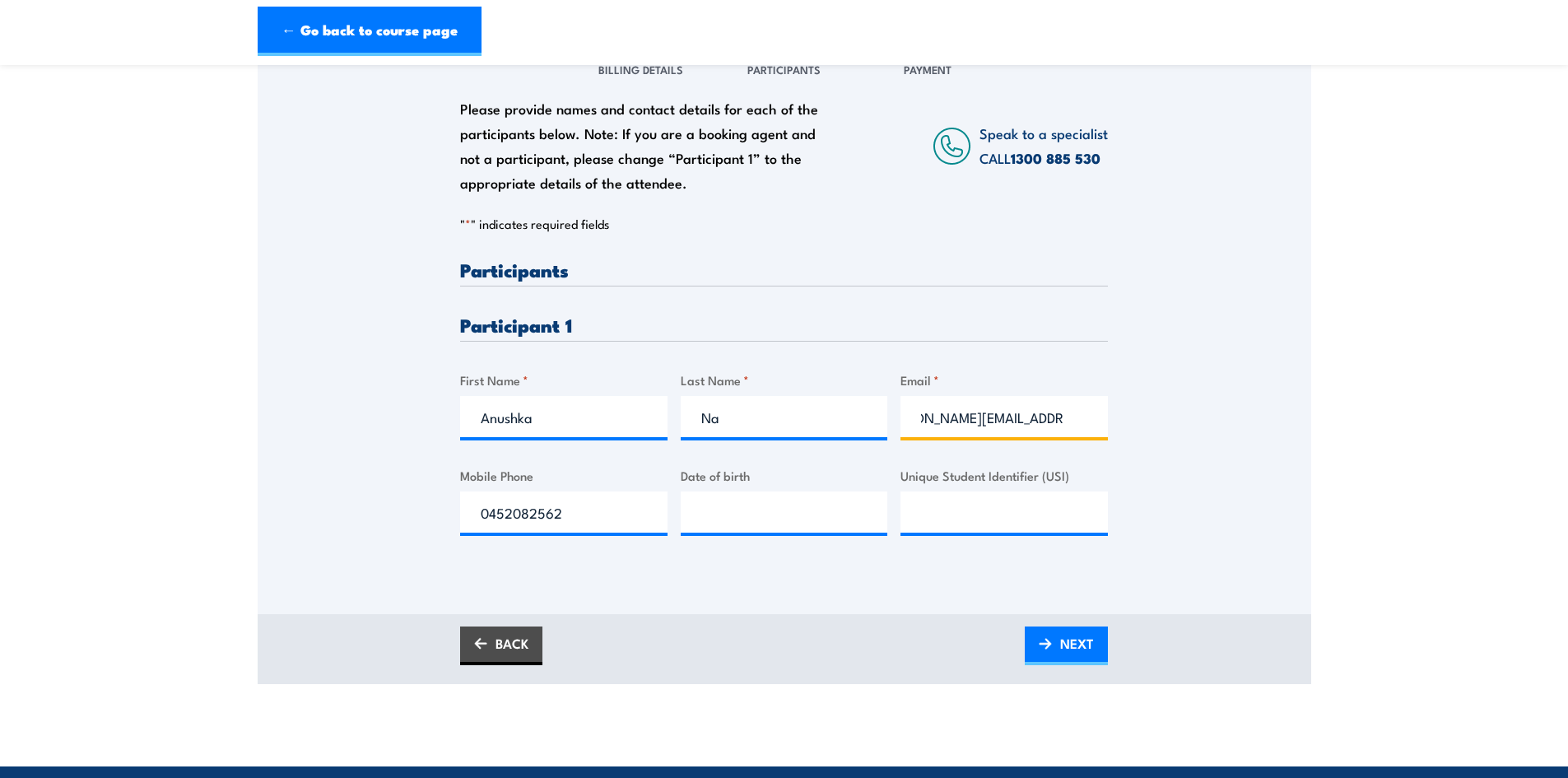
scroll to position [0, 0]
drag, startPoint x: 1095, startPoint y: 425, endPoint x: 905, endPoint y: 422, distance: 190.0
click at [905, 422] on input "krystal.johnston@syndeticom.com.au" at bounding box center [1005, 416] width 208 height 41
paste input "anushka.navneet@syndeticom.com.au"
drag, startPoint x: 1070, startPoint y: 419, endPoint x: 839, endPoint y: 402, distance: 231.6
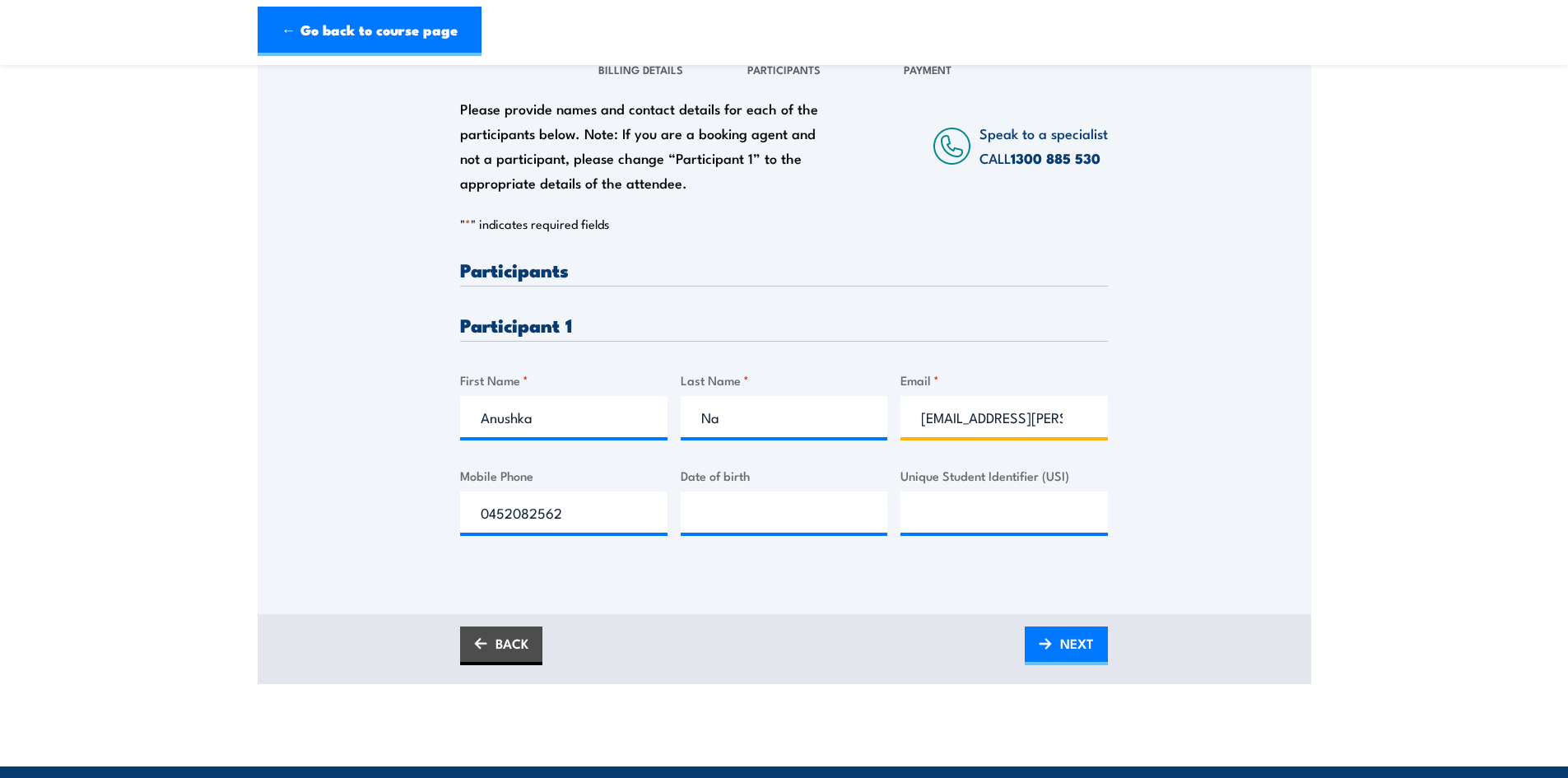
click at [839, 402] on div "Please provide names and contact details for each of the participants below. No…" at bounding box center [784, 411] width 648 height 302
type input "om.au"
drag, startPoint x: 994, startPoint y: 413, endPoint x: 862, endPoint y: 436, distance: 134.0
click at [862, 436] on div "Please provide names and contact details for each of the participants below. No…" at bounding box center [784, 411] width 648 height 302
paste input "anushka.navneet@syndeticom.com.au"
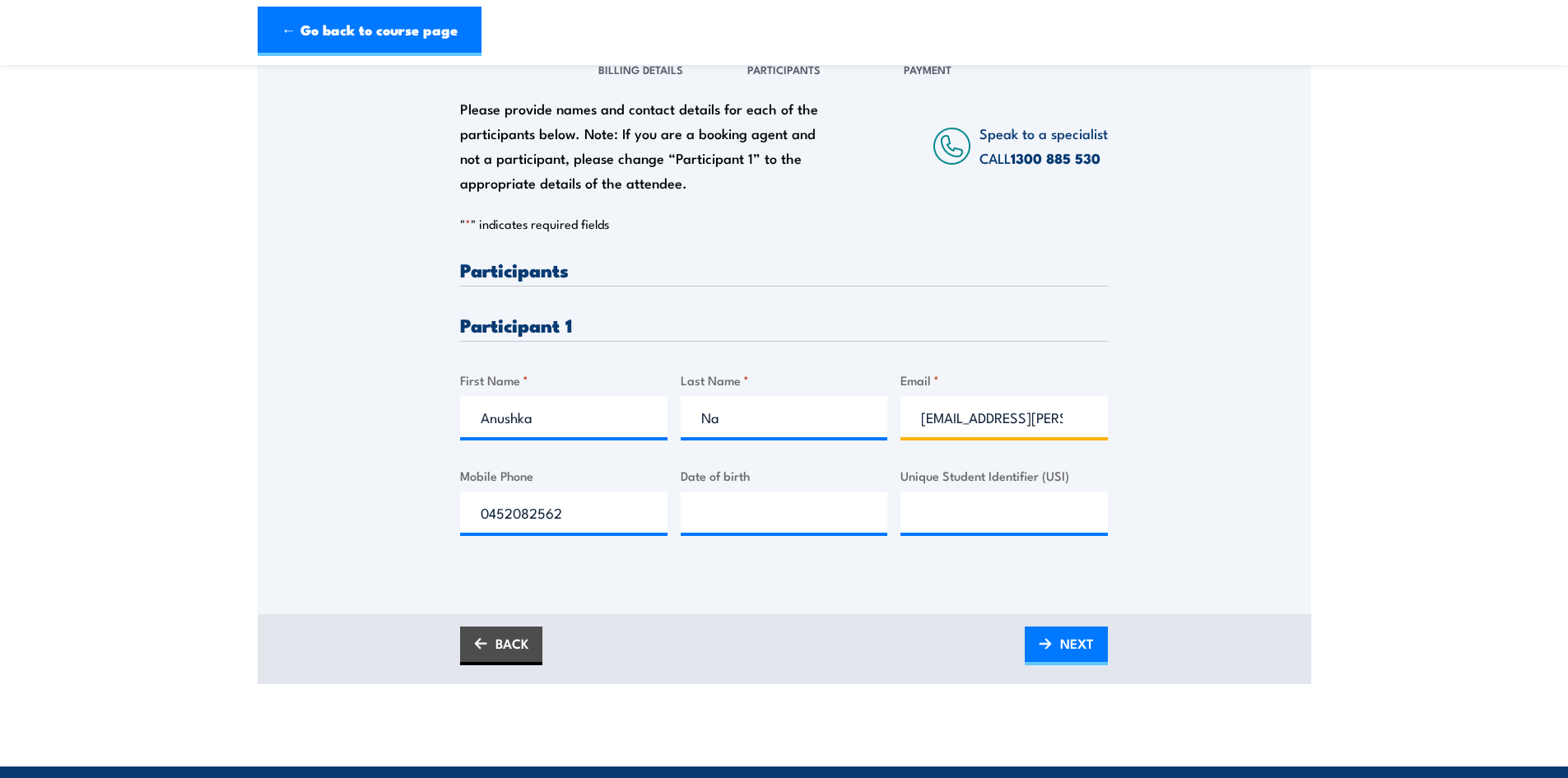
scroll to position [0, 92]
type input "anushka.navneet@syndeticom.com.au"
click at [726, 411] on input "Na" at bounding box center [785, 416] width 208 height 41
type input "Navneet"
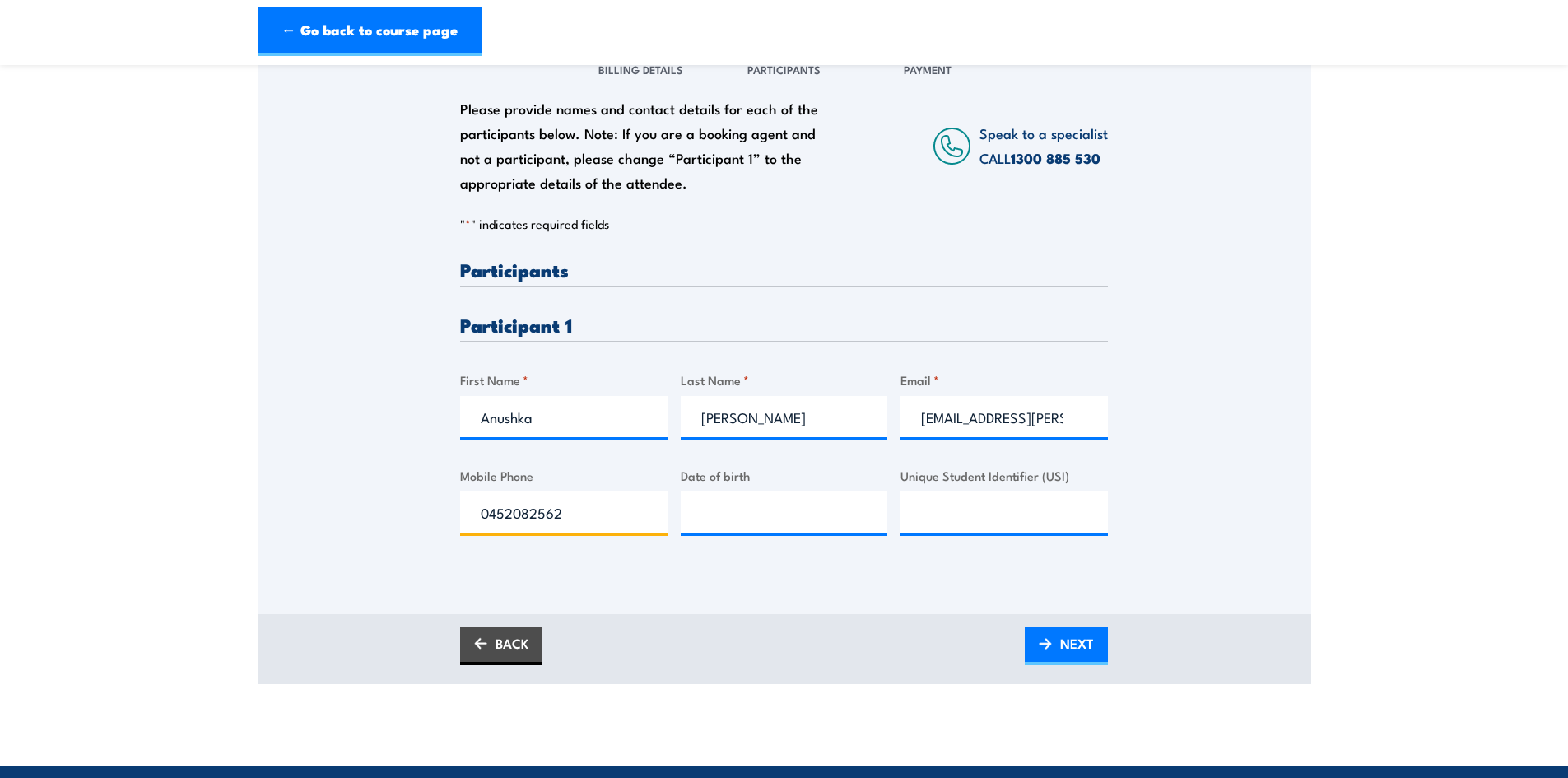
drag, startPoint x: 583, startPoint y: 511, endPoint x: 459, endPoint y: 515, distance: 124.1
click at [459, 515] on div "Please provide names and contact details for each of the participants below. No…" at bounding box center [784, 303] width 1053 height 529
click at [577, 516] on input "Mobile Phone" at bounding box center [564, 512] width 208 height 41
paste input "0431730702"
type input "0431730702"
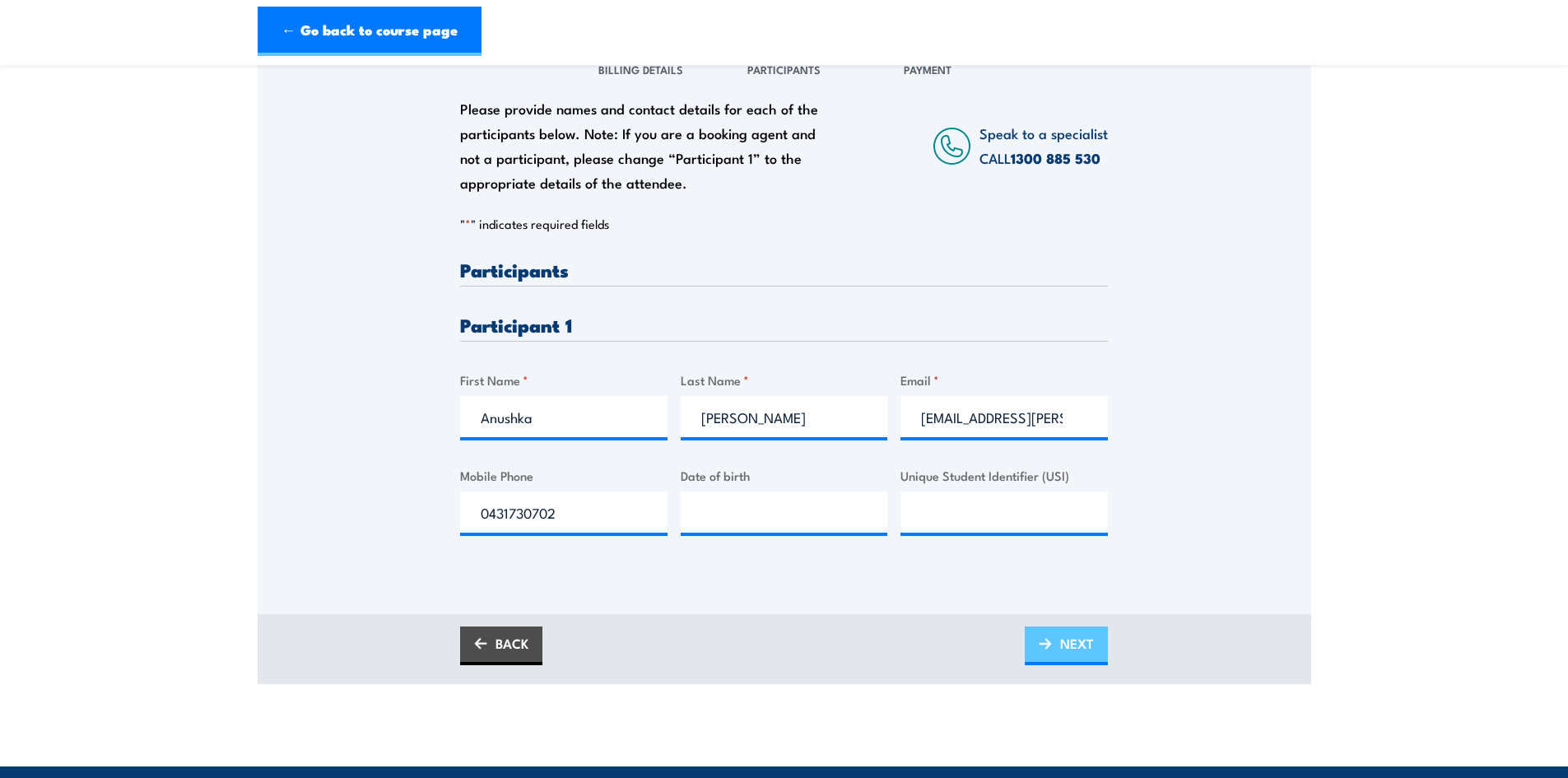
drag, startPoint x: 1075, startPoint y: 645, endPoint x: 1033, endPoint y: 624, distance: 47.0
click at [1075, 645] on span "NEXT" at bounding box center [1077, 644] width 34 height 44
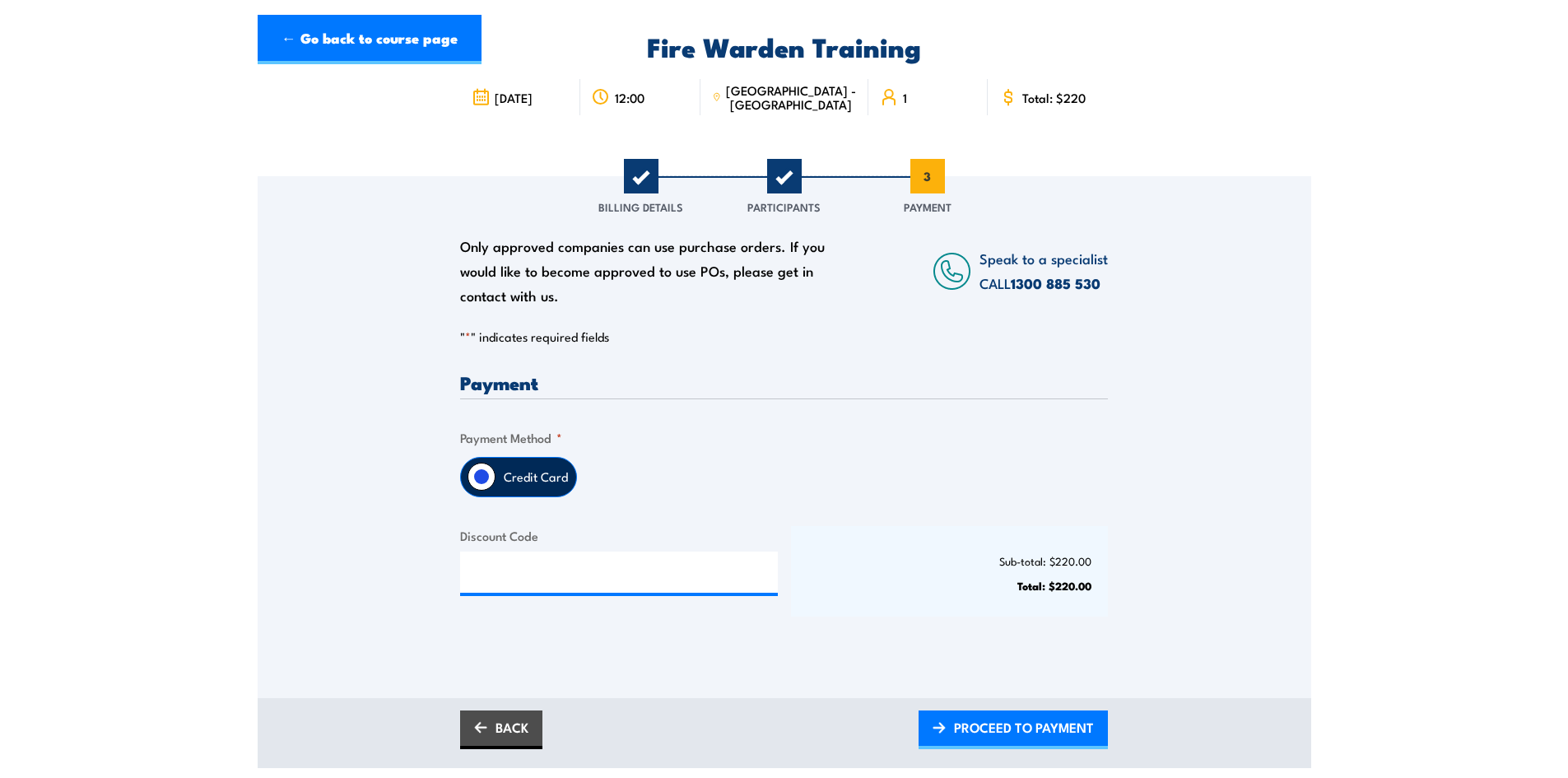
scroll to position [247, 0]
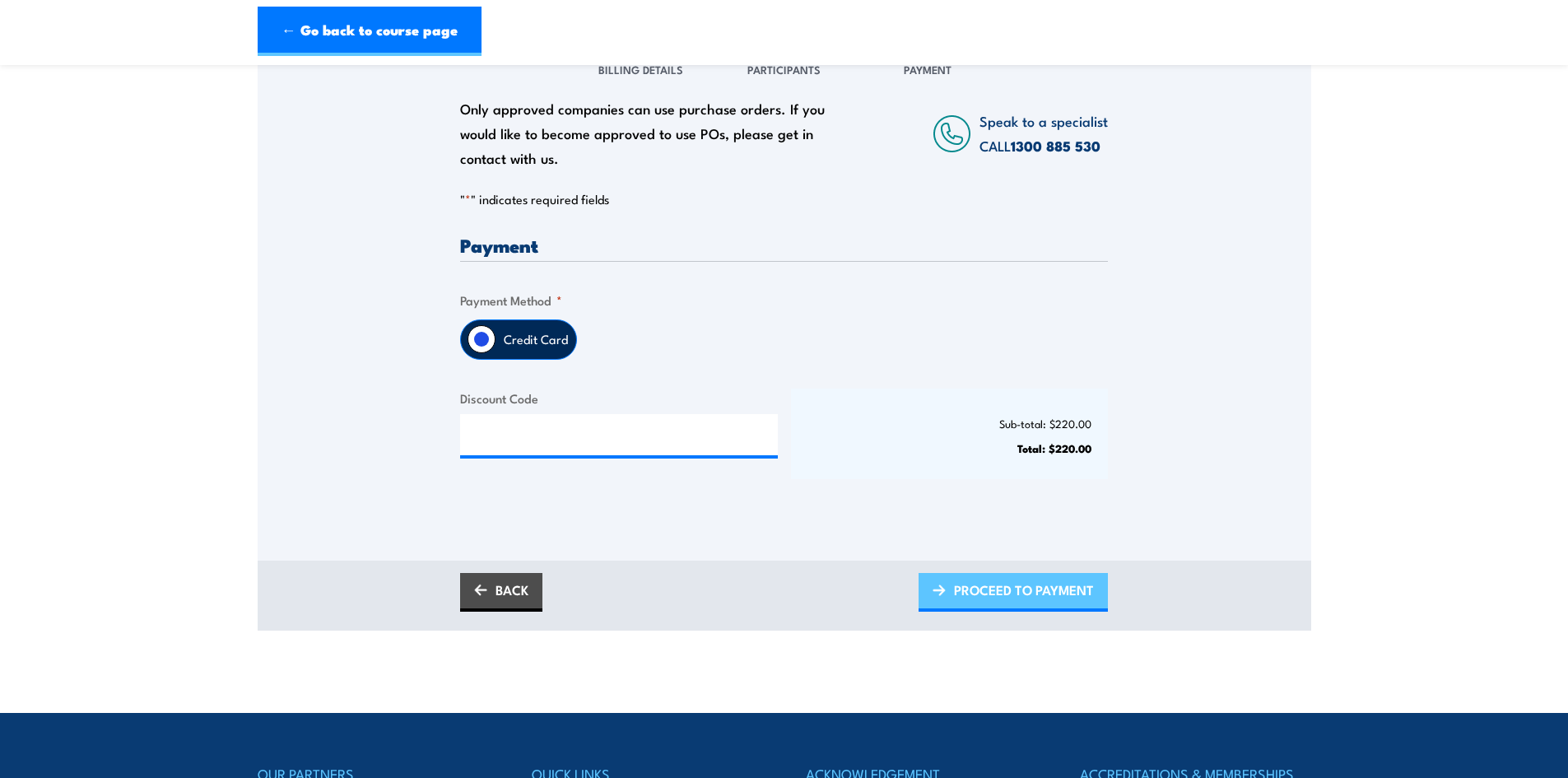
click at [1054, 583] on span "PROCEED TO PAYMENT" at bounding box center [1024, 590] width 140 height 44
